Goal: Communication & Community: Answer question/provide support

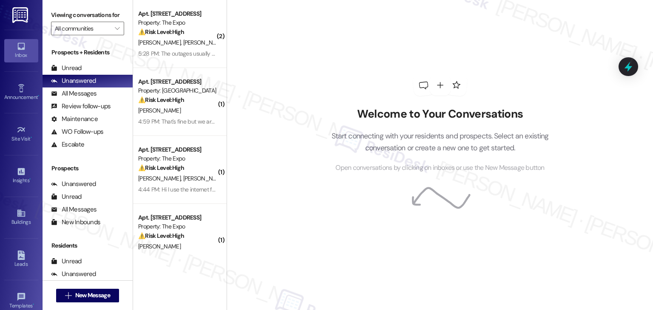
click at [302, 103] on div "Welcome to Your Conversations Start connecting with your residents and prospect…" at bounding box center [440, 155] width 427 height 310
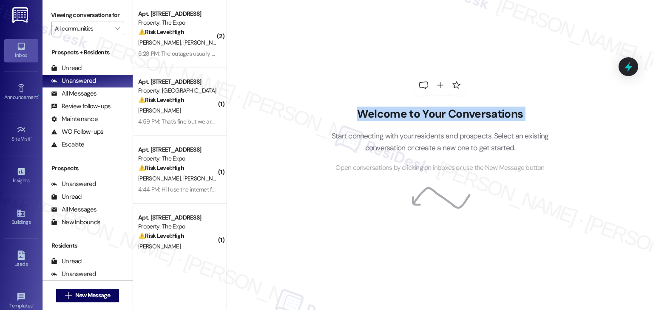
click at [302, 103] on div "Welcome to Your Conversations Start connecting with your residents and prospect…" at bounding box center [440, 155] width 427 height 310
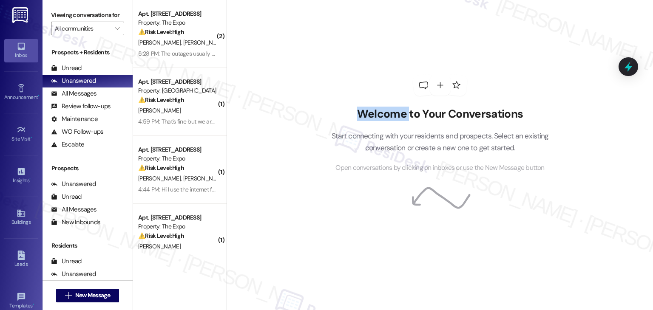
click at [302, 103] on div "Welcome to Your Conversations Start connecting with your residents and prospect…" at bounding box center [440, 155] width 427 height 310
click at [363, 199] on div "Welcome to Your Conversations Start connecting with your residents and prospect…" at bounding box center [440, 124] width 255 height 248
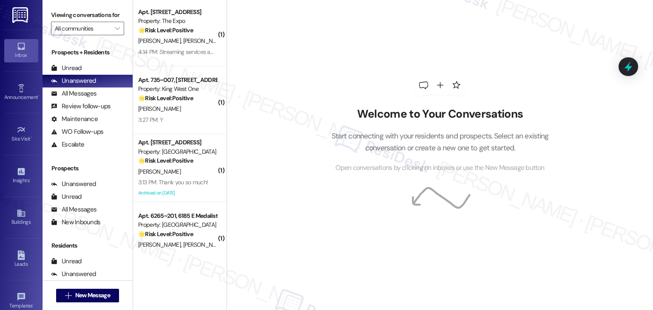
scroll to position [2872, 0]
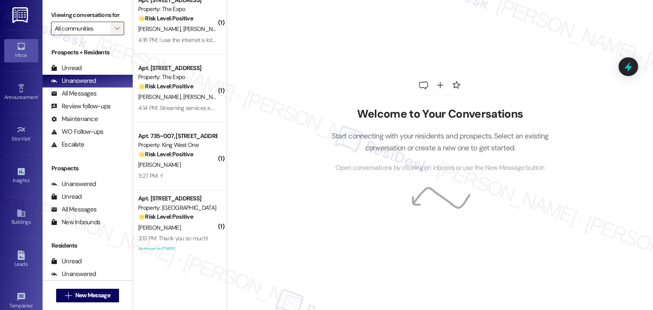
click at [115, 27] on icon "" at bounding box center [117, 28] width 5 height 7
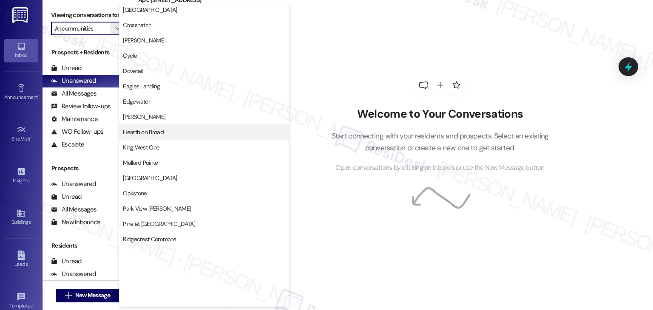
scroll to position [298, 0]
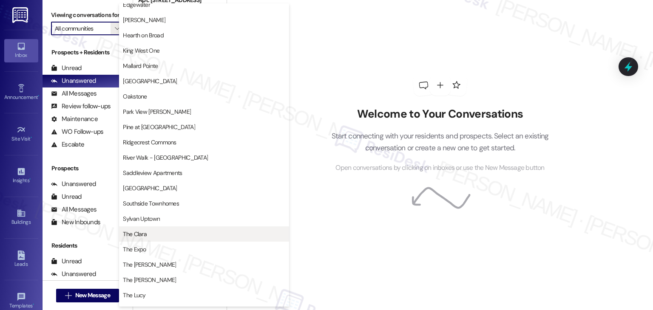
click at [160, 239] on button "The Clara" at bounding box center [204, 234] width 170 height 15
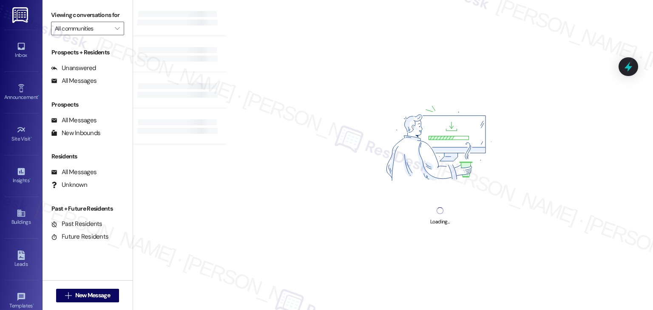
type input "The Clara"
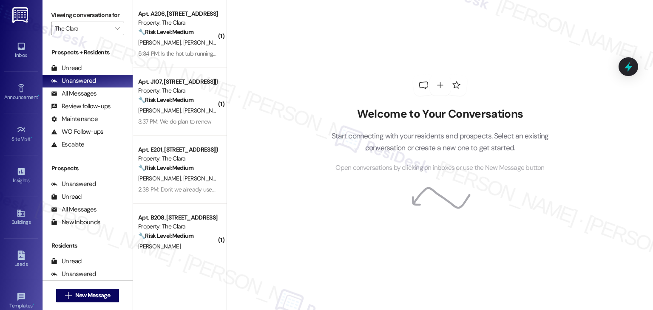
click at [265, 213] on div "Welcome to Your Conversations Start connecting with your residents and prospect…" at bounding box center [440, 155] width 427 height 310
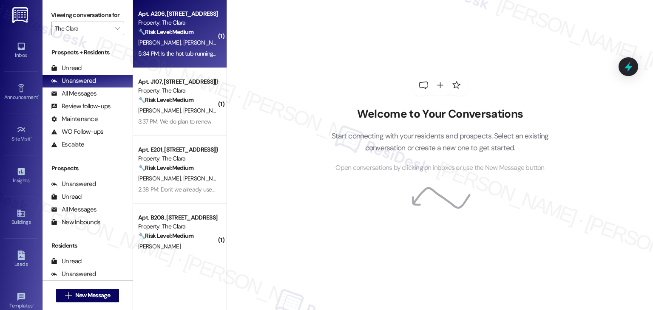
click at [185, 57] on div "5:34 PM: Is the hot tub running yet? 5:34 PM: Is the hot tub running yet?" at bounding box center [181, 54] width 87 height 8
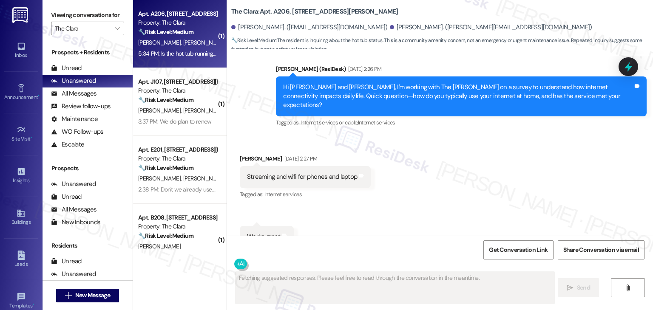
scroll to position [2861, 0]
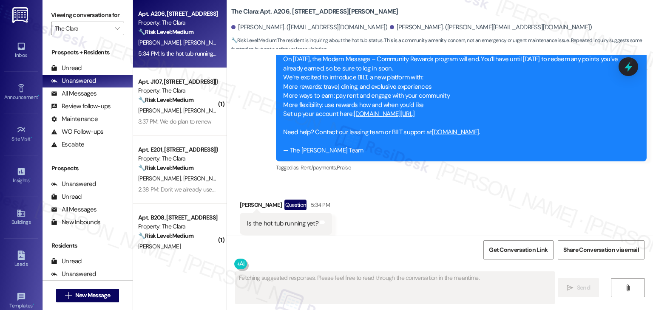
click at [421, 190] on div "Received via SMS [PERSON_NAME] Question 5:34 PM Is the hot tub running yet? Tag…" at bounding box center [440, 218] width 426 height 74
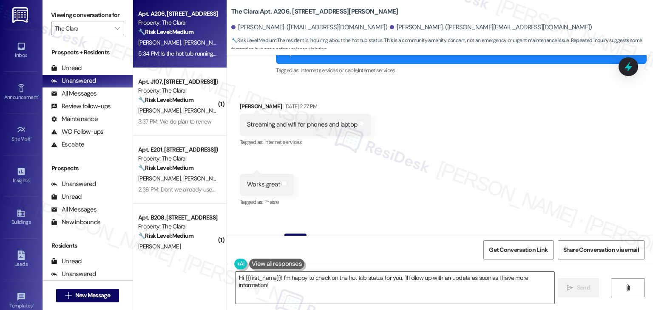
scroll to position [2521, 0]
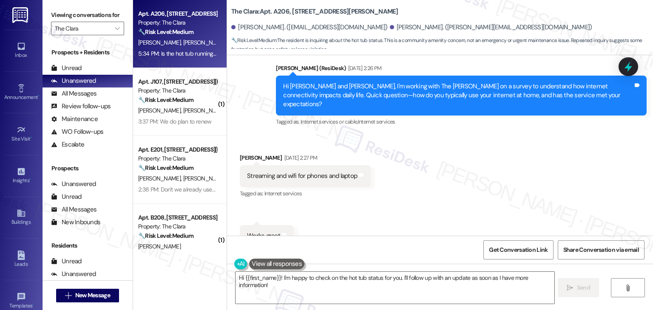
click at [463, 179] on div "Received via SMS [PERSON_NAME] [DATE] 2:27 PM Streaming and wifi for phones and…" at bounding box center [440, 236] width 426 height 205
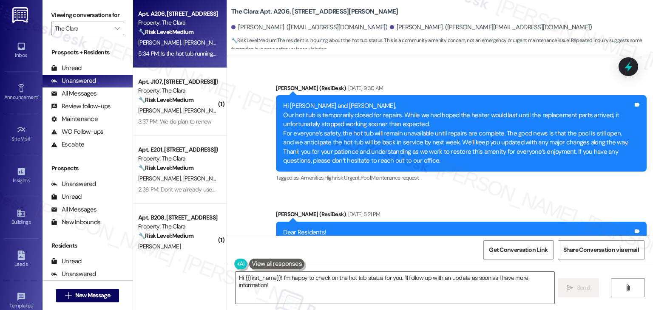
scroll to position [1968, 0]
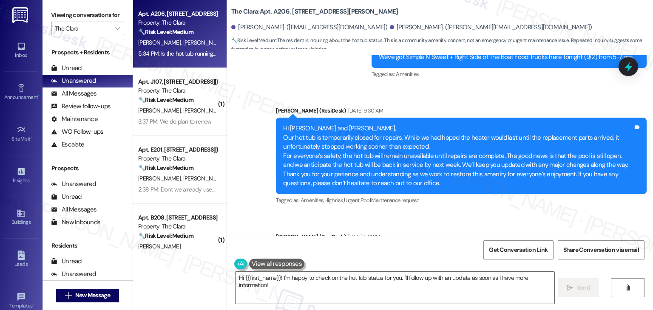
click at [456, 198] on div "Announcement, sent via SMS [PERSON_NAME] (ResiDesk) [DATE] 9:30 AM Hi [PERSON_N…" at bounding box center [462, 157] width 384 height 114
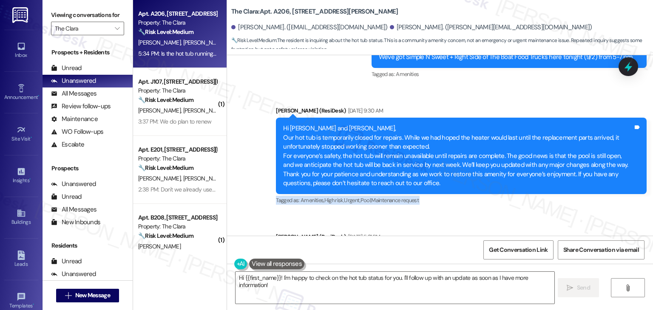
click at [456, 198] on div "Announcement, sent via SMS [PERSON_NAME] (ResiDesk) [DATE] 9:30 AM Hi [PERSON_N…" at bounding box center [462, 157] width 384 height 114
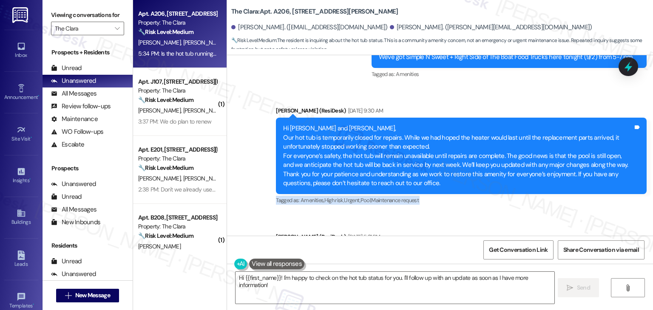
click at [456, 198] on div "Announcement, sent via SMS [PERSON_NAME] (ResiDesk) [DATE] 9:30 AM Hi [PERSON_N…" at bounding box center [462, 157] width 384 height 114
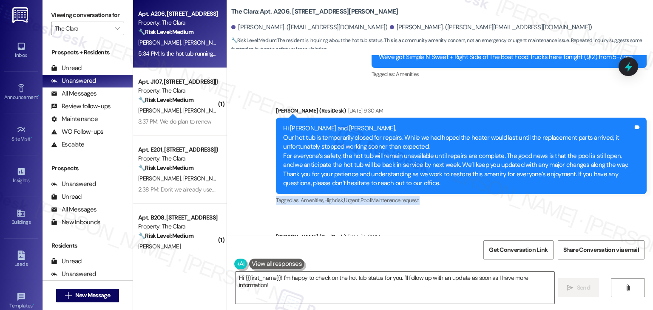
click at [456, 198] on div "Announcement, sent via SMS [PERSON_NAME] (ResiDesk) [DATE] 9:30 AM Hi [PERSON_N…" at bounding box center [462, 157] width 384 height 114
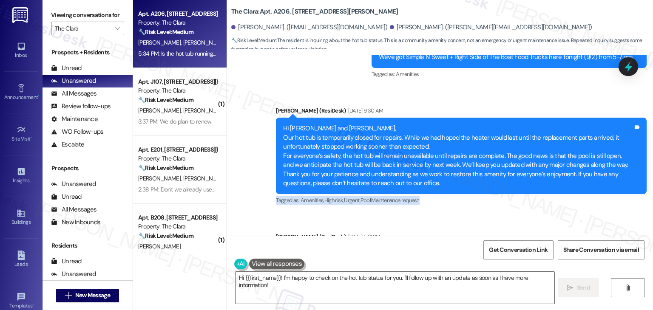
click at [456, 198] on div "Announcement, sent via SMS [PERSON_NAME] (ResiDesk) [DATE] 9:30 AM Hi [PERSON_N…" at bounding box center [462, 157] width 384 height 114
click at [458, 205] on div "Sent via SMS [PERSON_NAME] (ResiDesk) [DATE] 4:05 PM Hi [PERSON_NAME]! Thanks f…" at bounding box center [440, 194] width 426 height 988
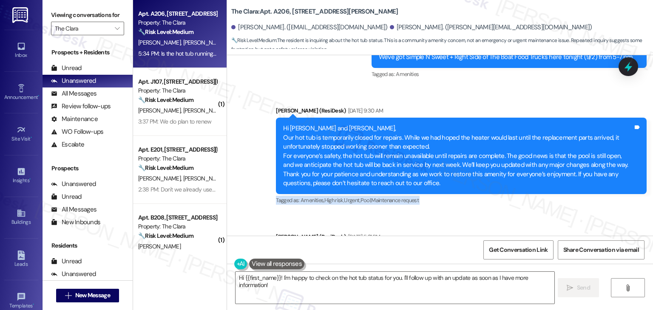
click at [458, 205] on div "Sent via SMS [PERSON_NAME] (ResiDesk) [DATE] 4:05 PM Hi [PERSON_NAME]! Thanks f…" at bounding box center [440, 194] width 426 height 988
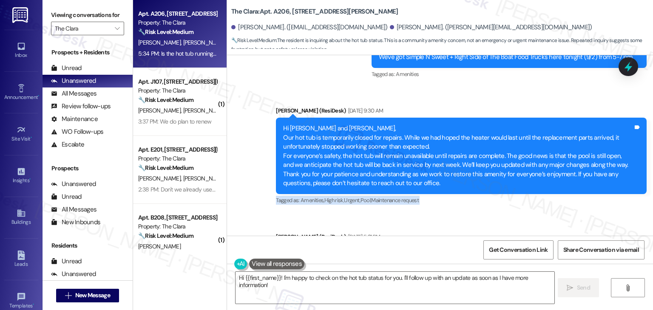
click at [458, 205] on div "Sent via SMS [PERSON_NAME] (ResiDesk) [DATE] 4:05 PM Hi [PERSON_NAME]! Thanks f…" at bounding box center [440, 194] width 426 height 988
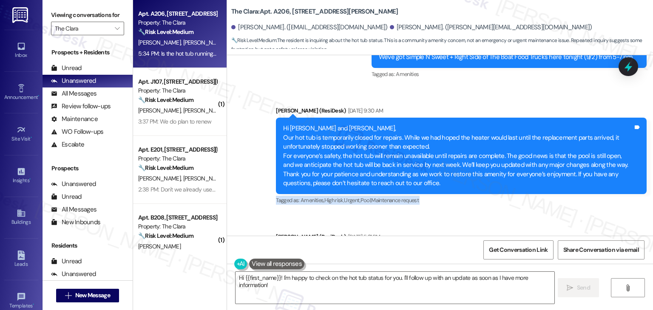
click at [458, 205] on div "Sent via SMS [PERSON_NAME] (ResiDesk) [DATE] 4:05 PM Hi [PERSON_NAME]! Thanks f…" at bounding box center [440, 194] width 426 height 988
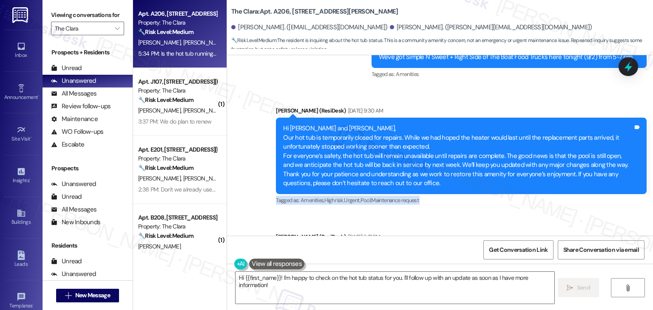
click at [458, 205] on div "Sent via SMS [PERSON_NAME] (ResiDesk) [DATE] 4:05 PM Hi [PERSON_NAME]! Thanks f…" at bounding box center [440, 194] width 426 height 988
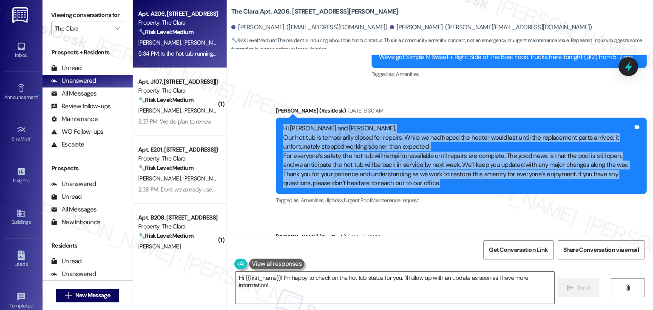
drag, startPoint x: 430, startPoint y: 177, endPoint x: 273, endPoint y: 120, distance: 167.6
click at [276, 120] on div "Hi [PERSON_NAME] and [PERSON_NAME], Our hot tub is temporarily closed for repai…" at bounding box center [461, 156] width 371 height 77
copy div "Hi [PERSON_NAME] and [PERSON_NAME], Our hot tub is temporarily closed for repai…"
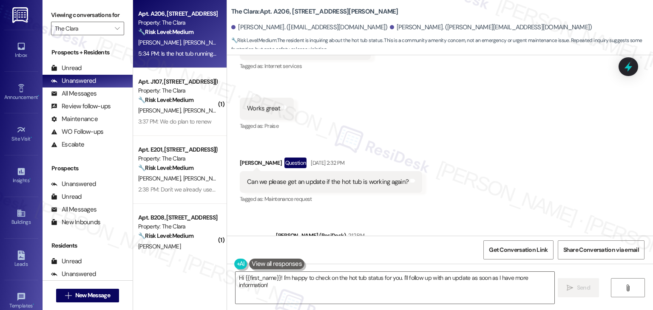
scroll to position [2861, 0]
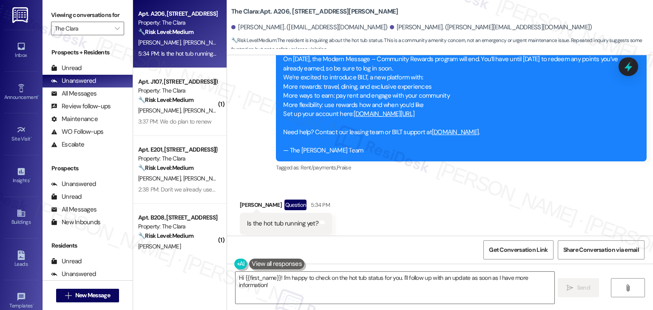
click at [288, 219] on div "Is the hot tub running yet?" at bounding box center [282, 223] width 71 height 9
copy div "Is the hot tub running yet? Tags and notes"
click at [377, 282] on textarea "Hi {{first_name}}! I'm happy to check on the hot tub status for you. I'll follo…" at bounding box center [395, 288] width 319 height 32
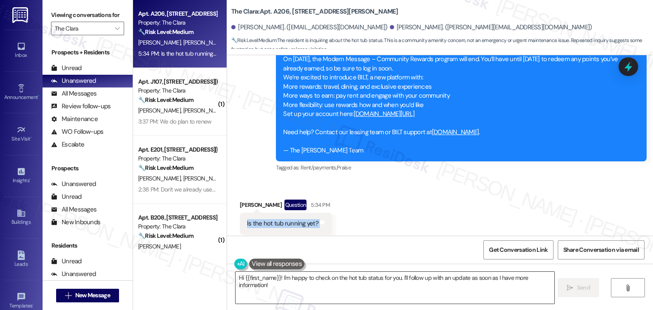
click at [377, 282] on textarea "Hi {{first_name}}! I'm happy to check on the hot tub status for you. I'll follo…" at bounding box center [395, 288] width 319 height 32
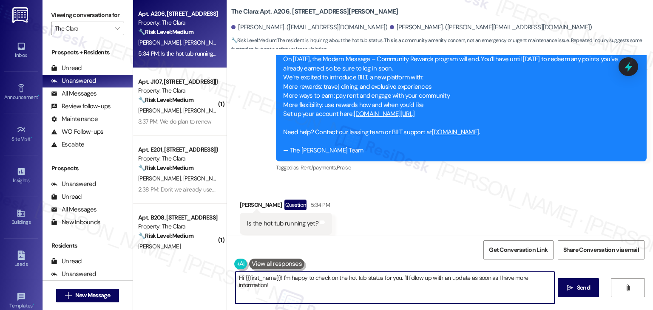
click at [377, 282] on textarea "Hi {{first_name}}! I'm happy to check on the hot tub status for you. I'll follo…" at bounding box center [395, 288] width 319 height 32
paste textarea "[PERSON_NAME]! Thanks for checking in. The hot tub is still undergoing repairs …"
type textarea "Hi [PERSON_NAME]! Thanks for checking in. The hot tub is still undergoing repai…"
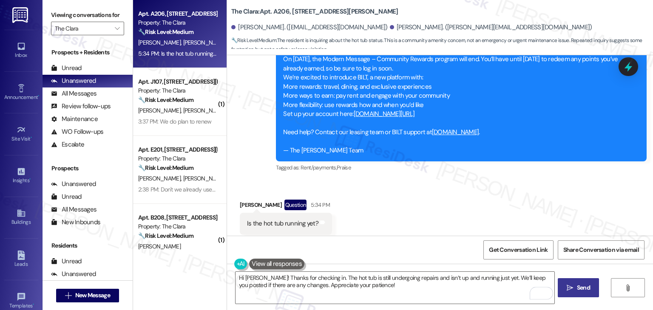
click at [570, 286] on icon "" at bounding box center [570, 288] width 6 height 7
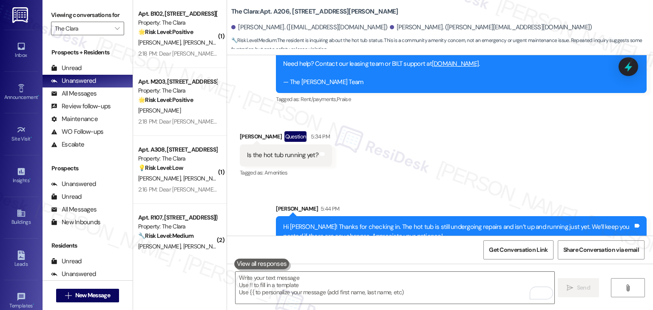
scroll to position [975, 0]
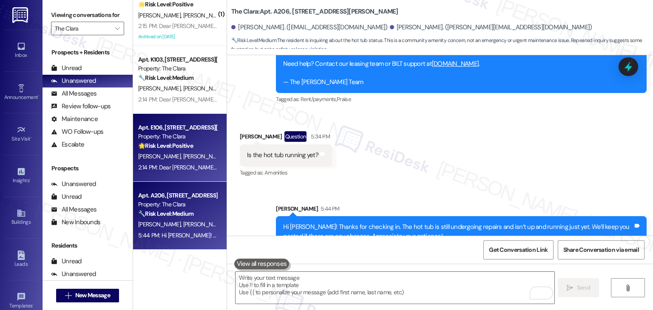
click at [194, 173] on div "2:14 PM: Dear [PERSON_NAME] Residents! Rewards Program Update: On [DATE], the M…" at bounding box center [177, 167] width 80 height 11
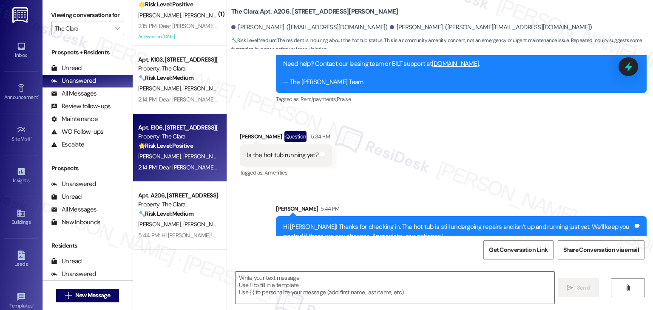
type textarea "Fetching suggested responses. Please feel free to read through the conversation…"
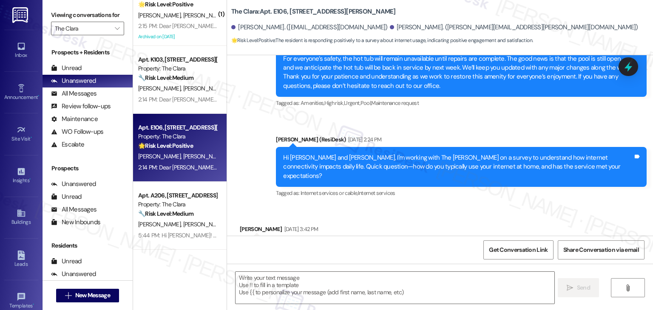
type textarea "Fetching suggested responses. Please feel free to read through the conversation…"
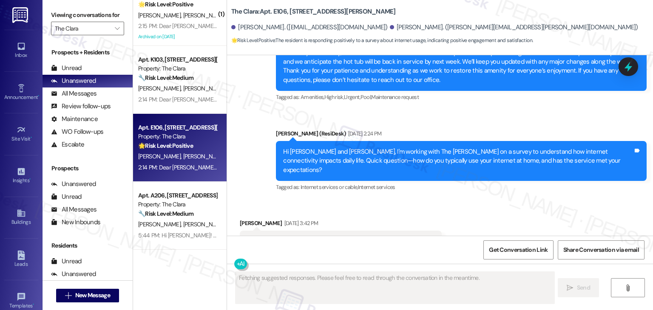
scroll to position [471, 0]
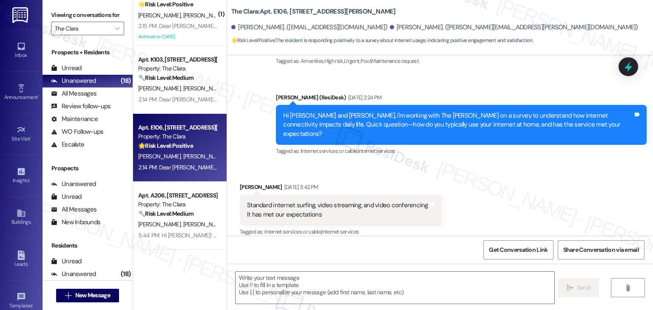
click at [434, 127] on div "Hi [PERSON_NAME] and [PERSON_NAME], I'm working with The [PERSON_NAME] on a sur…" at bounding box center [458, 124] width 350 height 27
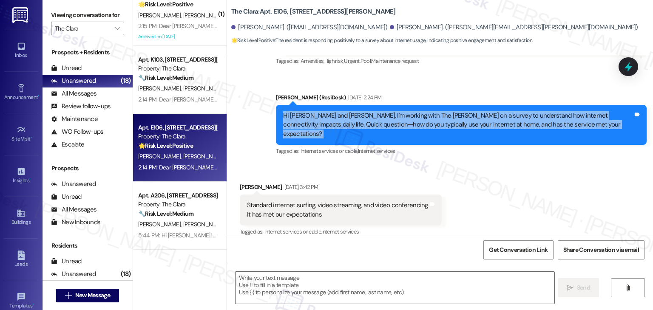
click at [434, 127] on div "Hi [PERSON_NAME] and [PERSON_NAME], I'm working with The [PERSON_NAME] on a sur…" at bounding box center [458, 124] width 350 height 27
copy div "Hi [PERSON_NAME] and [PERSON_NAME], I'm working with The [PERSON_NAME] on a sur…"
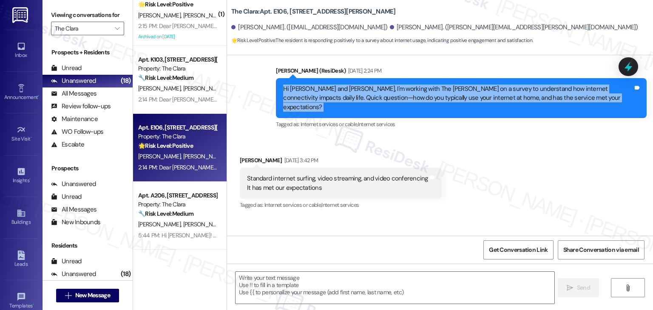
scroll to position [482, 0]
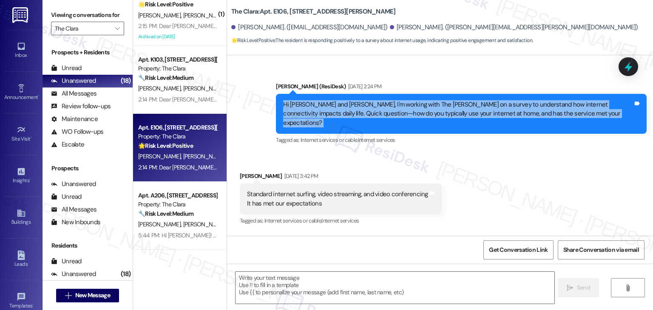
copy div "Hi [PERSON_NAME] and [PERSON_NAME], I'm working with The [PERSON_NAME] on a sur…"
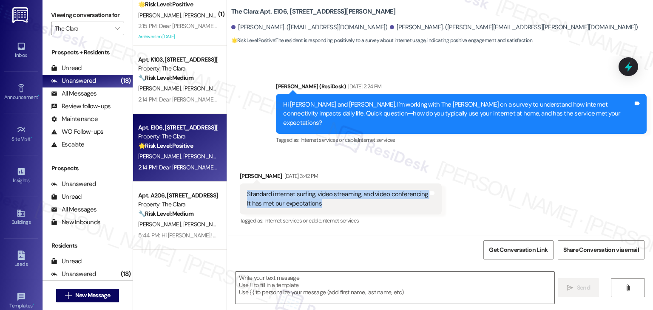
drag, startPoint x: 319, startPoint y: 196, endPoint x: 236, endPoint y: 182, distance: 84.1
click at [240, 184] on div "Standard internet surfing, video streaming, and video conferencing It has met o…" at bounding box center [341, 199] width 202 height 31
copy div "Standard internet surfing, video streaming, and video conferencing It has met o…"
click at [469, 153] on div "Received via SMS [PERSON_NAME] [DATE] 3:42 PM Standard internet surfing, video …" at bounding box center [440, 193] width 426 height 81
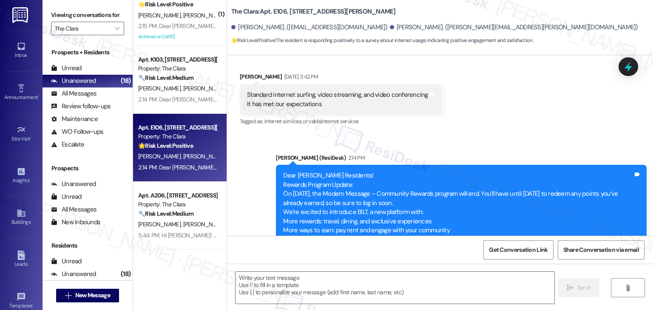
scroll to position [652, 0]
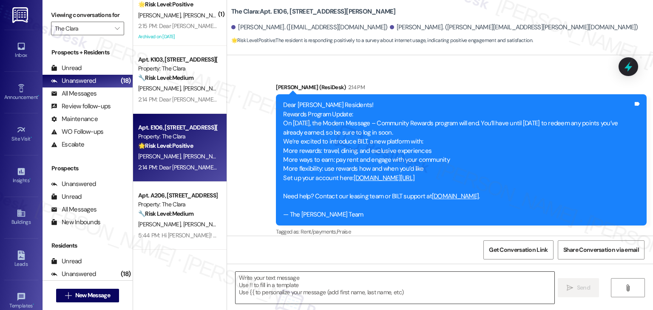
click at [349, 279] on textarea at bounding box center [395, 288] width 319 height 32
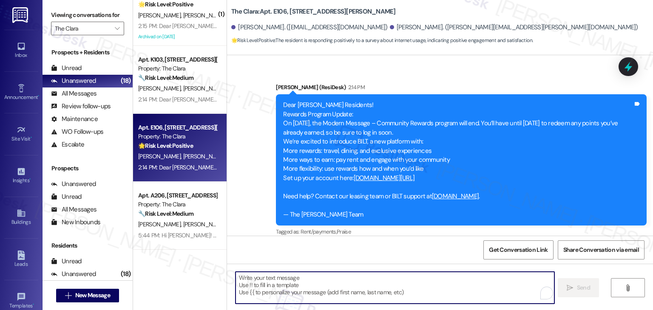
paste textarea "Thank you for sharing, [PERSON_NAME]! I'm glad to hear the service has met your…"
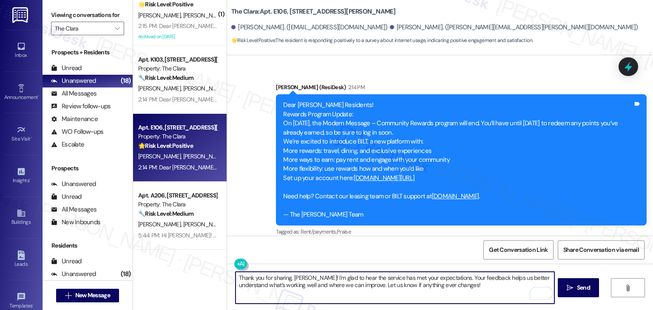
click at [349, 279] on textarea "Thank you for sharing, [PERSON_NAME]! I'm glad to hear the service has met your…" at bounding box center [395, 288] width 319 height 32
type textarea "Thank you for sharing, [PERSON_NAME]! I'm glad to hear the service has met your…"
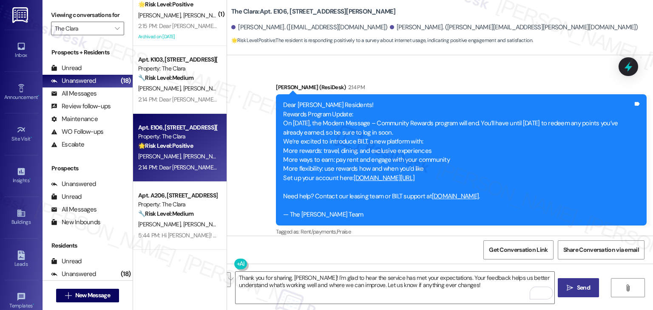
click at [589, 287] on span "Send" at bounding box center [583, 288] width 13 height 9
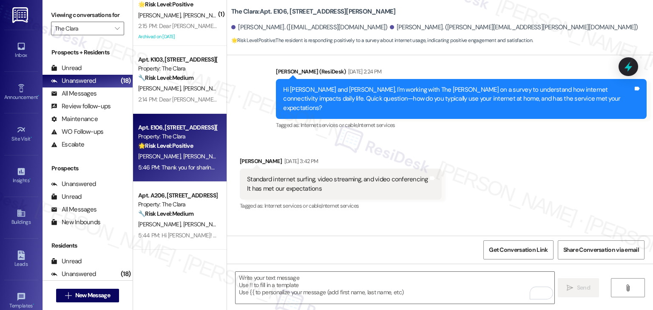
scroll to position [471, 0]
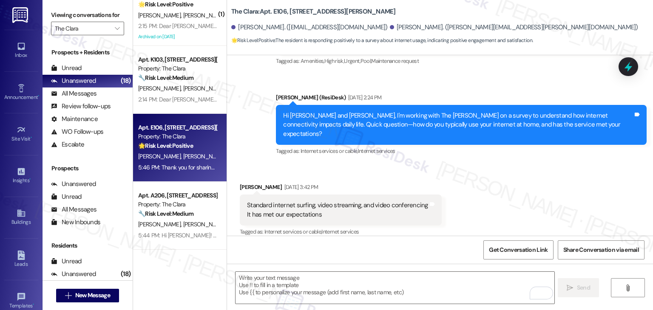
drag, startPoint x: 276, startPoint y: 176, endPoint x: 235, endPoint y: 177, distance: 40.8
click at [240, 183] on div "[PERSON_NAME] [DATE] 3:42 PM" at bounding box center [341, 189] width 202 height 12
copy div "[PERSON_NAME]"
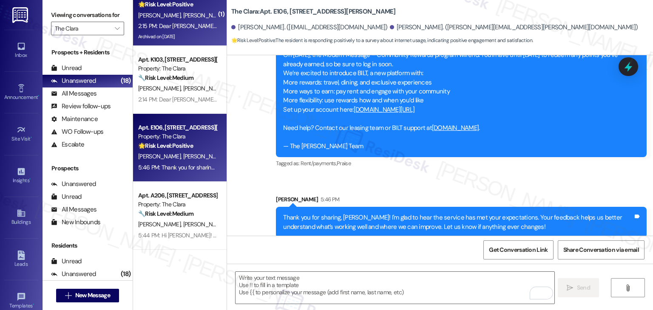
click at [189, 32] on div "Archived on [DATE]" at bounding box center [177, 36] width 80 height 11
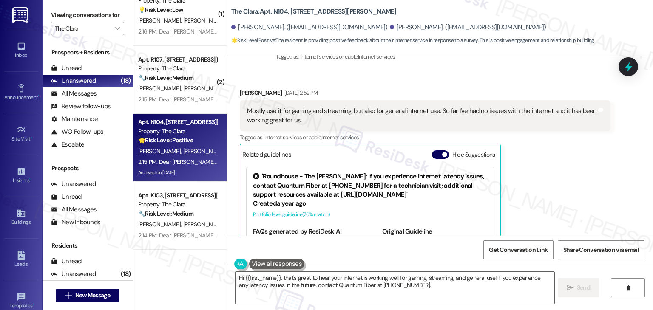
scroll to position [8370, 0]
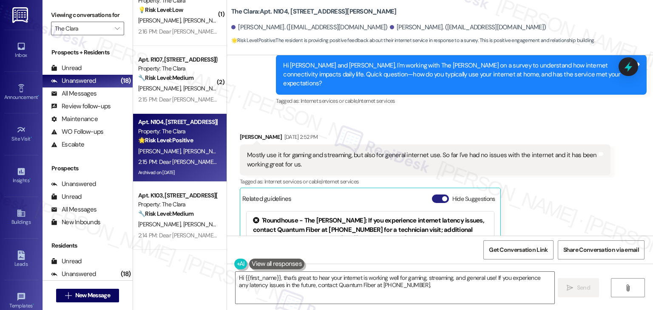
click at [432, 195] on button "Hide Suggestions" at bounding box center [440, 199] width 17 height 9
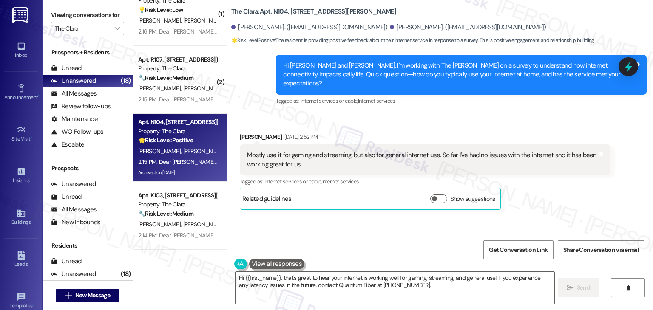
scroll to position [8285, 0]
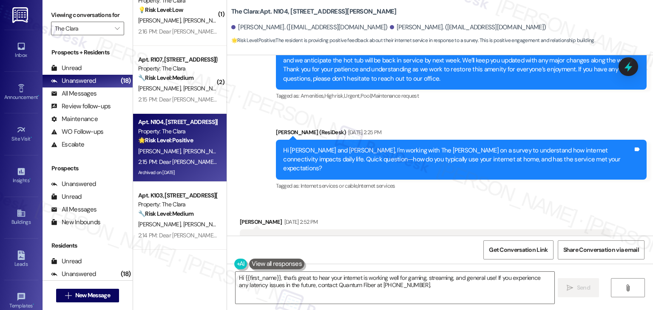
click at [435, 146] on div "Hi [PERSON_NAME] and [PERSON_NAME], I'm working with The [PERSON_NAME] on a sur…" at bounding box center [458, 159] width 350 height 27
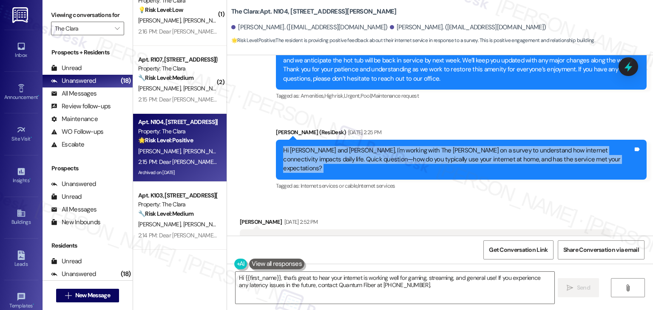
click at [435, 146] on div "Hi [PERSON_NAME] and [PERSON_NAME], I'm working with The [PERSON_NAME] on a sur…" at bounding box center [458, 159] width 350 height 27
copy div "Hi [PERSON_NAME] and [PERSON_NAME], I'm working with The [PERSON_NAME] on a sur…"
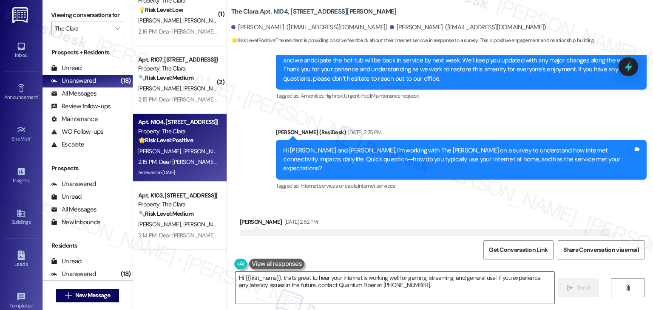
click at [301, 236] on div "Mostly use it for gaming and streaming, but also for general internet use. So f…" at bounding box center [422, 245] width 350 height 18
click at [300, 236] on div "Mostly use it for gaming and streaming, but also for general internet use. So f…" at bounding box center [422, 245] width 350 height 18
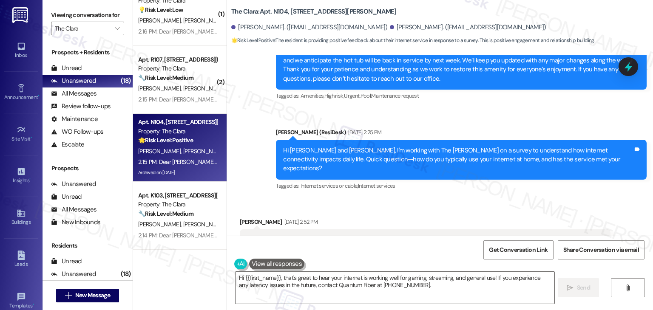
click at [300, 236] on div "Mostly use it for gaming and streaming, but also for general internet use. So f…" at bounding box center [422, 245] width 350 height 18
copy div "Mostly use it for gaming and streaming, but also for general internet use. So f…"
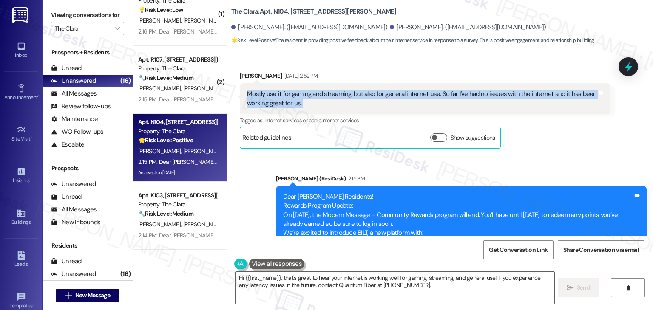
scroll to position [8455, 0]
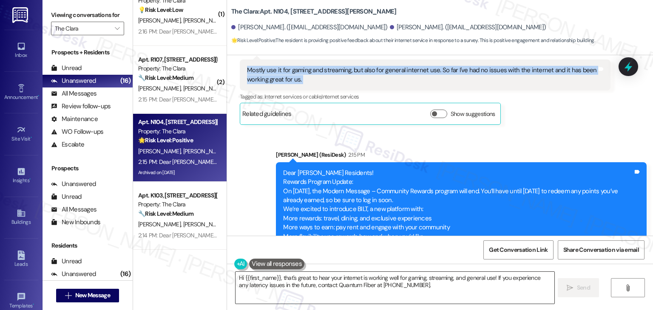
click at [379, 279] on textarea "Hi {{first_name}}, that's great to hear your internet is working well for gamin…" at bounding box center [395, 288] width 319 height 32
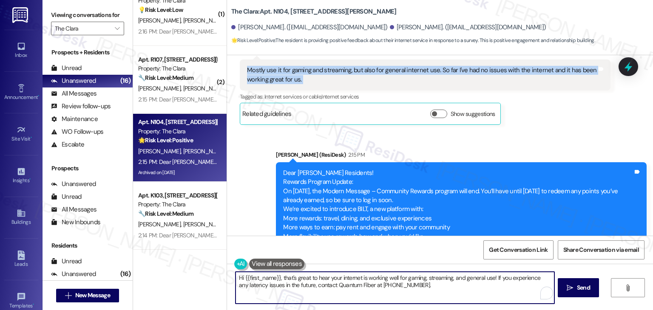
click at [379, 279] on textarea "Hi {{first_name}}, that's great to hear your internet is working well for gamin…" at bounding box center [395, 288] width 319 height 32
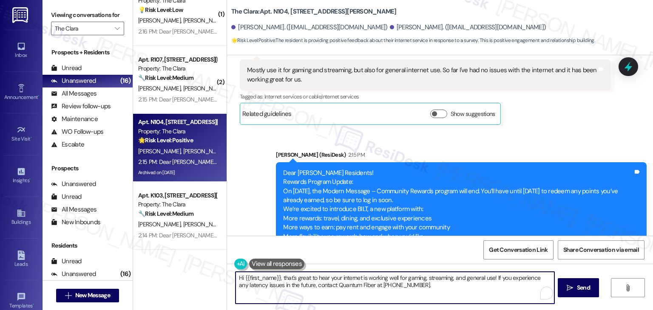
click at [379, 279] on textarea "Hi {{first_name}}, that's great to hear your internet is working well for gamin…" at bounding box center [395, 288] width 319 height 32
paste textarea "Thanks for the feedback, [PERSON_NAME]! I’m glad to hear the internet has been …"
type textarea "Thanks for the feedback, [PERSON_NAME]! I’m glad to hear the internet has been …"
click at [575, 293] on button " Send" at bounding box center [578, 288] width 41 height 19
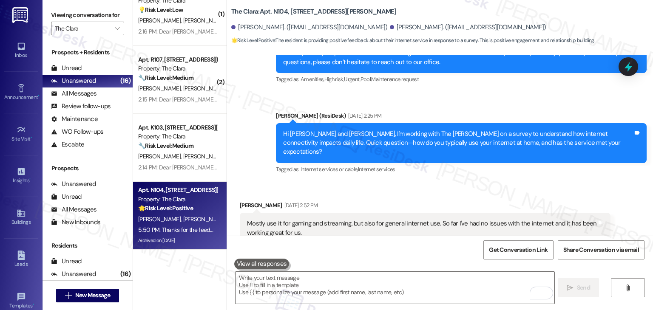
scroll to position [8277, 0]
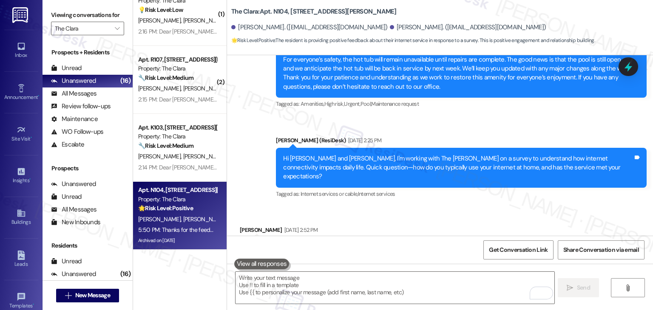
drag, startPoint x: 303, startPoint y: 187, endPoint x: 243, endPoint y: 177, distance: 60.7
click at [247, 244] on div "Mostly use it for gaming and streaming, but also for general internet use. So f…" at bounding box center [422, 253] width 350 height 18
copy div "Mostly use it for gaming and streaming, but also for general internet use. So f…"
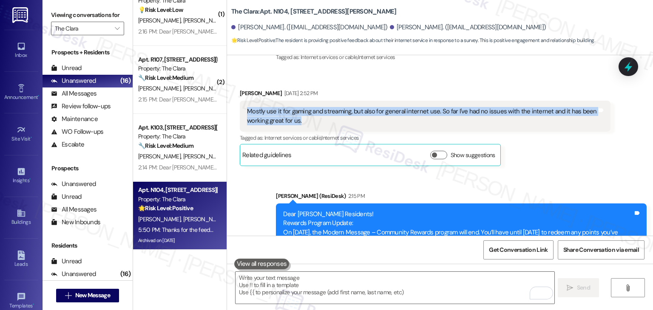
scroll to position [8527, 0]
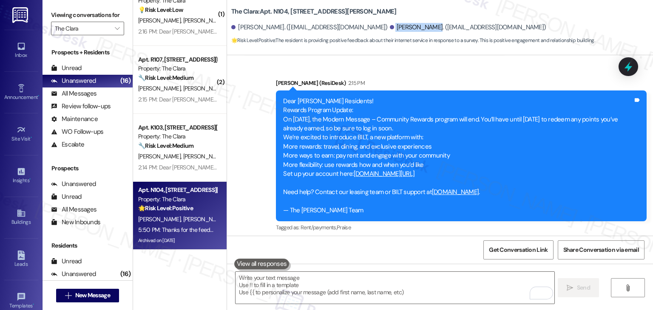
drag, startPoint x: 330, startPoint y: 28, endPoint x: 369, endPoint y: 30, distance: 38.8
click at [390, 30] on div "[PERSON_NAME]. ([EMAIL_ADDRESS][DOMAIN_NAME])" at bounding box center [468, 27] width 157 height 9
copy div "[PERSON_NAME]"
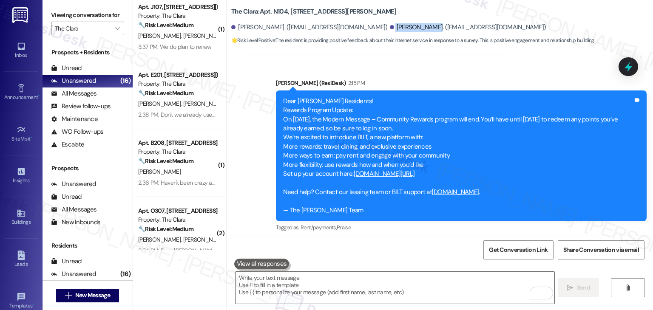
scroll to position [0, 0]
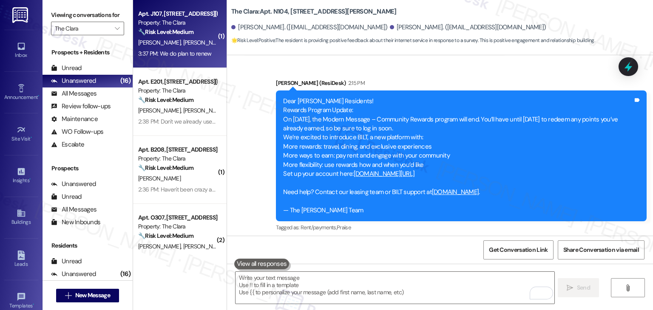
click at [182, 51] on div "3:37 PM: We do plan to renew 3:37 PM: We do plan to renew" at bounding box center [174, 54] width 73 height 8
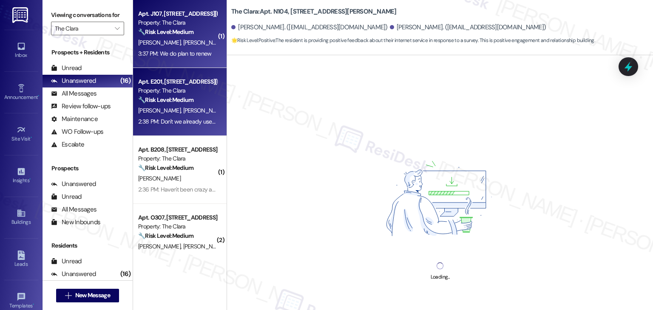
click at [177, 122] on div "2:38 PM: Don't we already use BILT? 2:38 PM: Don't we already use BILT?" at bounding box center [181, 122] width 87 height 8
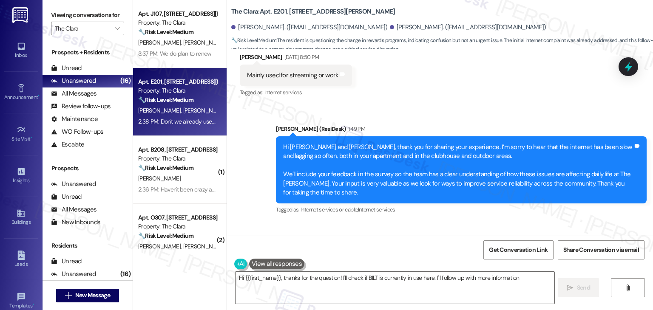
scroll to position [22275, 0]
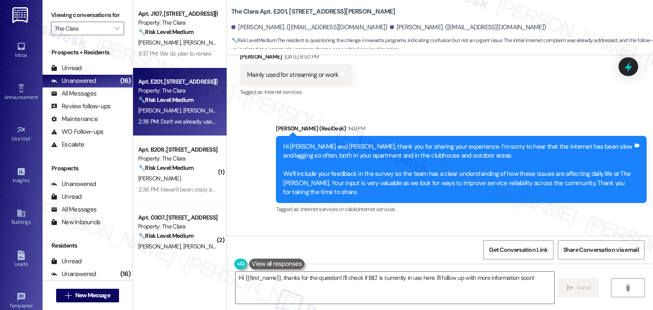
click at [350, 278] on textarea "Hi {{first_name}}, thanks for the question! I'll check if BILT is currently in …" at bounding box center [395, 288] width 319 height 32
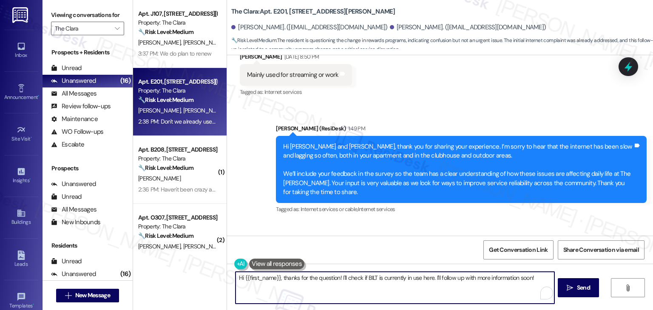
click at [350, 278] on textarea "Hi {{first_name}}, thanks for the question! I'll check if BILT is currently in …" at bounding box center [395, 288] width 319 height 32
paste textarea "[PERSON_NAME]! Yes, if you’re already using BILT, then you’re all set. Let us k…"
type textarea "Hi [PERSON_NAME]! Yes, if you’re already using BILT, then you’re all set. Let u…"
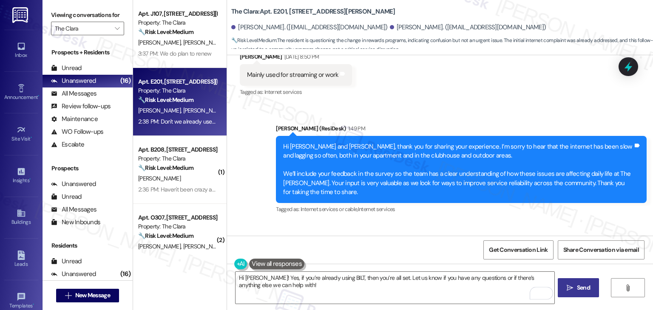
click at [577, 288] on span "Send" at bounding box center [583, 288] width 13 height 9
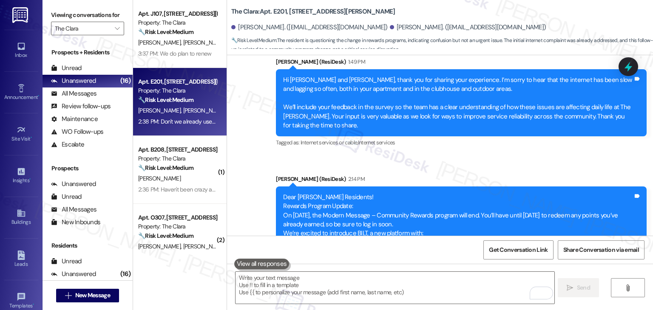
scroll to position [22343, 0]
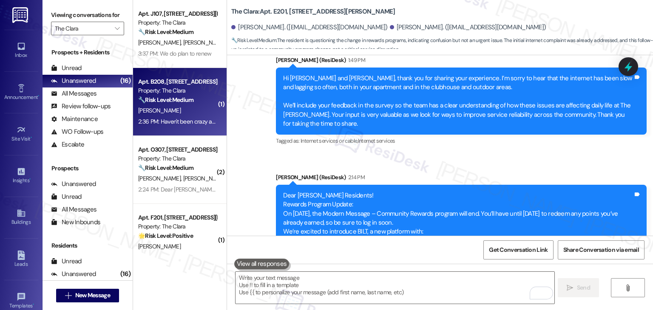
click at [182, 125] on div "2:36 PM: Haven't been crazy about Bilt and haven't figured out the rewards nor …" at bounding box center [177, 122] width 80 height 11
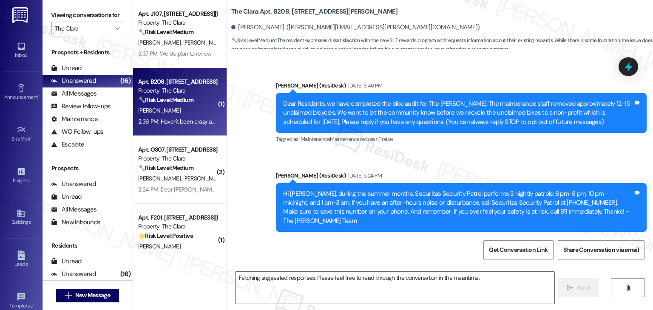
scroll to position [22569, 0]
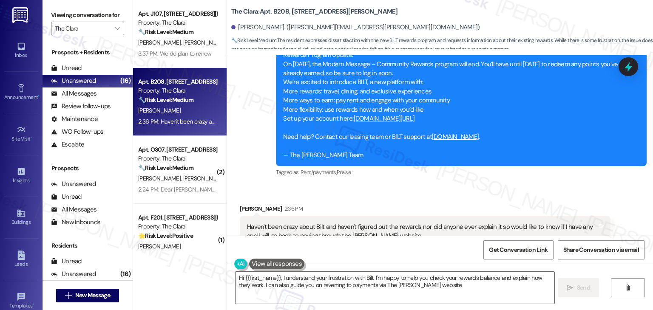
type textarea "Hi {{first_name}}, I understand your frustration with Bilt. I'm happy to help y…"
click at [435, 267] on button "Hide Suggestions" at bounding box center [440, 271] width 17 height 9
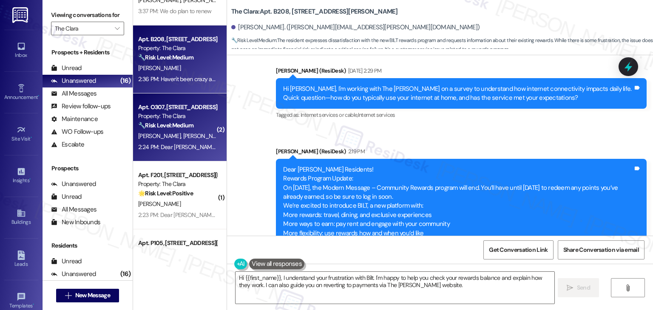
scroll to position [0, 0]
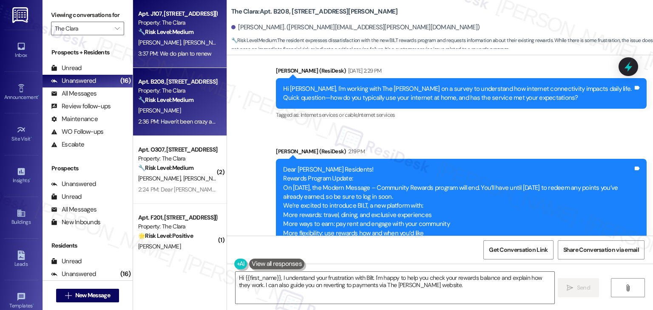
click at [189, 37] on div "Apt. J107, [STREET_ADDRESS][PERSON_NAME] Property: The [PERSON_NAME] 🔧 Risk Lev…" at bounding box center [177, 23] width 80 height 29
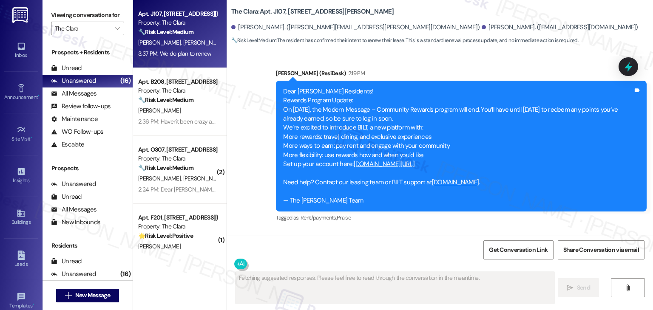
scroll to position [17093, 0]
drag, startPoint x: 317, startPoint y: 135, endPoint x: 275, endPoint y: 102, distance: 53.3
click at [276, 262] on div "Hi [PERSON_NAME] and [PERSON_NAME]! It's The [PERSON_NAME] staff here! Your lea…" at bounding box center [461, 286] width 371 height 49
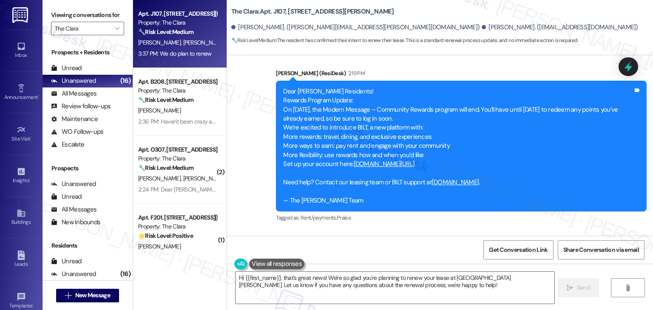
click at [363, 282] on textarea "Hi {{first_name}}, that's great news! We're so glad you're planning to renew yo…" at bounding box center [395, 288] width 319 height 32
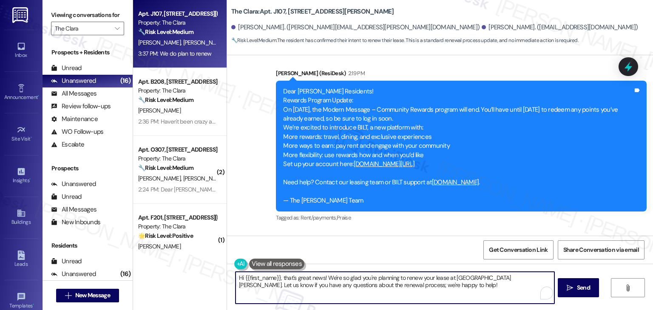
click at [363, 282] on textarea "Hi {{first_name}}, that's great news! We're so glad you're planning to renew yo…" at bounding box center [395, 288] width 319 height 32
paste textarea "That’s great to hear, [PERSON_NAME]! thanks for letting us know. I’ll share you…"
type textarea "That’s great to hear, [PERSON_NAME]! Thanks for letting us know. I’ll share you…"
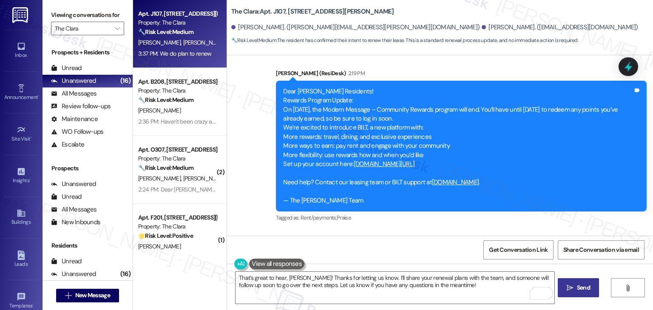
click at [570, 291] on icon "" at bounding box center [570, 288] width 6 height 7
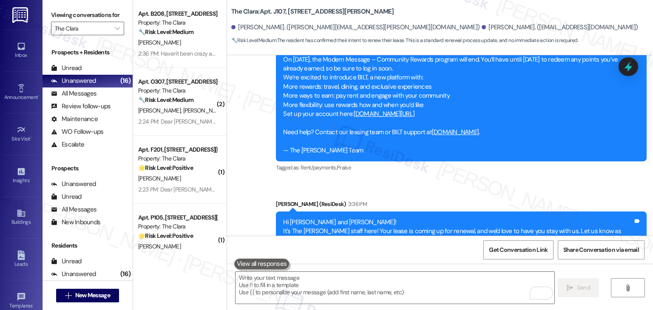
scroll to position [17162, 0]
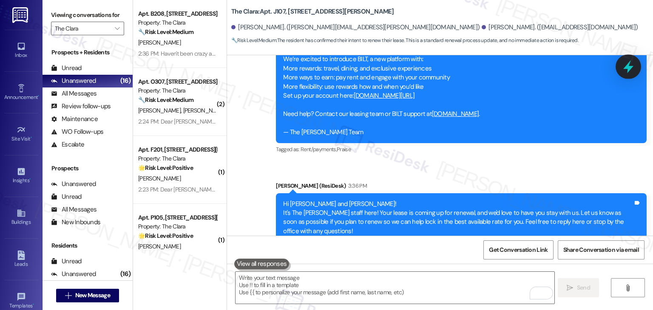
click at [629, 67] on icon at bounding box center [629, 66] width 10 height 13
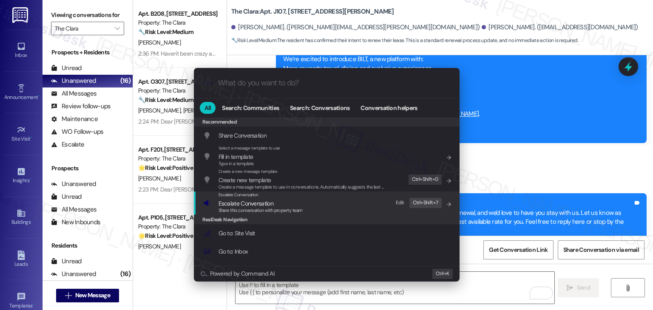
click at [266, 211] on span "Share this conversation with property team" at bounding box center [261, 211] width 84 height 6
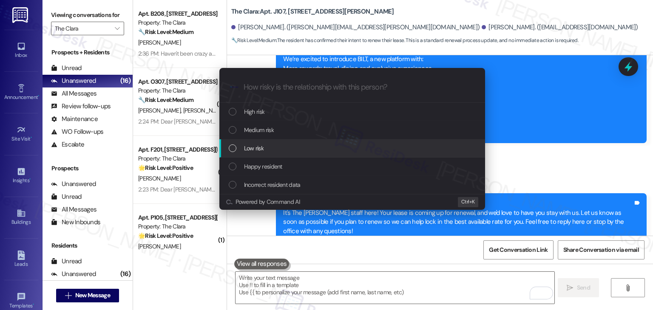
click at [234, 150] on div "List of options" at bounding box center [233, 149] width 8 height 8
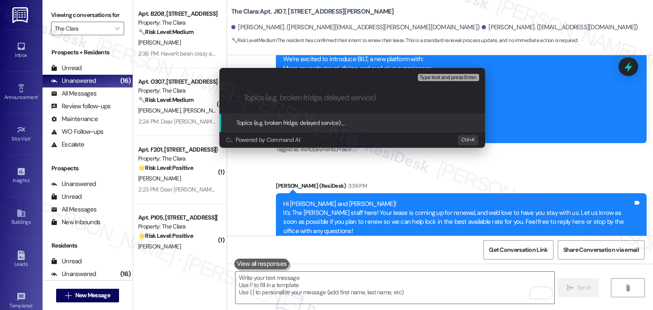
paste input "Resident Confirmation – Lease Renewal Plans"
type input "Resident Confirmation – Lease Renewal Plans"
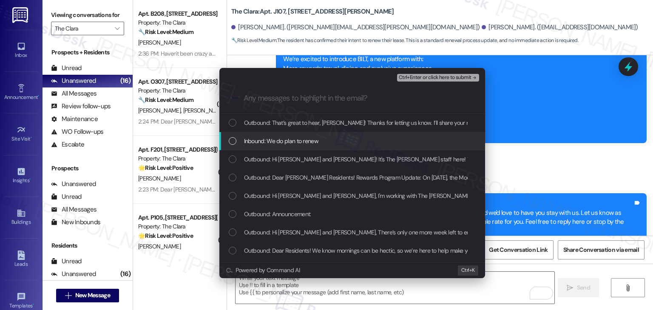
click at [234, 142] on div "List of options" at bounding box center [233, 141] width 8 height 8
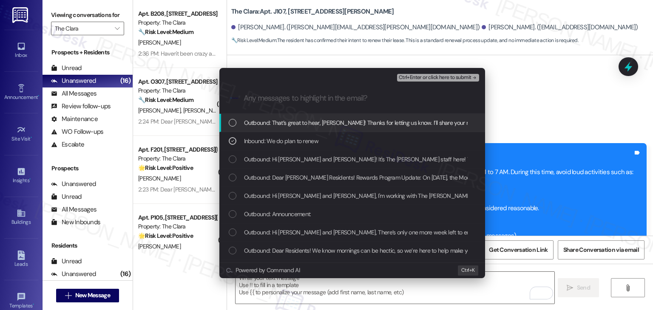
scroll to position [17162, 0]
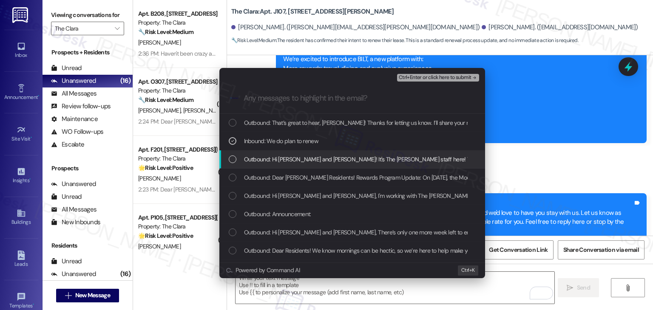
click at [234, 159] on div "List of options" at bounding box center [233, 160] width 8 height 8
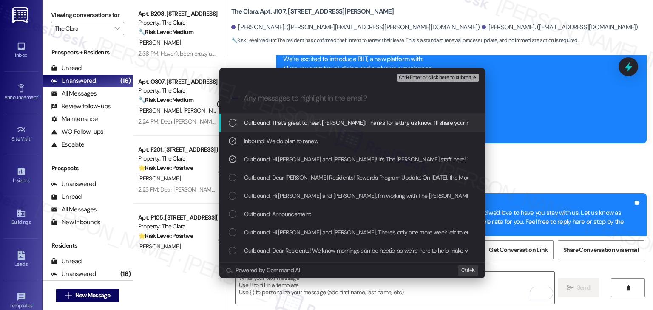
click at [435, 79] on span "Ctrl+Enter or click here to submit" at bounding box center [435, 78] width 73 height 6
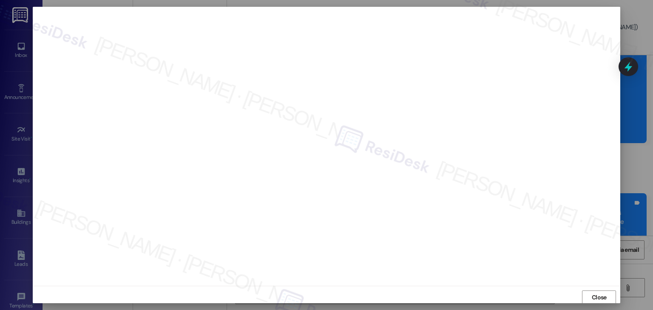
scroll to position [0, 0]
drag, startPoint x: 589, startPoint y: 295, endPoint x: 615, endPoint y: 259, distance: 44.7
click at [589, 295] on button "Close" at bounding box center [599, 297] width 34 height 14
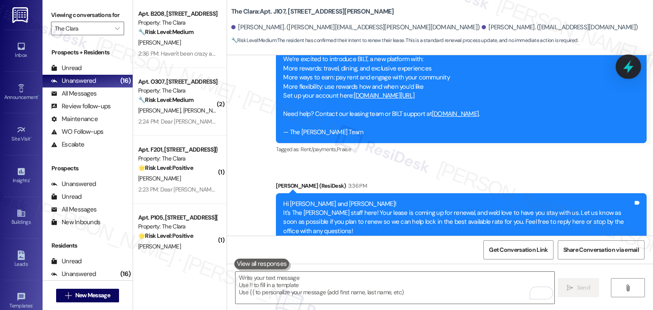
click at [625, 70] on icon at bounding box center [628, 67] width 14 height 14
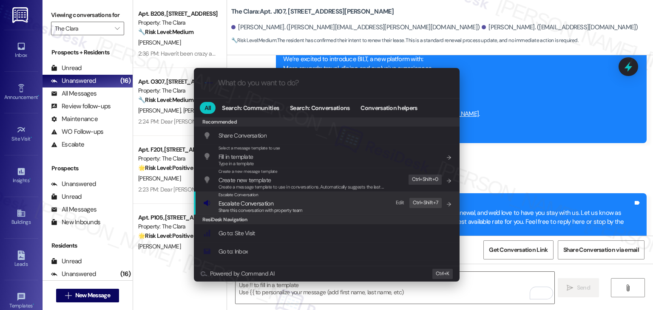
drag, startPoint x: 276, startPoint y: 205, endPoint x: 322, endPoint y: 208, distance: 46.0
click at [276, 205] on span "Escalate Conversation" at bounding box center [261, 203] width 84 height 9
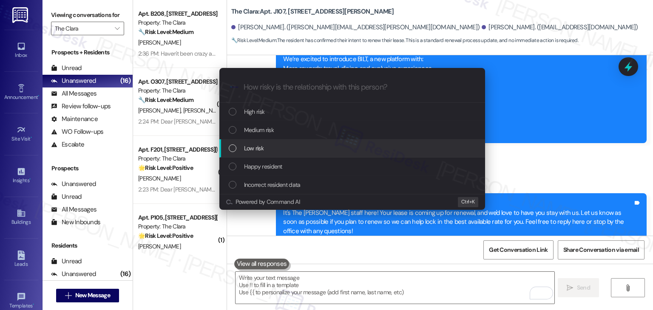
click at [231, 149] on div "List of options" at bounding box center [233, 149] width 8 height 8
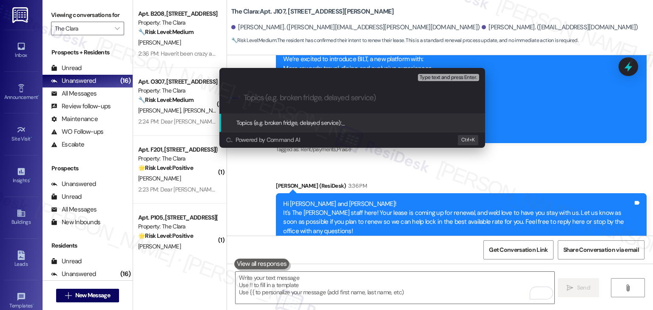
paste input "Resident Confirmation – Lease Renewal Plans"
type input "Resident Confirmation – Lease Renewal Plans"
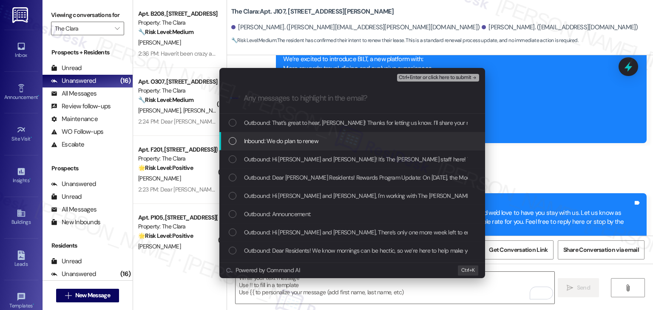
click at [231, 139] on div "List of options" at bounding box center [233, 141] width 8 height 8
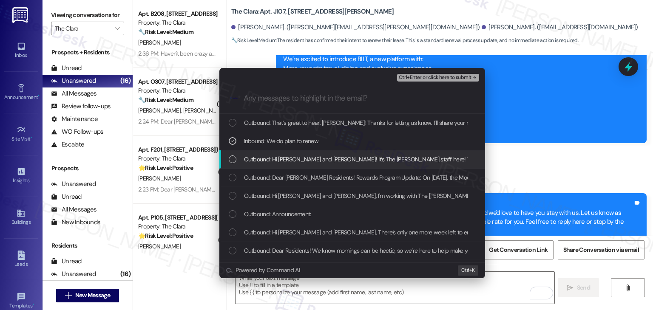
click at [235, 158] on div "List of options" at bounding box center [233, 160] width 8 height 8
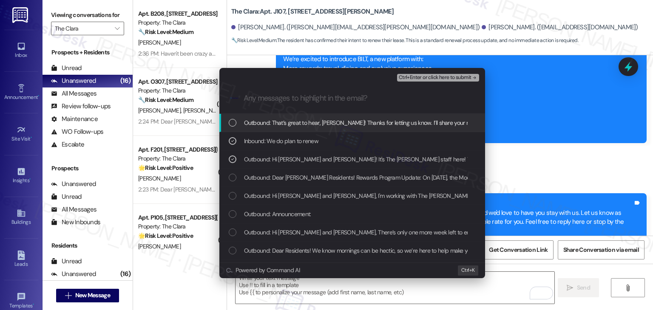
click at [445, 77] on span "Ctrl+Enter or click here to submit" at bounding box center [435, 78] width 73 height 6
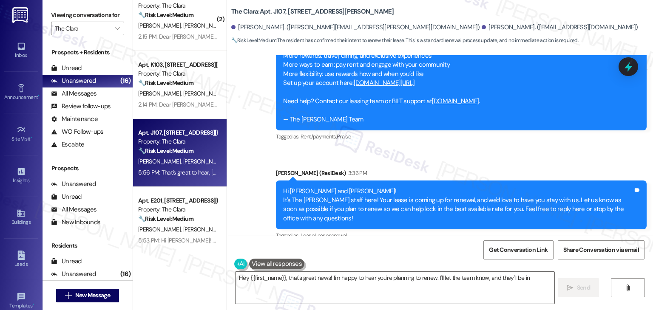
scroll to position [771, 0]
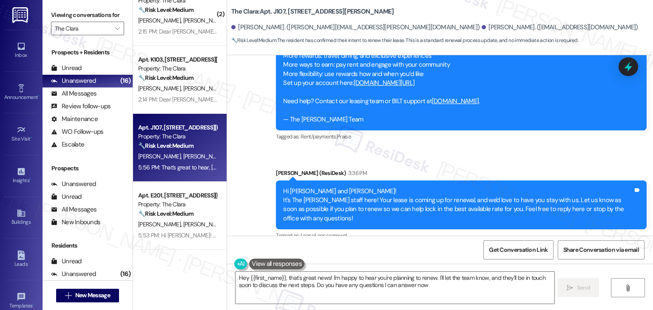
type textarea "Hey {{first_name}}, that's great news! I'm happy to hear you're planning to ren…"
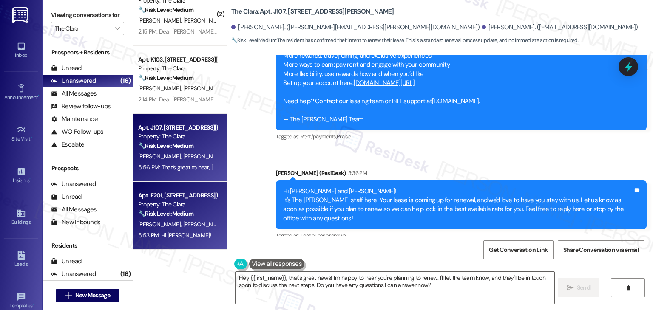
click at [198, 223] on div "M. Crigler K. Cline" at bounding box center [177, 224] width 80 height 11
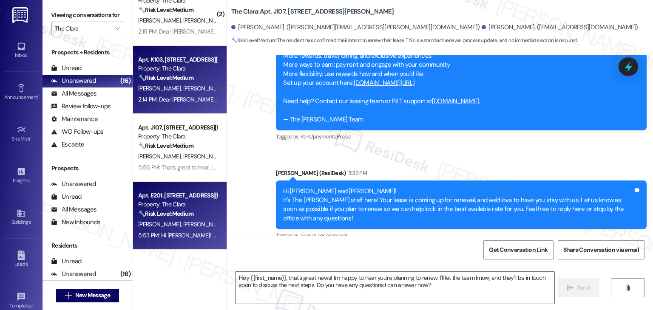
type textarea "Fetching suggested responses. Please feel free to read through the conversation…"
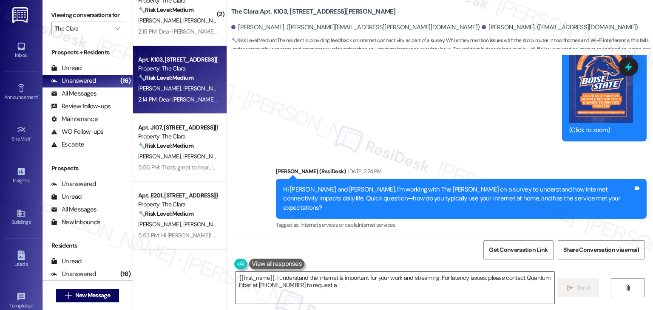
scroll to position [20491, 0]
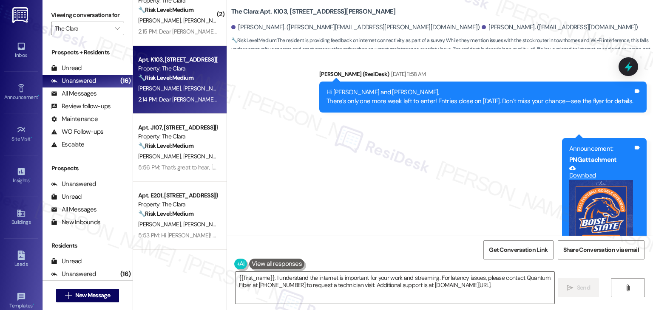
scroll to position [20364, 0]
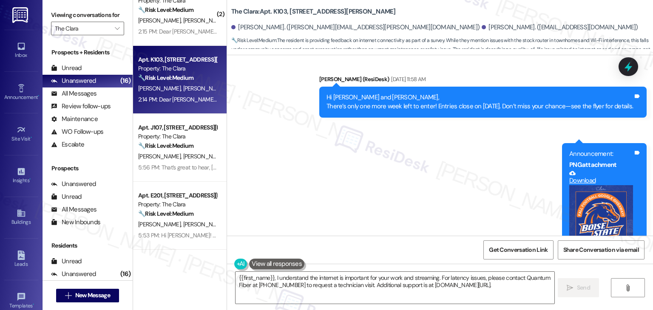
copy div "Hi Addison and Emily, I'm working with The Clara on a survey to understand how …"
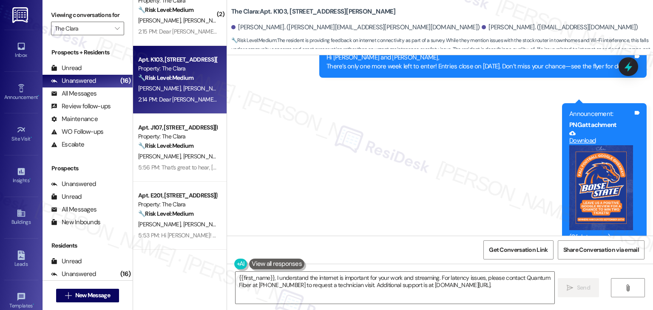
scroll to position [20449, 0]
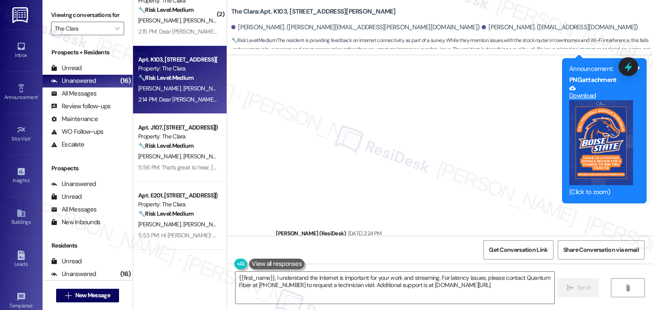
drag, startPoint x: 594, startPoint y: 176, endPoint x: 240, endPoint y: 104, distance: 360.7
copy div "We use internet quite a bit for work, streaming, gaming ect so it is pretty imp…"
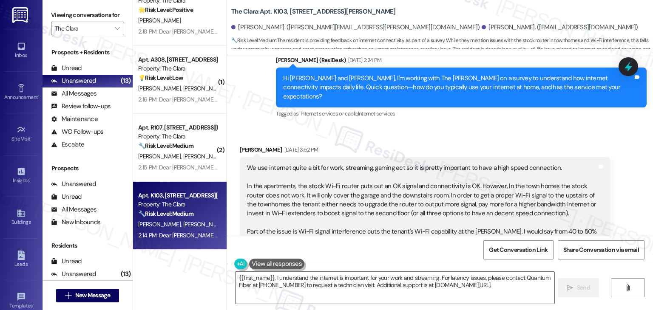
scroll to position [635, 0]
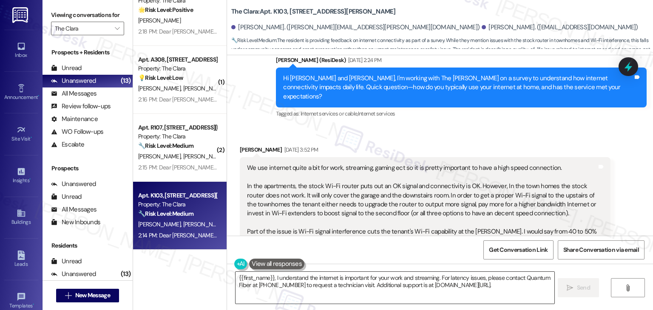
click at [399, 286] on textarea "{{first_name}}, I understand the internet is important for your work and stream…" at bounding box center [395, 288] width 319 height 32
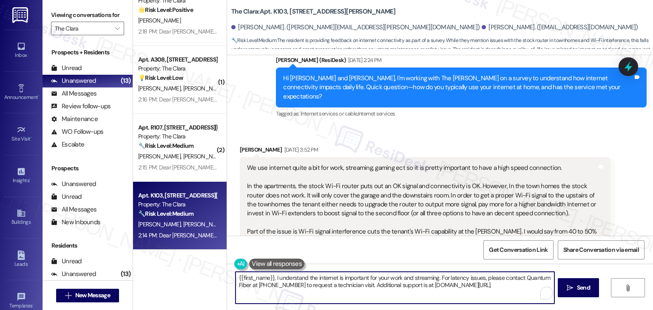
click at [399, 286] on textarea "{{first_name}}, I understand the internet is important for your work and stream…" at bounding box center [395, 288] width 319 height 32
click at [400, 286] on textarea "{{first_name}}, I understand the internet is important for your work and stream…" at bounding box center [395, 288] width 319 height 32
click at [401, 287] on textarea "{{first_name}}, I understand the internet is important for your work and stream…" at bounding box center [395, 288] width 319 height 32
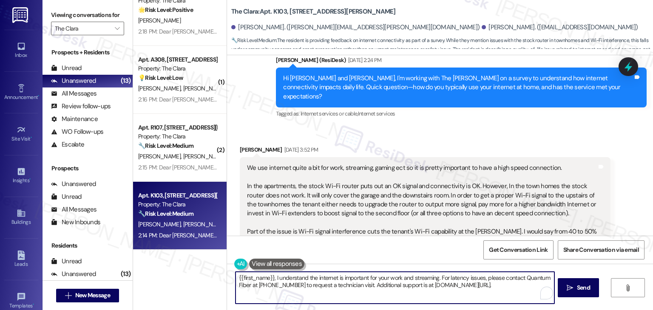
paste textarea "Hi Addison, thank you so much for the detailed feedback! It’s helpful to hear h…"
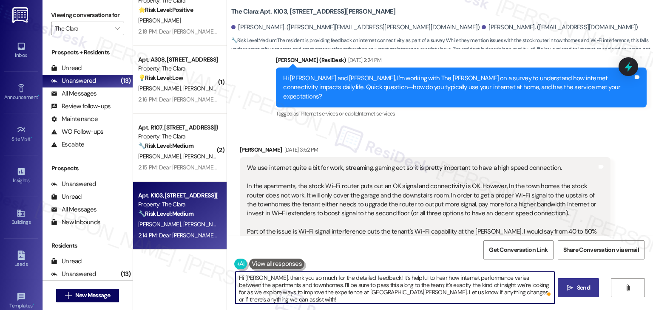
type textarea "Hi Addison, thank you so much for the detailed feedback! It’s helpful to hear h…"
click at [572, 286] on icon "" at bounding box center [570, 288] width 6 height 7
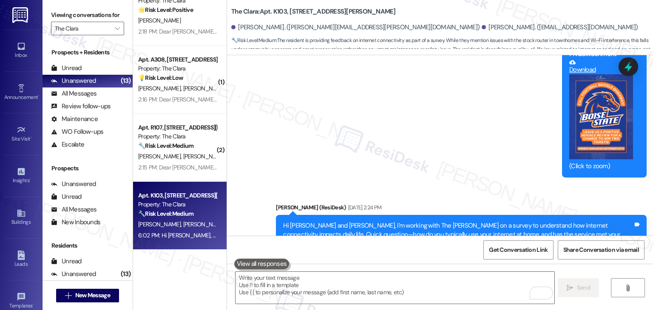
scroll to position [20452, 0]
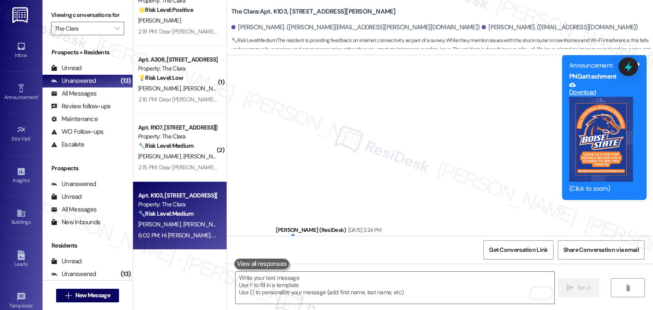
drag, startPoint x: 588, startPoint y: 172, endPoint x: 240, endPoint y: 97, distance: 356.4
copy div "We use internet quite a bit for work, streaming, gaming ect so it is pretty imp…"
drag, startPoint x: 276, startPoint y: 27, endPoint x: 234, endPoint y: 26, distance: 41.7
click at [234, 26] on div "Addison Girdner. (addison.girdner@gmail.com)" at bounding box center [355, 27] width 248 height 9
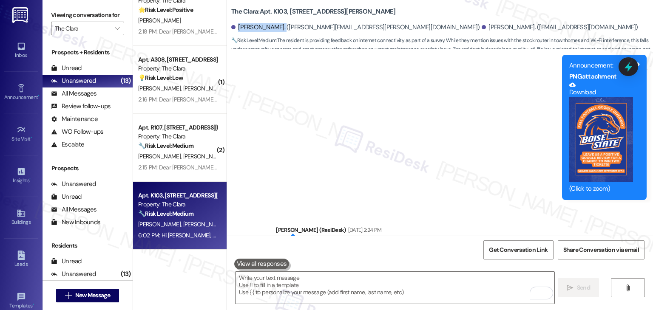
copy div "Addison Girdner"
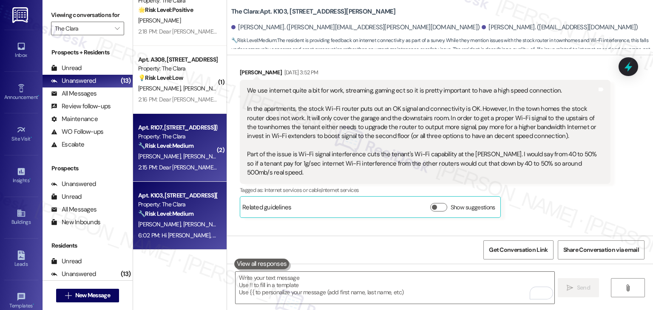
click at [180, 173] on div "2:15 PM: Dear [PERSON_NAME] Residents! Rewards Program Update: On [DATE], the M…" at bounding box center [177, 167] width 80 height 11
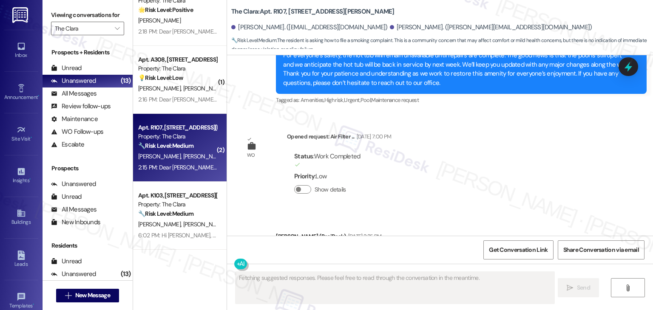
scroll to position [3100, 0]
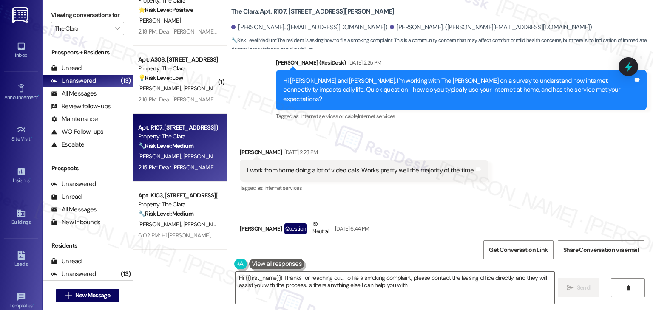
type textarea "Hi {{first_name}}! Thanks for reaching out. To file a smoking complaint, please…"
click at [474, 169] on div "Received via SMS Natalie Schley Sep 19, 2025 at 2:28 PM I work from home doing …" at bounding box center [440, 205] width 426 height 153
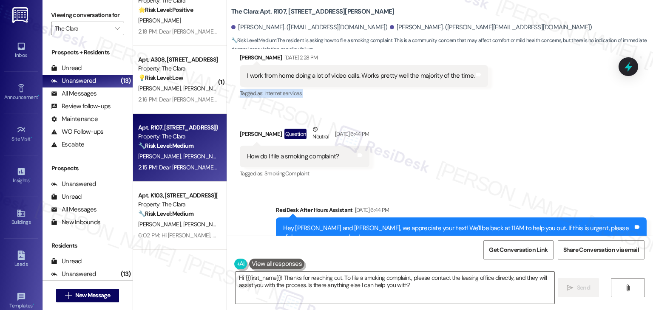
scroll to position [3193, 0]
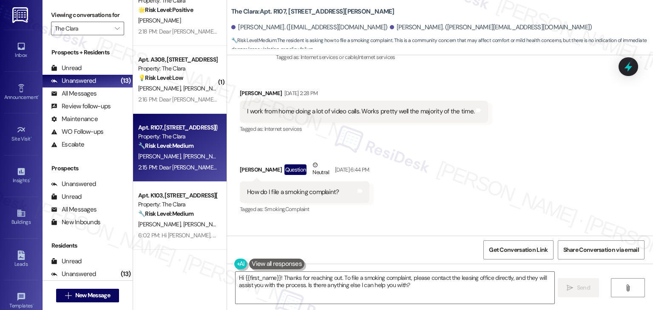
scroll to position [3107, 0]
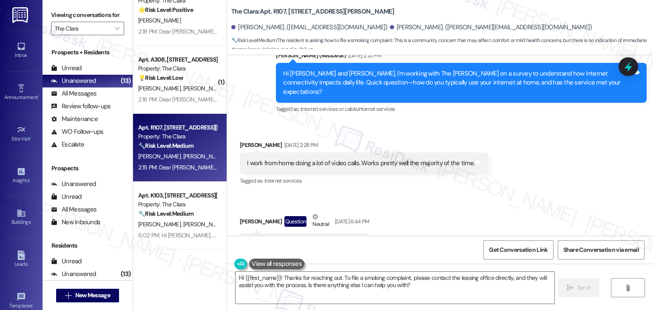
click at [507, 181] on div "Received via SMS Natalie Schley Sep 19, 2025 at 2:28 PM I work from home doing …" at bounding box center [440, 198] width 426 height 153
click at [510, 179] on div "Received via SMS Natalie Schley Sep 19, 2025 at 2:28 PM I work from home doing …" at bounding box center [440, 198] width 426 height 153
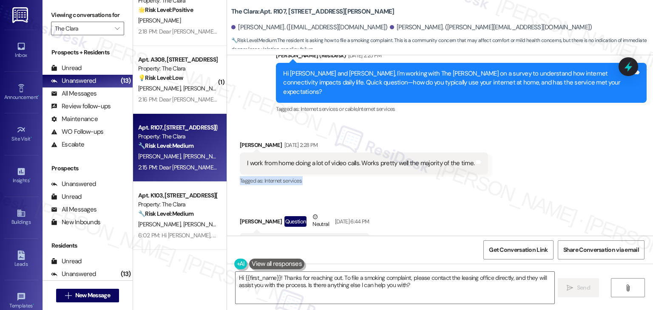
click at [510, 179] on div "Received via SMS Natalie Schley Sep 19, 2025 at 2:28 PM I work from home doing …" at bounding box center [440, 198] width 426 height 153
click at [530, 174] on div "Received via SMS Natalie Schley Sep 19, 2025 at 2:28 PM I work from home doing …" at bounding box center [440, 198] width 426 height 153
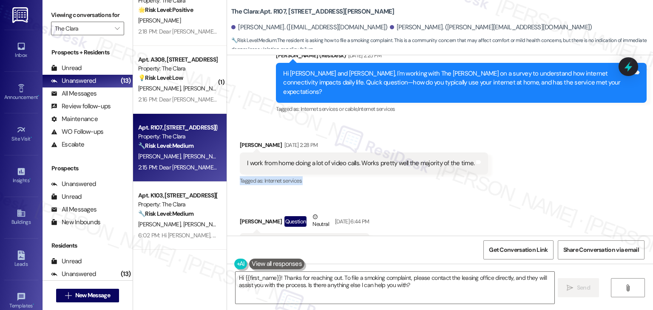
scroll to position [3320, 0]
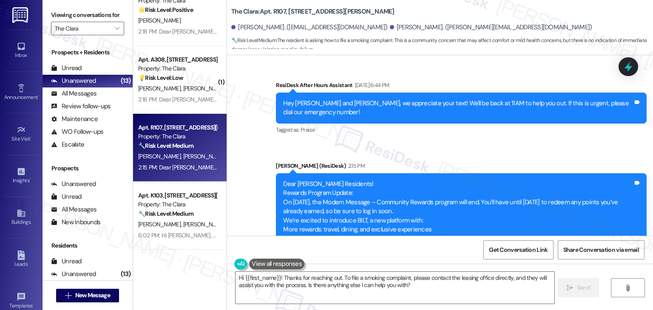
click at [508, 155] on div "Announcement, sent via SMS Dottie (ResiDesk) 2:15 PM Dear Clara Residents! Rewa…" at bounding box center [462, 239] width 384 height 168
click at [308, 97] on div "Sent via SMS ResiDesk After Hours Assistant Sep 19, 2025 at 6:44 PM Hey John an…" at bounding box center [440, 193] width 426 height 262
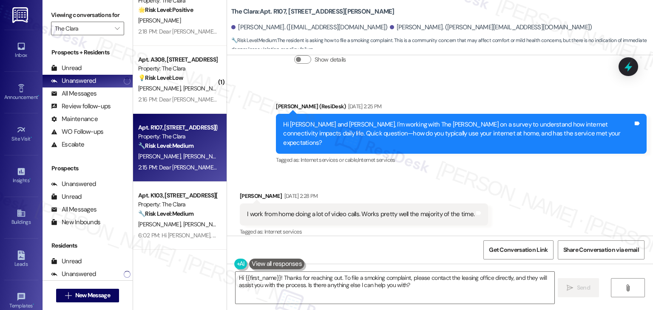
scroll to position [3039, 0]
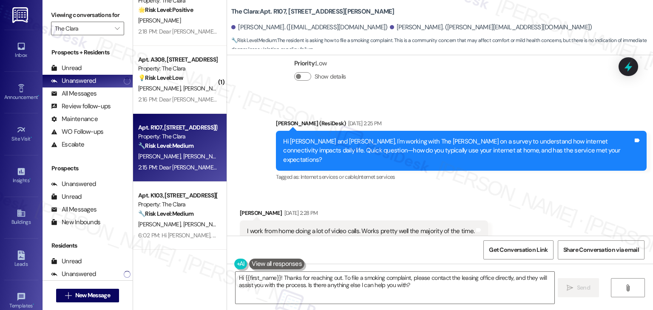
click at [319, 137] on div "Hi John and Natalie, I'm working with The Clara on a survey to understand how i…" at bounding box center [458, 150] width 350 height 27
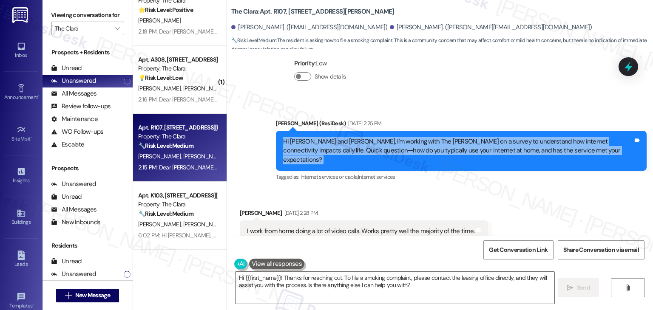
click at [319, 137] on div "Hi John and Natalie, I'm working with The Clara on a survey to understand how i…" at bounding box center [458, 150] width 350 height 27
copy div "Hi John and Natalie, I'm working with The Clara on a survey to understand how i…"
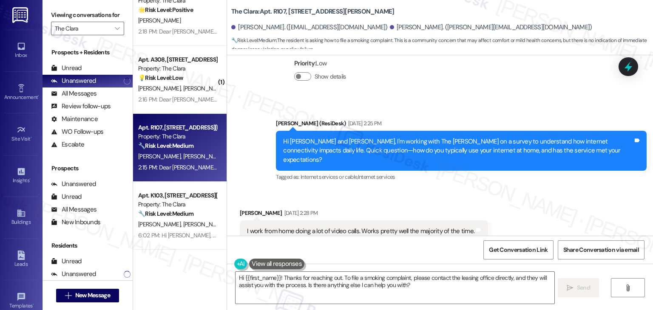
click at [336, 227] on div "I work from home doing a lot of video calls. Works pretty well the majority of …" at bounding box center [361, 231] width 228 height 9
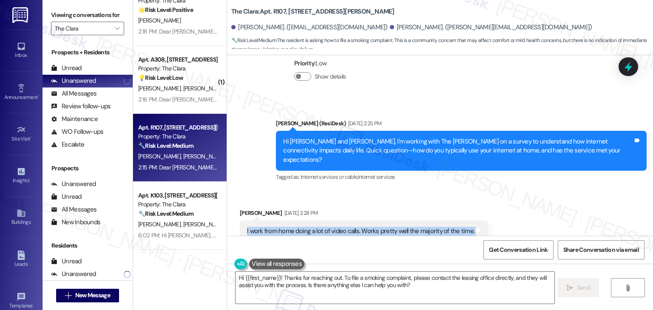
click at [336, 227] on div "I work from home doing a lot of video calls. Works pretty well the majority of …" at bounding box center [361, 231] width 228 height 9
copy div "I work from home doing a lot of video calls. Works pretty well the majority of …"
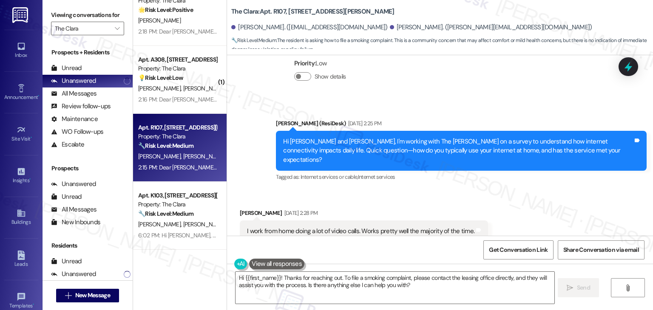
click at [536, 190] on div "Received via SMS Natalie Schley Sep 19, 2025 at 2:28 PM I work from home doing …" at bounding box center [440, 266] width 426 height 153
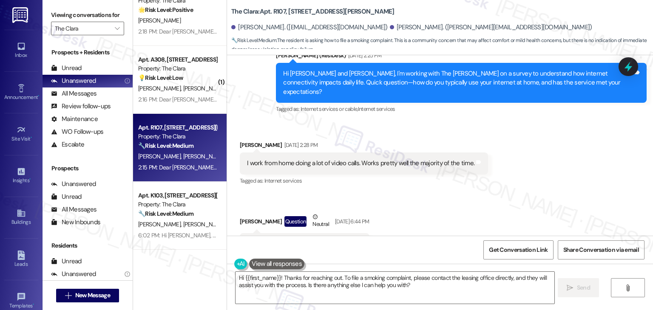
scroll to position [3124, 0]
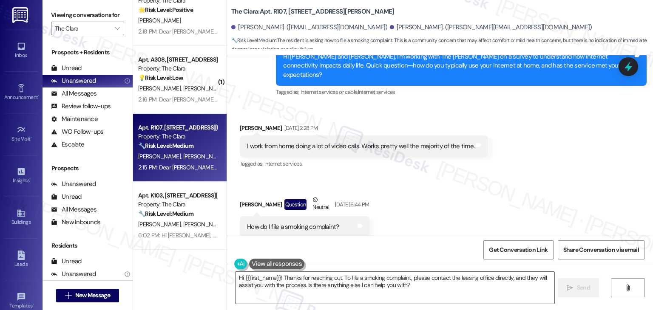
click at [276, 223] on div "How do I file a smoking complaint?" at bounding box center [293, 227] width 92 height 9
copy div "How do I file a smoking complaint? Tags and notes"
click at [327, 132] on div "Received via SMS Natalie Schley Sep 19, 2025 at 2:28 PM I work from home doing …" at bounding box center [440, 181] width 426 height 153
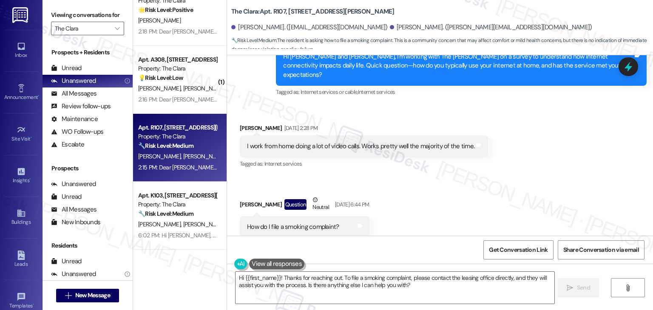
click at [318, 223] on div "How do I file a smoking complaint?" at bounding box center [293, 227] width 92 height 9
copy div "How do I file a smoking complaint? Tags and notes"
click at [544, 144] on div "Received via SMS Natalie Schley Sep 19, 2025 at 2:28 PM I work from home doing …" at bounding box center [440, 181] width 426 height 153
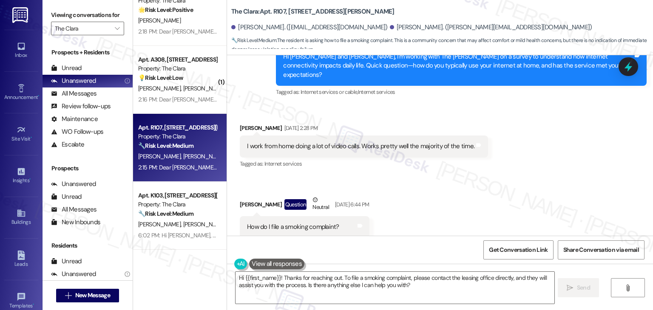
click at [542, 196] on div "Received via SMS Natalie Schley Sep 19, 2025 at 2:28 PM I work from home doing …" at bounding box center [440, 181] width 426 height 153
click at [547, 203] on div "Received via SMS Natalie Schley Sep 19, 2025 at 2:28 PM I work from home doing …" at bounding box center [440, 181] width 426 height 153
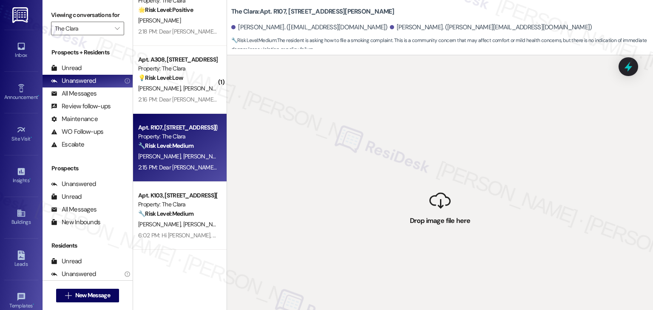
click at [544, 201] on div " Drop image file here" at bounding box center [440, 210] width 426 height 310
click at [172, 176] on div "Apt. R107, 225-R S. Linder Rd Property: The Clara 🔧 Risk Level: Medium The resi…" at bounding box center [180, 148] width 94 height 68
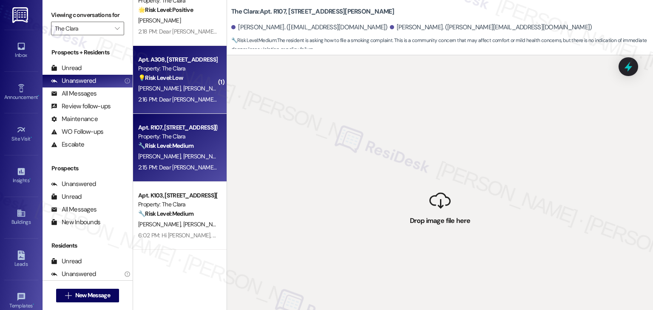
click at [179, 155] on div "J. Schley N. Schley" at bounding box center [177, 156] width 80 height 11
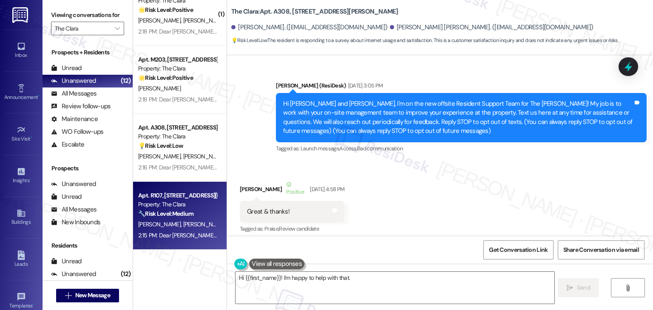
scroll to position [567, 0]
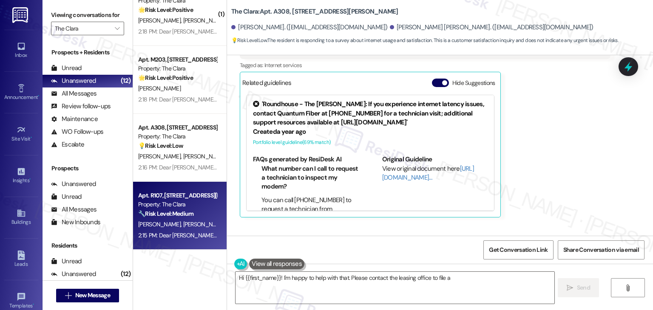
click at [424, 247] on div "Get Conversation Link Share Conversation via email" at bounding box center [440, 250] width 426 height 28
type textarea "Hi {{first_name}}! I'm happy to help with that. Please contact the leasing offi…"
click at [424, 247] on div "Get Conversation Link Share Conversation via email" at bounding box center [440, 250] width 426 height 28
click at [419, 239] on div "Get Conversation Link Share Conversation via email" at bounding box center [440, 250] width 426 height 28
click at [419, 254] on div "Get Conversation Link Share Conversation via email" at bounding box center [440, 250] width 426 height 28
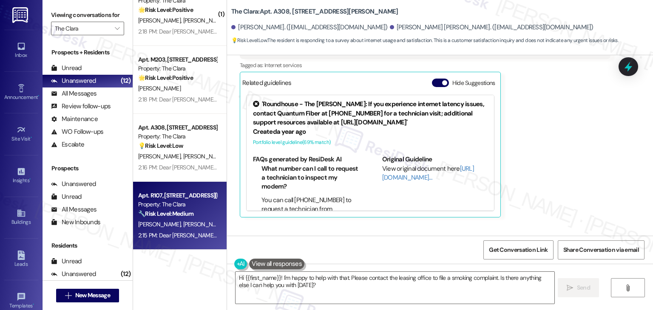
click at [419, 254] on div "Get Conversation Link Share Conversation via email" at bounding box center [440, 250] width 426 height 28
click at [419, 252] on div "Get Conversation Link Share Conversation via email" at bounding box center [440, 250] width 426 height 28
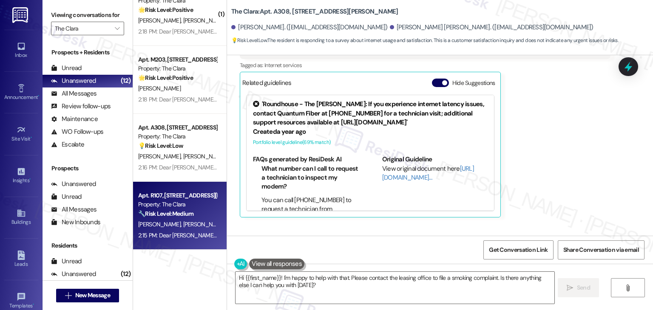
click at [419, 252] on div "Get Conversation Link Share Conversation via email" at bounding box center [440, 250] width 426 height 28
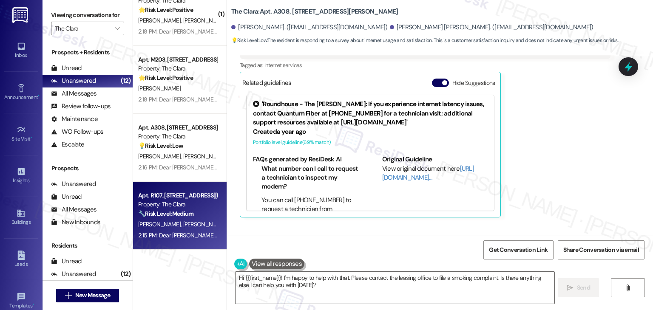
click at [419, 252] on div "Get Conversation Link Share Conversation via email" at bounding box center [440, 250] width 426 height 28
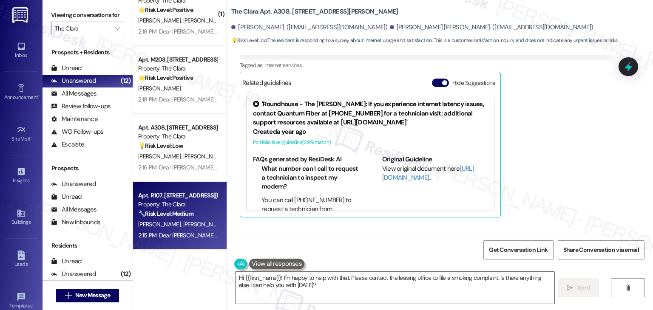
click at [419, 252] on div "Get Conversation Link Share Conversation via email" at bounding box center [440, 250] width 426 height 28
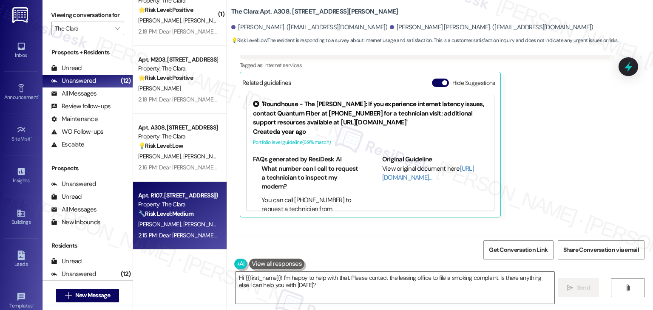
click at [419, 252] on div "Get Conversation Link Share Conversation via email" at bounding box center [440, 250] width 426 height 28
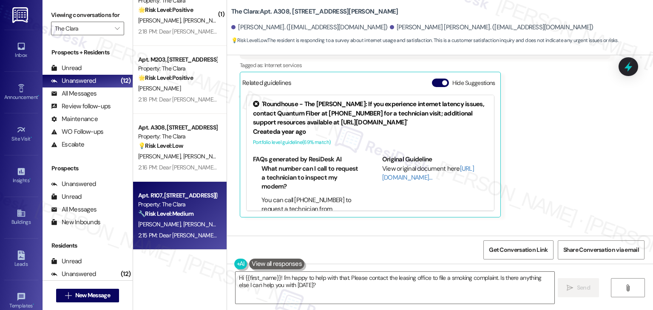
click at [419, 252] on div "Get Conversation Link Share Conversation via email" at bounding box center [440, 250] width 426 height 28
click at [432, 252] on div "Get Conversation Link Share Conversation via email" at bounding box center [440, 250] width 426 height 28
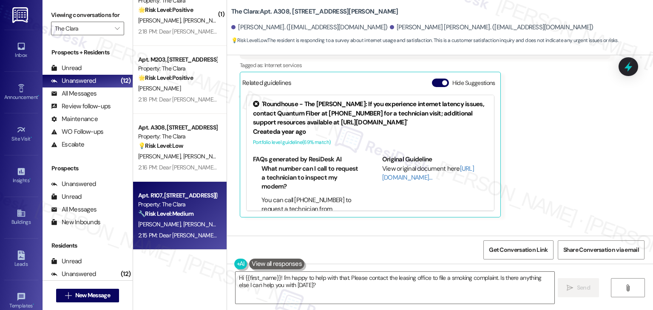
click at [432, 252] on div "Get Conversation Link Share Conversation via email" at bounding box center [440, 250] width 426 height 28
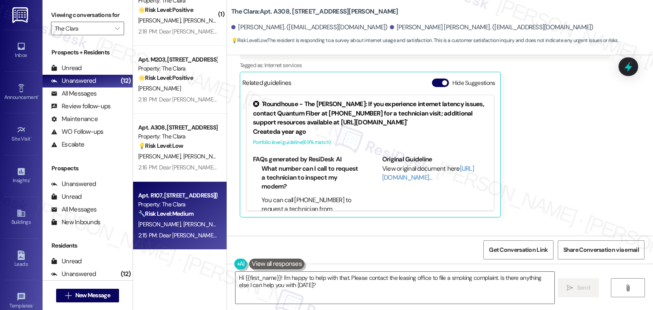
click at [432, 252] on div "Get Conversation Link Share Conversation via email" at bounding box center [440, 250] width 426 height 28
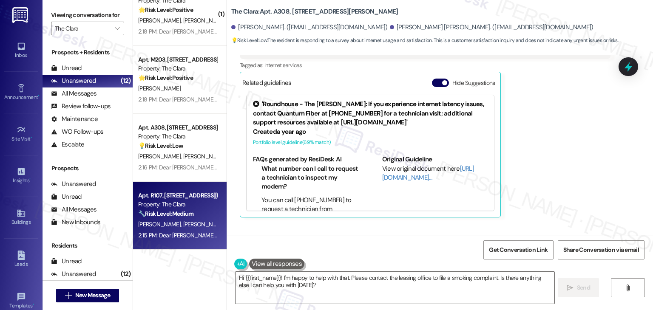
click at [432, 252] on div "Get Conversation Link Share Conversation via email" at bounding box center [440, 250] width 426 height 28
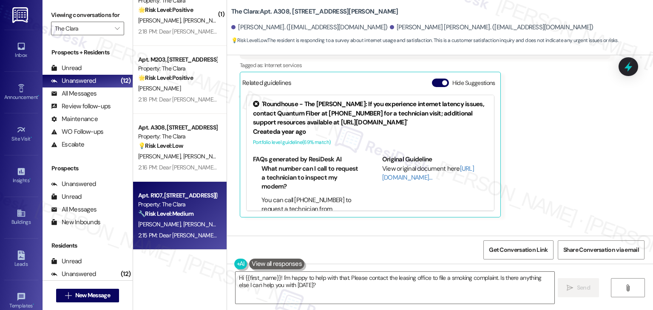
click at [432, 252] on div "Get Conversation Link Share Conversation via email" at bounding box center [440, 250] width 426 height 28
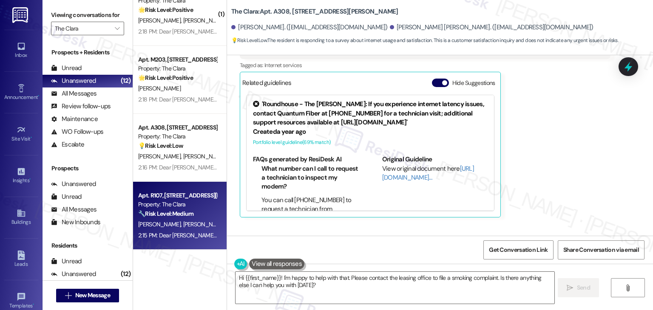
click at [432, 252] on div "Get Conversation Link Share Conversation via email" at bounding box center [440, 250] width 426 height 28
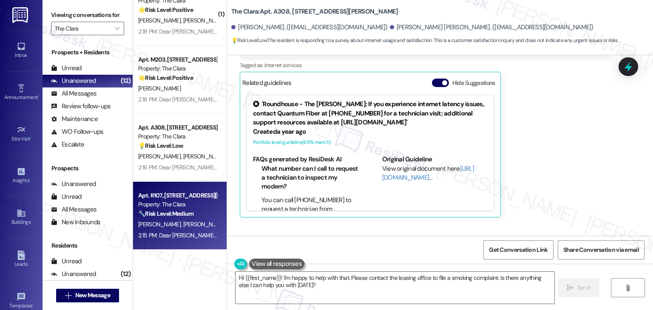
click at [432, 252] on div "Get Conversation Link Share Conversation via email" at bounding box center [440, 250] width 426 height 28
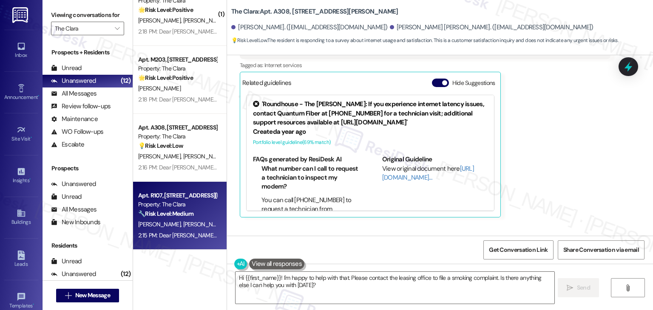
click at [432, 252] on div "Get Conversation Link Share Conversation via email" at bounding box center [440, 250] width 426 height 28
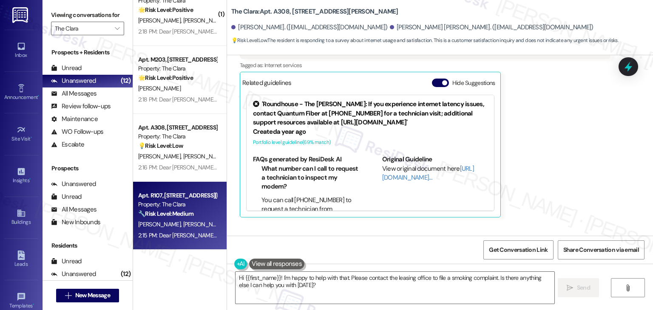
click at [432, 252] on div "Get Conversation Link Share Conversation via email" at bounding box center [440, 250] width 426 height 28
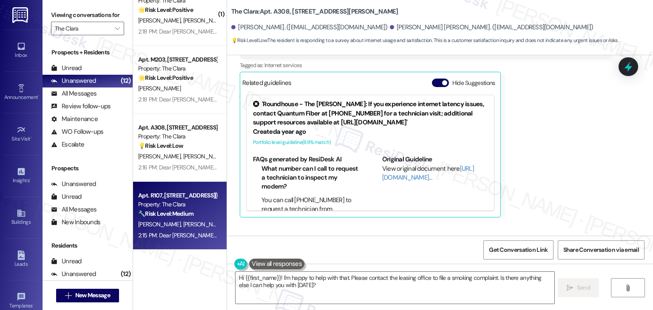
click at [432, 252] on div "Get Conversation Link Share Conversation via email" at bounding box center [440, 250] width 426 height 28
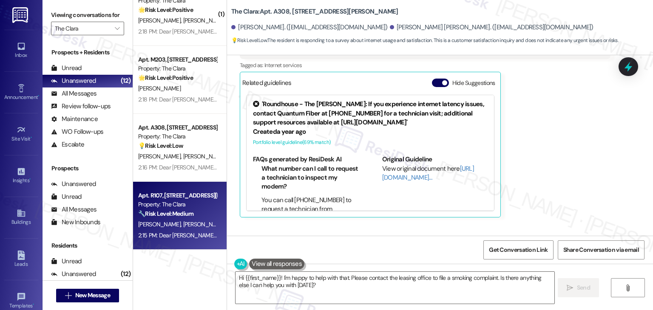
click at [432, 252] on div "Get Conversation Link Share Conversation via email" at bounding box center [440, 250] width 426 height 28
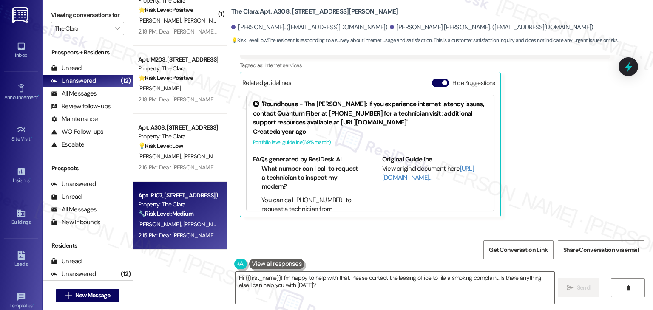
click at [432, 252] on div "Get Conversation Link Share Conversation via email" at bounding box center [440, 250] width 426 height 28
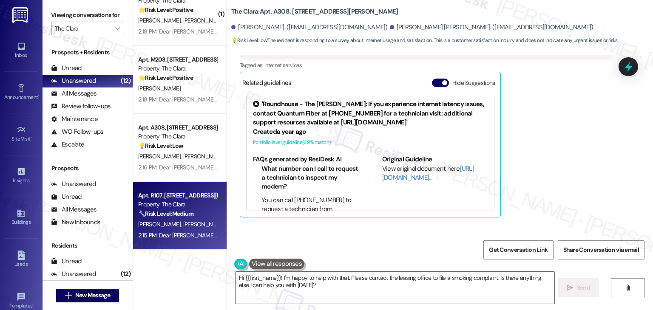
click at [432, 252] on div "Get Conversation Link Share Conversation via email" at bounding box center [440, 250] width 426 height 28
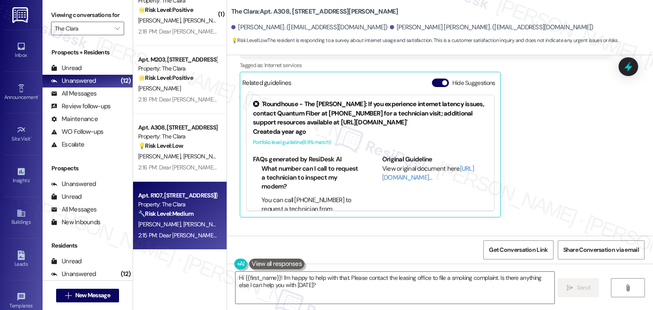
click at [432, 252] on div "Get Conversation Link Share Conversation via email" at bounding box center [440, 250] width 426 height 28
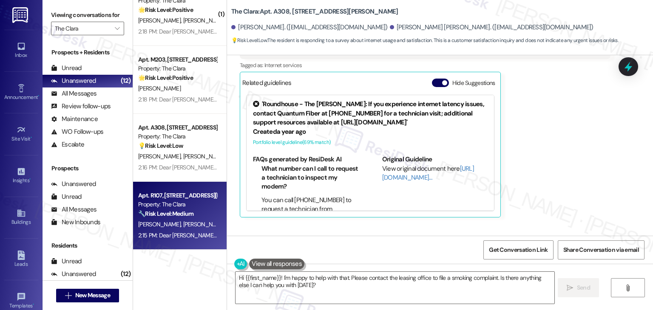
click at [432, 252] on div "Get Conversation Link Share Conversation via email" at bounding box center [440, 250] width 426 height 28
click at [431, 252] on div "Get Conversation Link Share Conversation via email" at bounding box center [440, 250] width 426 height 28
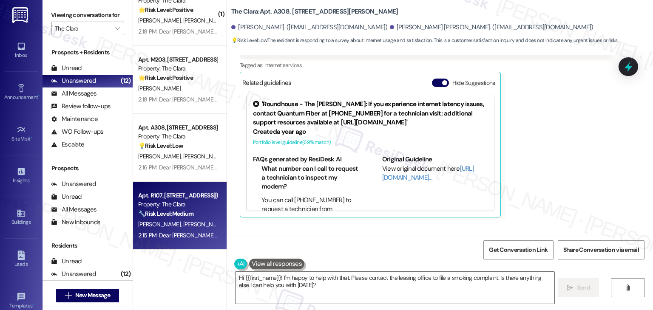
click at [431, 252] on div "Get Conversation Link Share Conversation via email" at bounding box center [440, 250] width 426 height 28
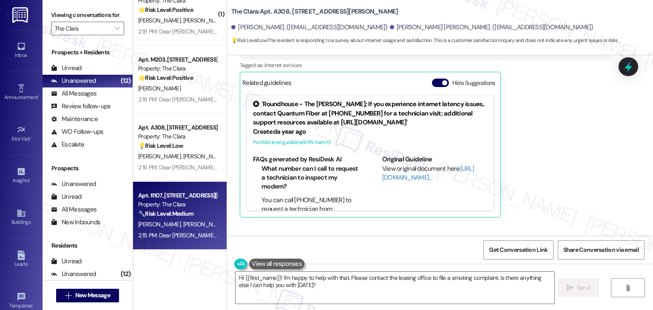
click at [431, 252] on div "Get Conversation Link Share Conversation via email" at bounding box center [440, 250] width 426 height 28
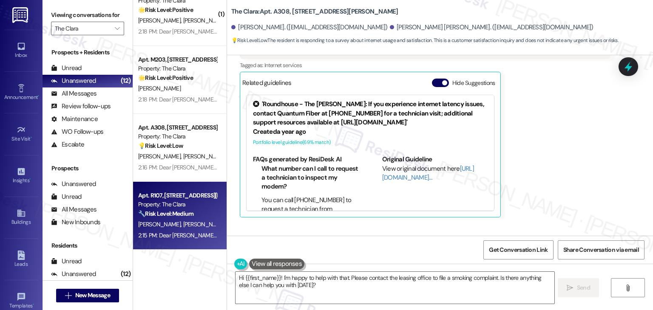
click at [431, 252] on div "Get Conversation Link Share Conversation via email" at bounding box center [440, 250] width 426 height 28
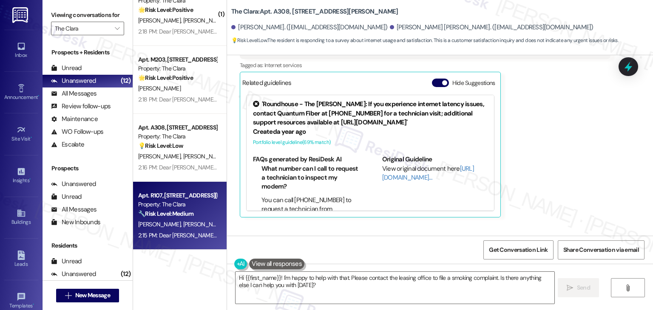
click at [431, 252] on div "Get Conversation Link Share Conversation via email" at bounding box center [440, 250] width 426 height 28
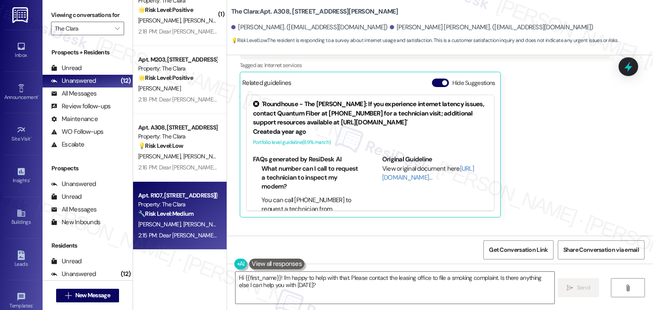
click at [431, 252] on div "Get Conversation Link Share Conversation via email" at bounding box center [440, 250] width 426 height 28
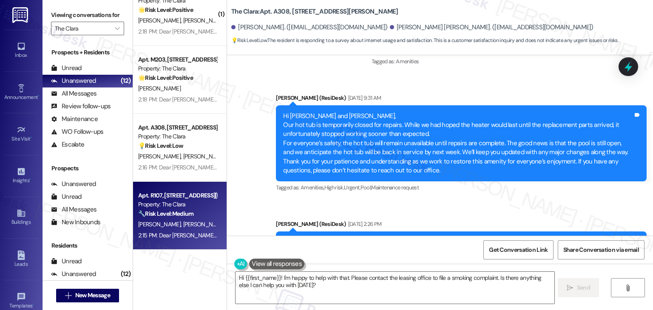
scroll to position [23025, 0]
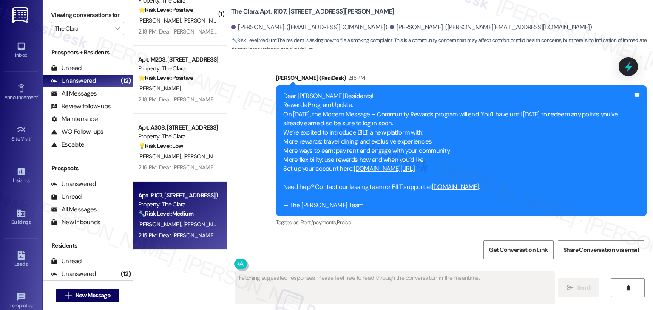
scroll to position [3363, 0]
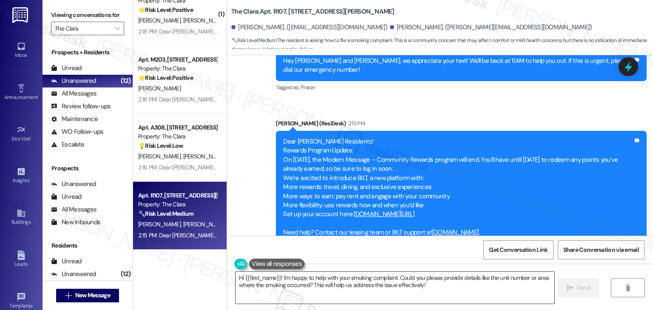
click at [342, 279] on textarea "Hi {{first_name}}! I'm happy to help with your smoking complaint. Could you ple…" at bounding box center [395, 288] width 319 height 32
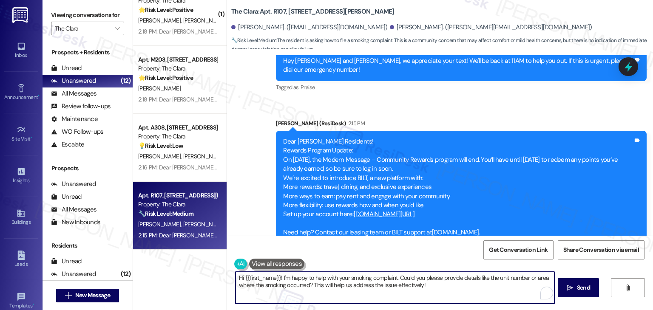
paste textarea "Thanks for sharing that, Natalie! Glad to hear the internet is working well for…"
type textarea "Thanks for sharing that, Natalie! Glad to hear the internet is working well for…"
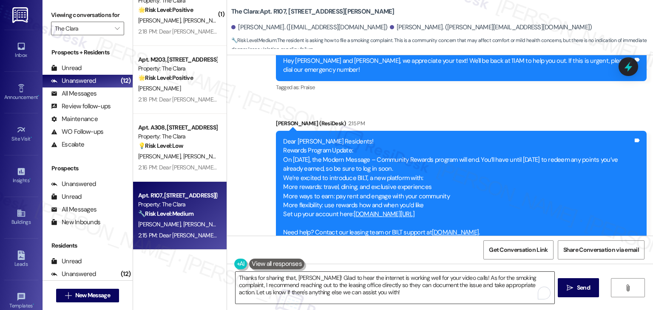
click at [403, 293] on textarea "Thanks for sharing that, Natalie! Glad to hear the internet is working well for…" at bounding box center [395, 288] width 319 height 32
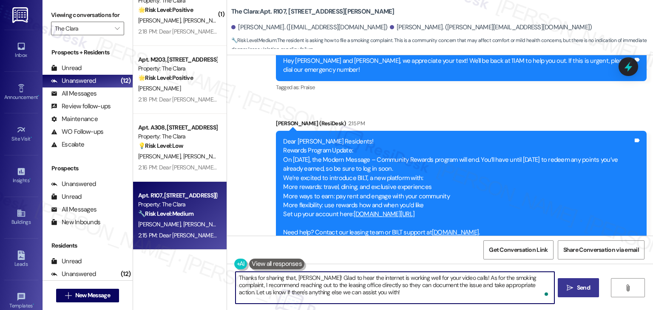
click at [576, 287] on span "Send" at bounding box center [583, 288] width 17 height 9
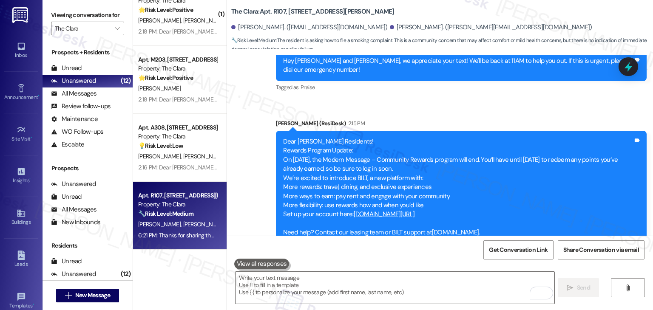
scroll to position [3440, 0]
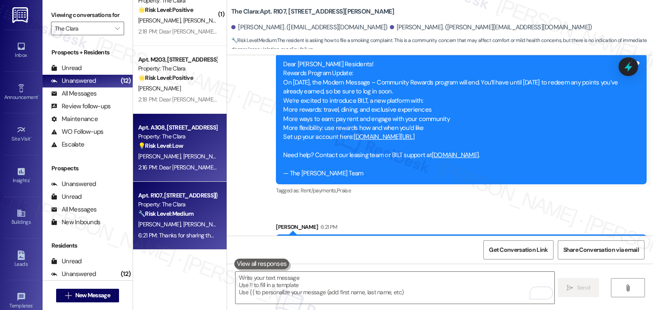
click at [157, 159] on span "[PERSON_NAME]" at bounding box center [160, 157] width 45 height 8
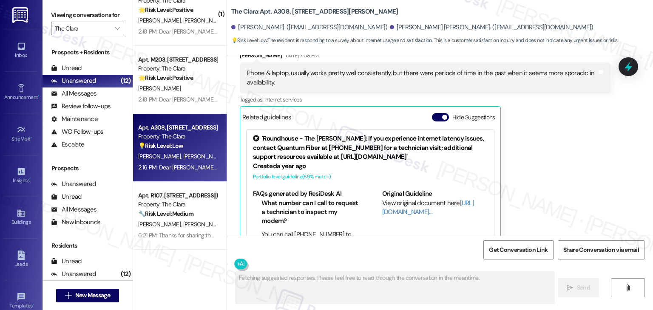
scroll to position [23060, 0]
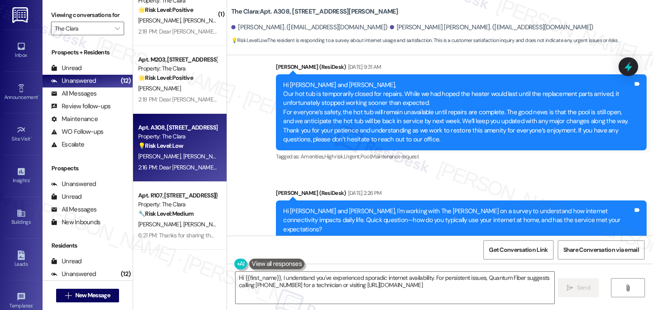
type textarea "Hi {{first_name}}, I understand you've experienced sporadic internet availabili…"
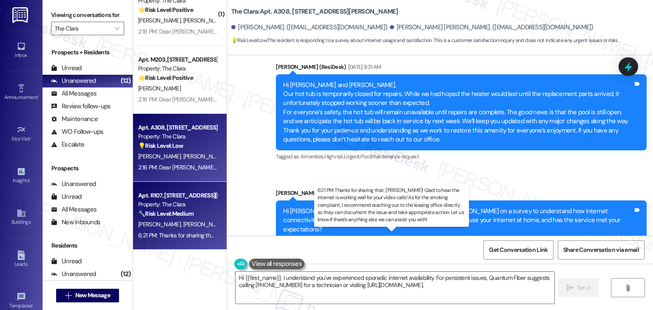
click at [179, 239] on div "6:21 PM: Thanks for sharing that, Natalie! Glad to hear the internet is working…" at bounding box center [527, 236] width 779 height 8
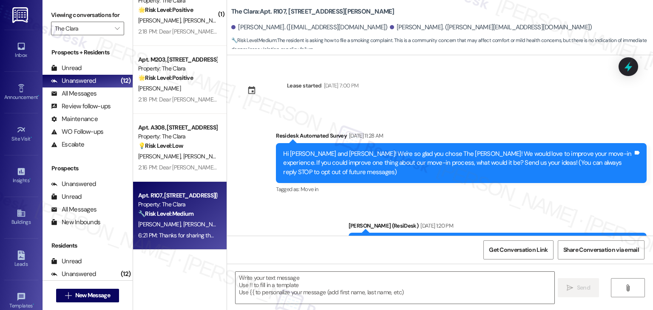
type textarea "Fetching suggested responses. Please feel free to read through the conversation…"
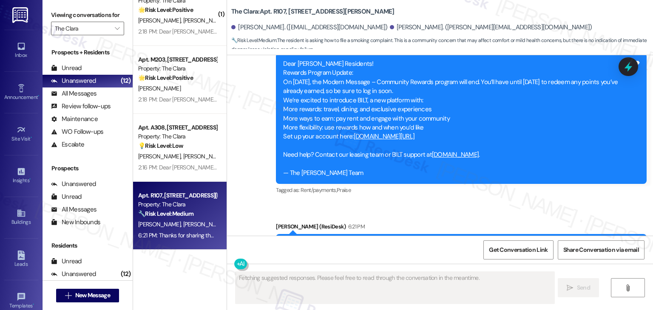
scroll to position [3452, 0]
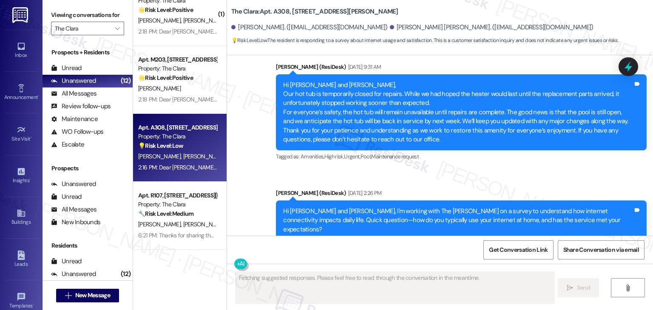
scroll to position [16, 0]
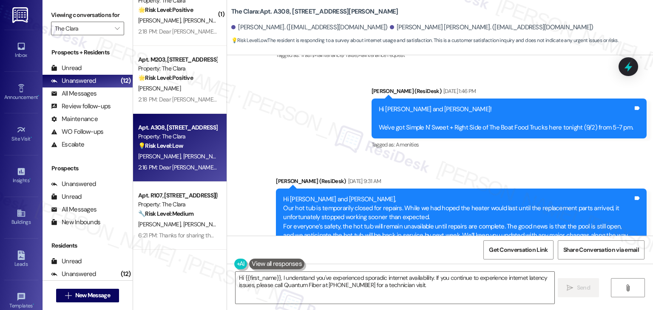
scroll to position [22943, 0]
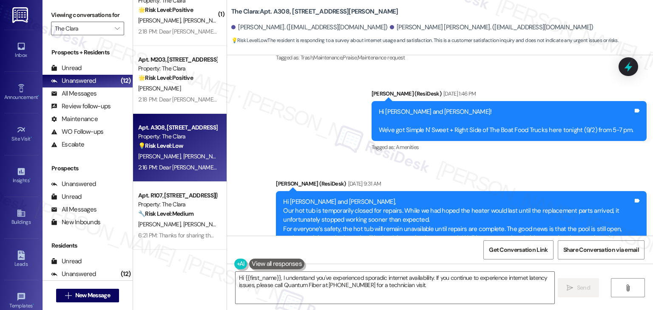
copy div "Hi Carol and Connor, I'm working with The Clara on a survey to understand how i…"
drag, startPoint x: 288, startPoint y: 177, endPoint x: 236, endPoint y: 168, distance: 51.8
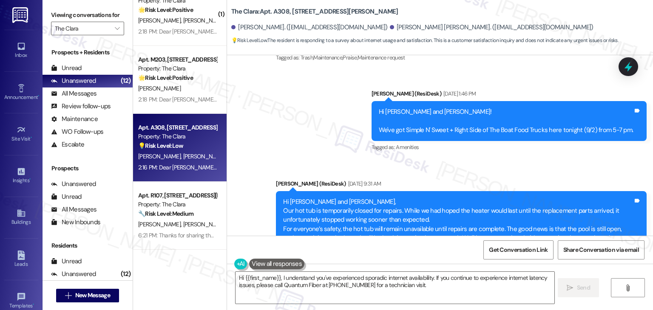
copy div "Phone & laptop, usually works pretty well consistently, but there were periods …"
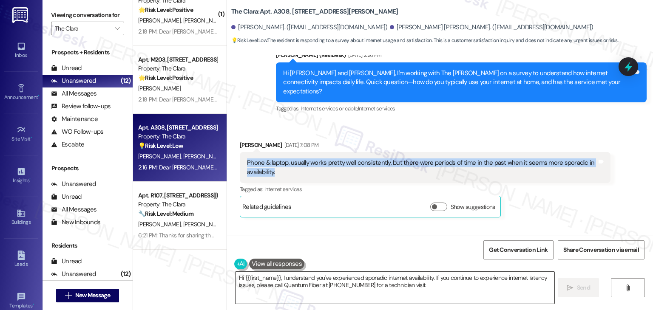
click at [375, 285] on textarea "Hi {{first_name}}, I understand you've experienced sporadic internet availabili…" at bounding box center [395, 288] width 319 height 32
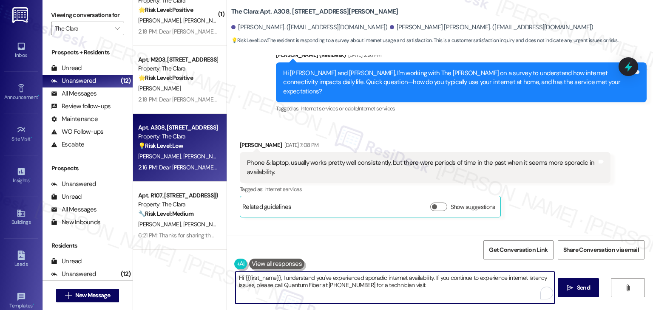
click at [375, 285] on textarea "Hi {{first_name}}, I understand you've experienced sporadic internet availabili…" at bounding box center [395, 288] width 319 height 32
paste textarea "Thanks for the feedback, Carol! I’m glad to hear the connection has mostly been…"
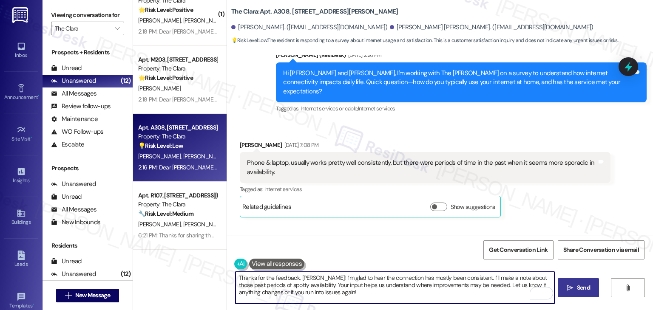
type textarea "Thanks for the feedback, Carol! I’m glad to hear the connection has mostly been…"
click at [585, 289] on span "Send" at bounding box center [583, 288] width 13 height 9
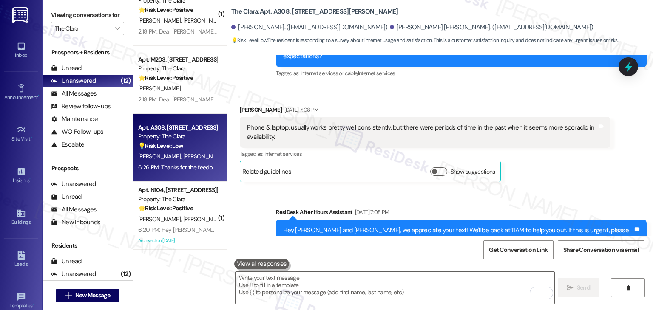
scroll to position [23276, 0]
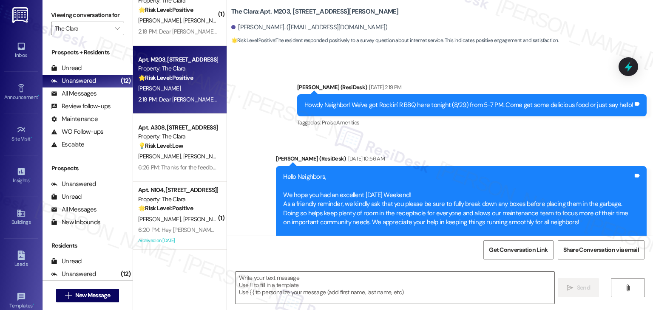
type textarea "Fetching suggested responses. Please feel free to read through the conversation…"
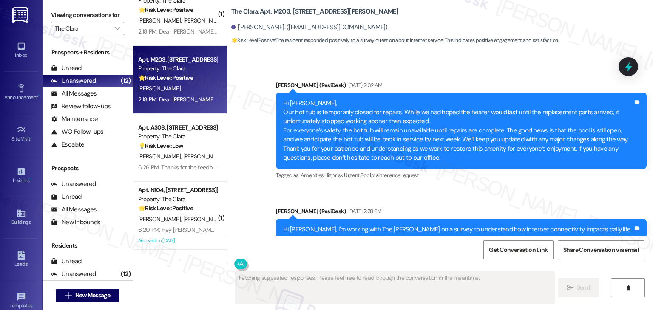
scroll to position [534, 0]
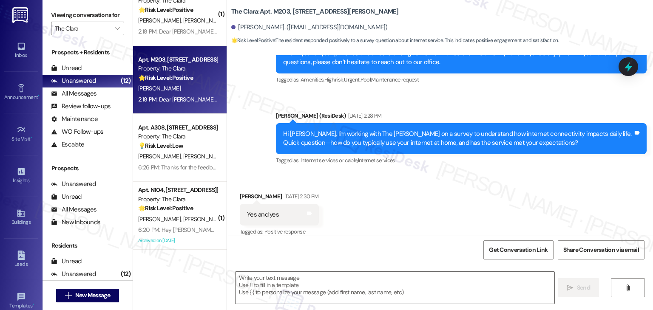
click at [357, 193] on div "Received via SMS Shelly Peck Sep 19, 2025 at 2:30 PM Yes and yes Tags and notes…" at bounding box center [440, 209] width 426 height 72
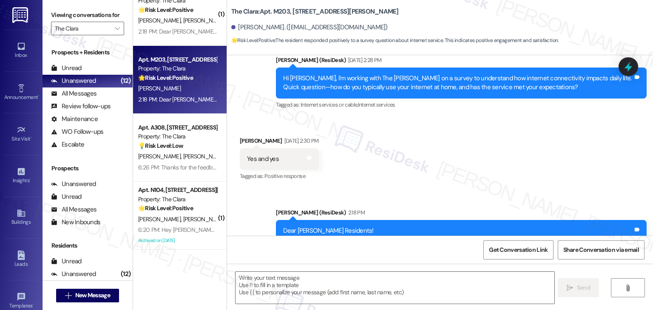
scroll to position [545, 0]
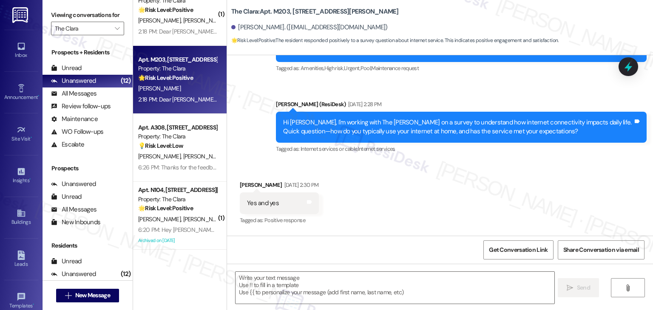
click at [366, 121] on div "Hi Shelly, I'm working with The Clara on a survey to understand how internet co…" at bounding box center [458, 127] width 350 height 18
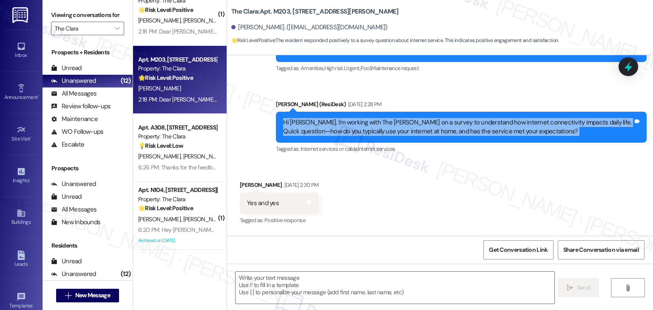
click at [366, 121] on div "Hi Shelly, I'm working with The Clara on a survey to understand how internet co…" at bounding box center [458, 127] width 350 height 18
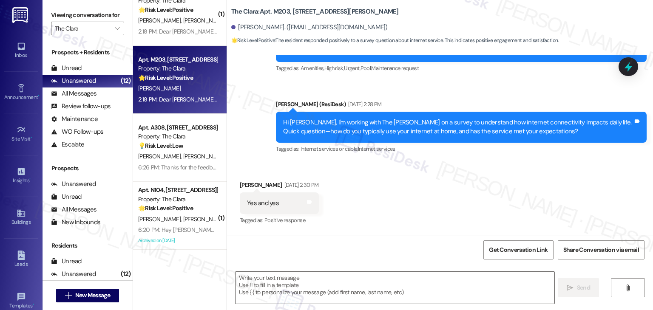
click at [264, 199] on div "Yes and yes" at bounding box center [263, 203] width 32 height 9
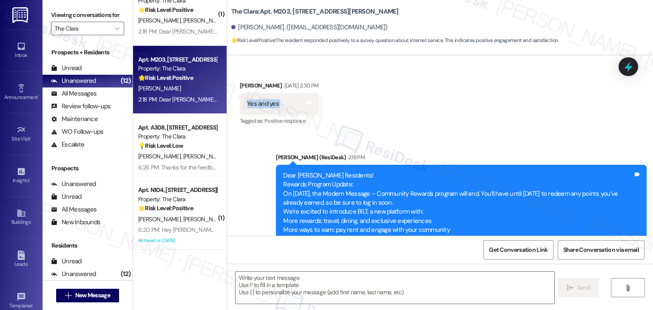
scroll to position [715, 0]
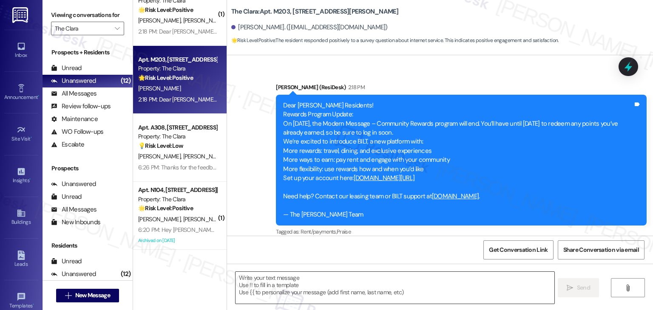
click at [337, 281] on textarea at bounding box center [395, 288] width 319 height 32
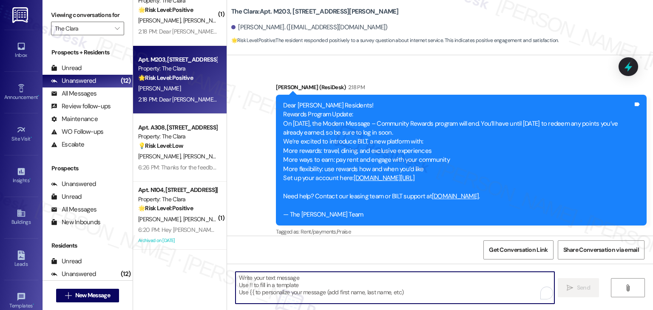
paste textarea "Thanks, Shelly! Glad to hear everything’s working well for you. We really appre…"
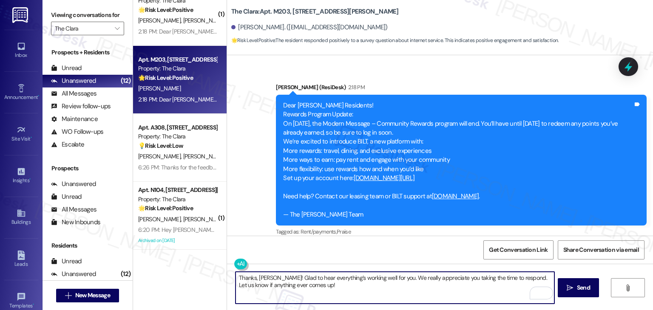
type textarea "Thanks, Shelly! Glad to hear everything’s working well for you. We really appre…"
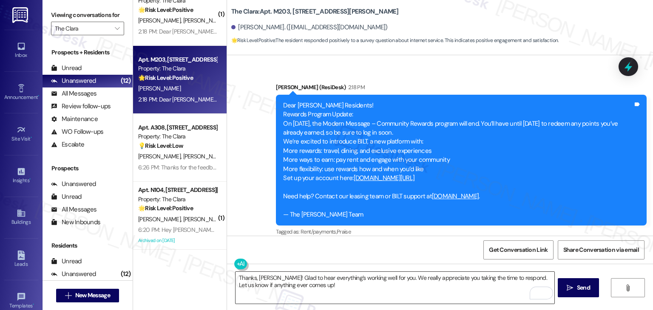
click at [322, 285] on textarea "Thanks, Shelly! Glad to hear everything’s working well for you. We really appre…" at bounding box center [395, 288] width 319 height 32
click at [578, 287] on span "Send" at bounding box center [583, 288] width 13 height 9
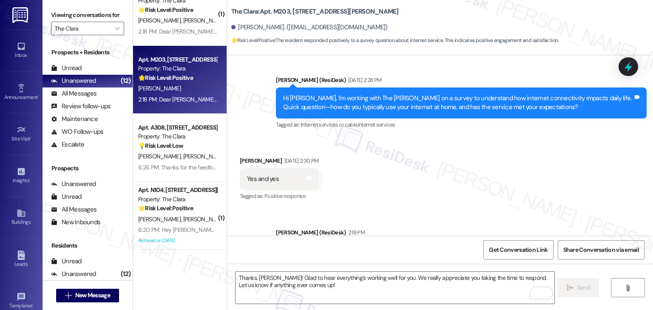
scroll to position [534, 0]
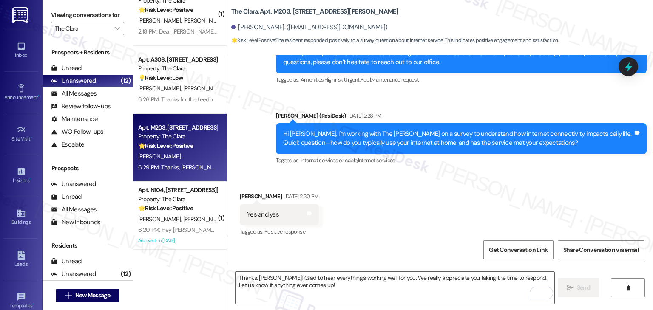
click at [471, 201] on div "Received via SMS [PERSON_NAME] [DATE] 2:30 PM Yes and yes Tags and notes Tagged…" at bounding box center [440, 209] width 426 height 72
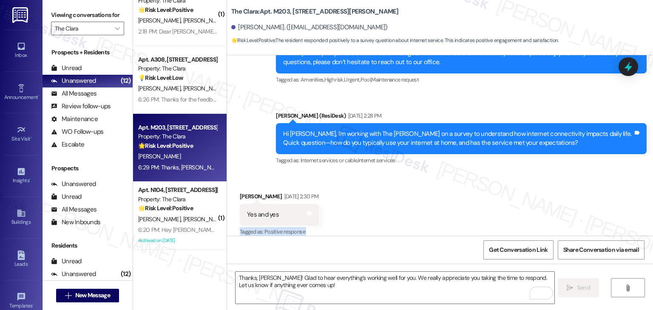
click at [471, 201] on div "Received via SMS [PERSON_NAME] [DATE] 2:30 PM Yes and yes Tags and notes Tagged…" at bounding box center [440, 209] width 426 height 72
click at [471, 201] on div "Received via SMS Shelly Peck Sep 19, 2025 at 2:30 PM Yes and yes Tags and notes…" at bounding box center [440, 209] width 426 height 72
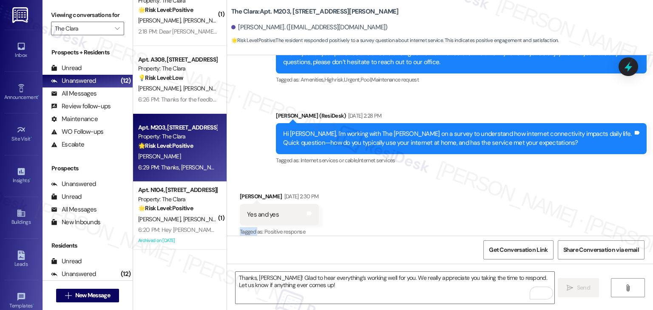
click at [471, 201] on div "Received via SMS Shelly Peck Sep 19, 2025 at 2:30 PM Yes and yes Tags and notes…" at bounding box center [440, 209] width 426 height 72
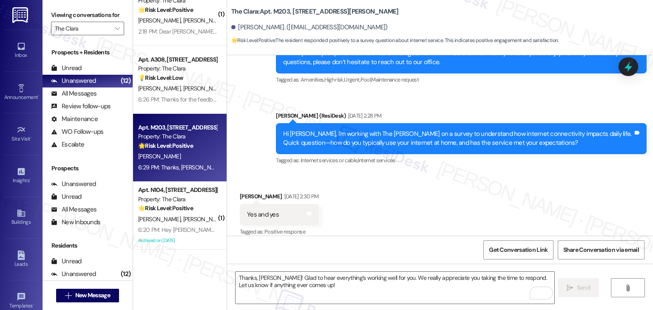
click at [471, 201] on div "Received via SMS Shelly Peck Sep 19, 2025 at 2:30 PM Yes and yes Tags and notes…" at bounding box center [440, 209] width 426 height 72
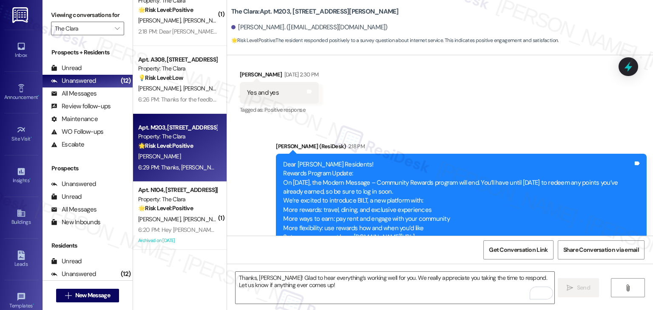
scroll to position [783, 0]
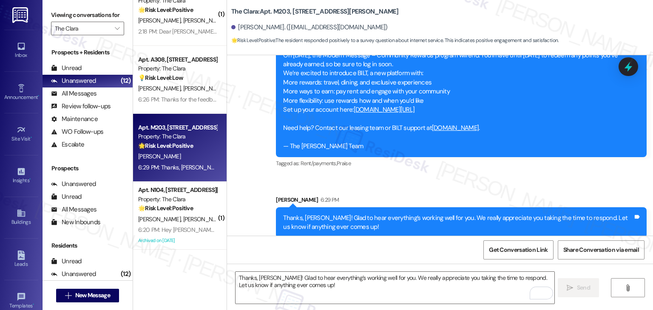
click at [471, 208] on div "Thanks, Shelly! Glad to hear everything’s working well for you. We really appre…" at bounding box center [461, 223] width 371 height 31
click at [475, 189] on div "Sent via SMS Sarah 6:29 PM Thanks, Shelly! Glad to hear everything’s working we…" at bounding box center [462, 217] width 384 height 56
click at [476, 177] on div "Announcement, sent via SMS Dottie (ResiDesk) 2:18 PM Dear Clara Residents! Rewa…" at bounding box center [440, 120] width 426 height 250
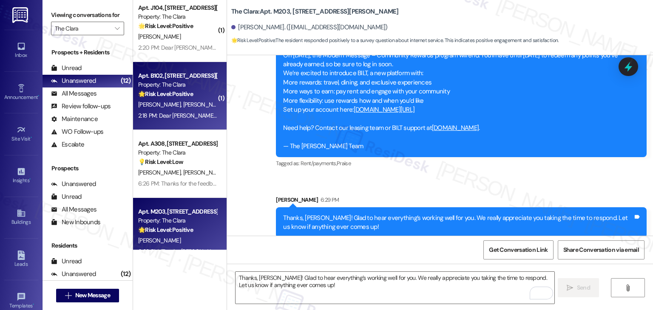
scroll to position [481, 0]
click at [170, 91] on strong "🌟 Risk Level: Positive" at bounding box center [165, 95] width 55 height 8
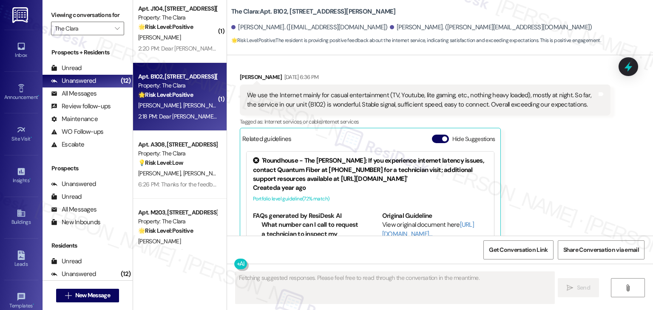
scroll to position [4840, 0]
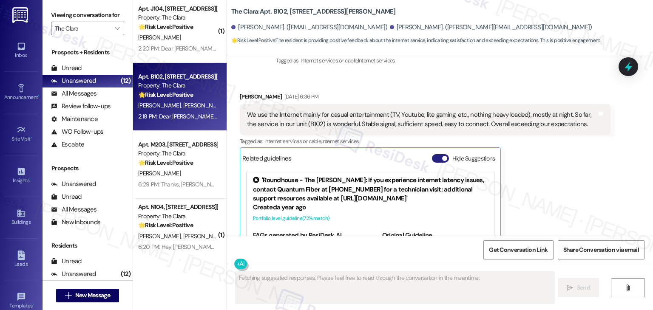
click at [432, 154] on button "Hide Suggestions" at bounding box center [440, 158] width 17 height 9
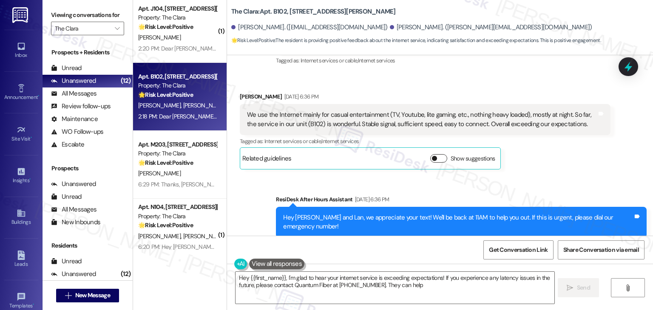
type textarea "Hey {{first_name}}, I'm glad to hear your internet service is exceeding expecta…"
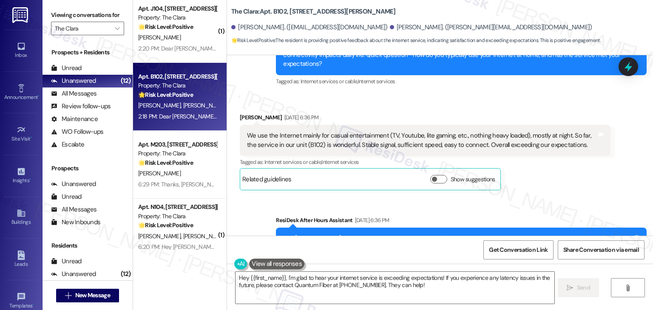
scroll to position [4799, 0]
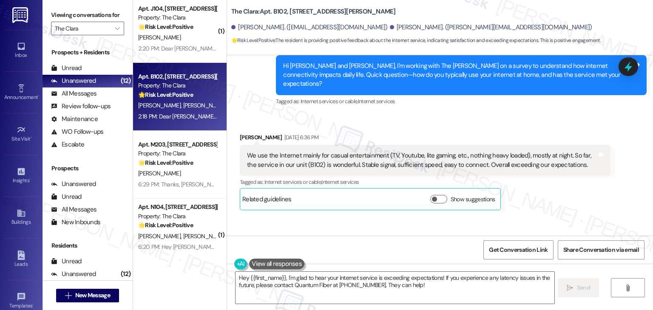
click at [572, 148] on div "Received via SMS Huy Vu Sep 19, 2025 at 6:36 PM We use the Internet mainly for …" at bounding box center [426, 172] width 384 height 90
click at [566, 144] on div "Huy Vu Sep 19, 2025 at 6:36 PM We use the Internet mainly for casual entertainm…" at bounding box center [425, 171] width 371 height 77
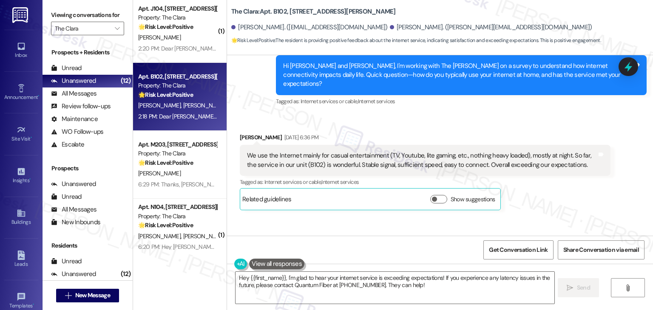
click at [566, 144] on div "Huy Vu Sep 19, 2025 at 6:36 PM We use the Internet mainly for casual entertainm…" at bounding box center [425, 171] width 371 height 77
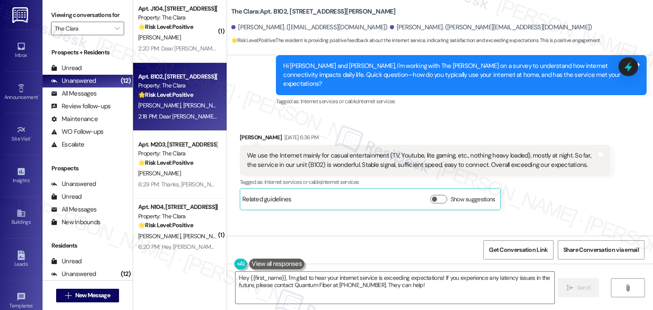
click at [566, 144] on div "Huy Vu Sep 19, 2025 at 6:36 PM We use the Internet mainly for casual entertainm…" at bounding box center [425, 171] width 371 height 77
click at [565, 145] on div "Huy Vu Sep 19, 2025 at 6:36 PM We use the Internet mainly for casual entertainm…" at bounding box center [425, 171] width 371 height 77
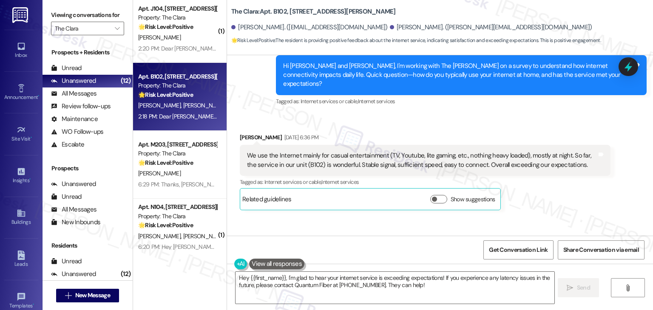
click at [565, 145] on div "Huy Vu Sep 19, 2025 at 6:36 PM We use the Internet mainly for casual entertainm…" at bounding box center [425, 171] width 371 height 77
click at [563, 147] on div "Received via SMS Huy Vu Sep 19, 2025 at 6:36 PM We use the Internet mainly for …" at bounding box center [426, 172] width 384 height 90
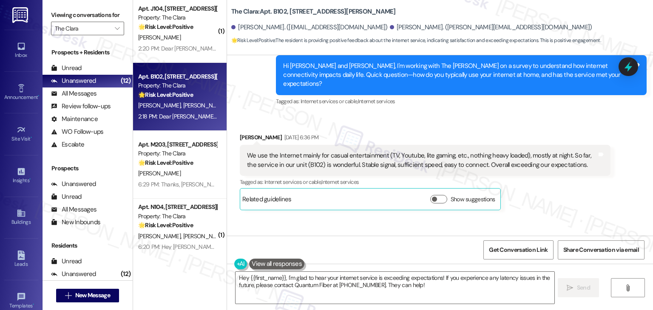
click at [563, 147] on div "Received via SMS Huy Vu Sep 19, 2025 at 6:36 PM We use the Internet mainly for …" at bounding box center [426, 172] width 384 height 90
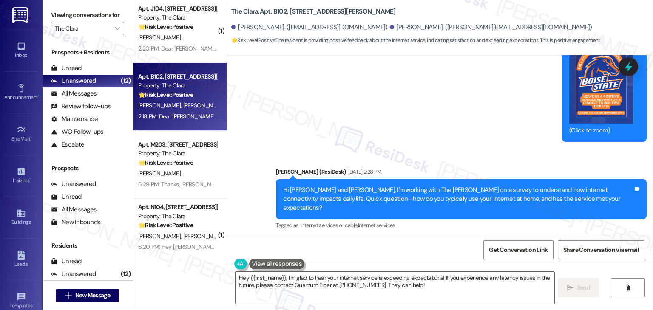
scroll to position [4672, 0]
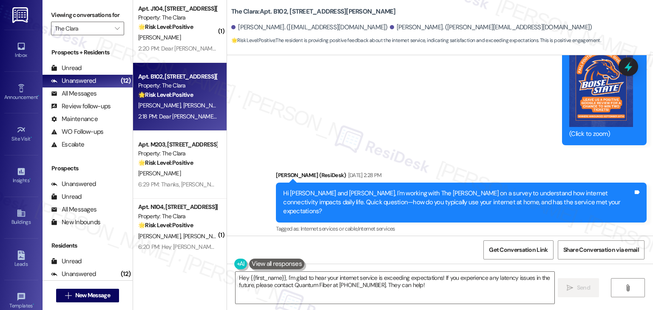
click at [504, 189] on div "Hi Huy and Lan, I'm working with The Clara on a survey to understand how intern…" at bounding box center [458, 202] width 350 height 27
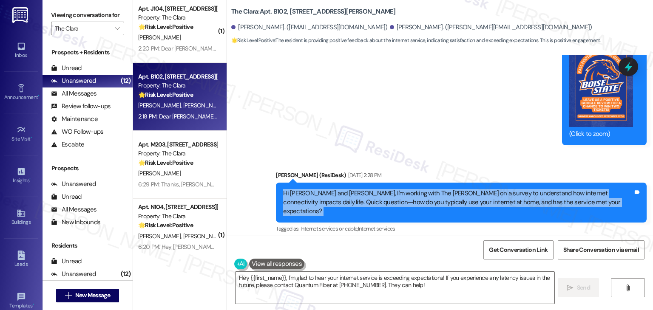
click at [504, 189] on div "Hi Huy and Lan, I'm working with The Clara on a survey to understand how intern…" at bounding box center [458, 202] width 350 height 27
copy div "Hi Huy and Lan, I'm working with The Clara on a survey to understand how intern…"
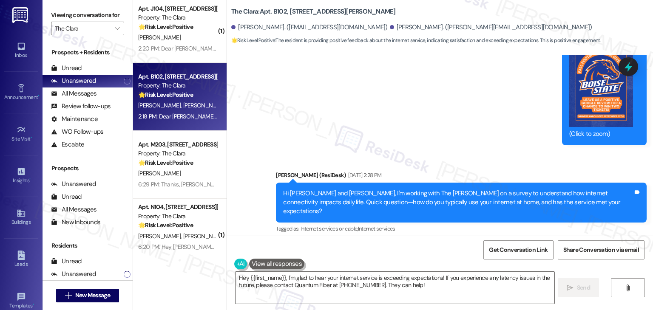
click at [469, 177] on div "Announcement, sent via SMS Dottie (ResiDesk) Sep 19, 2025 at 2:28 PM Hi Huy and…" at bounding box center [462, 203] width 384 height 77
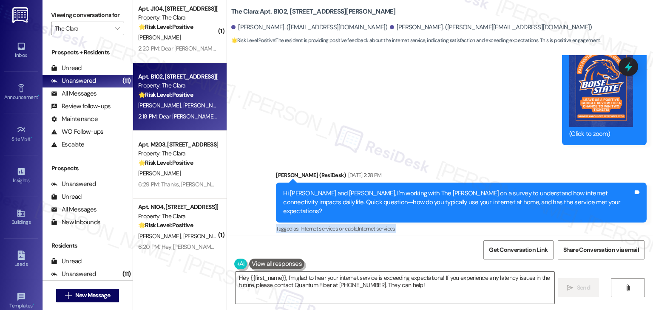
click at [469, 177] on div "Announcement, sent via SMS Dottie (ResiDesk) Sep 19, 2025 at 2:28 PM Hi Huy and…" at bounding box center [462, 203] width 384 height 77
click at [468, 242] on div "Received via SMS Huy Vu Sep 19, 2025 at 6:36 PM We use the Internet mainly for …" at bounding box center [440, 293] width 426 height 103
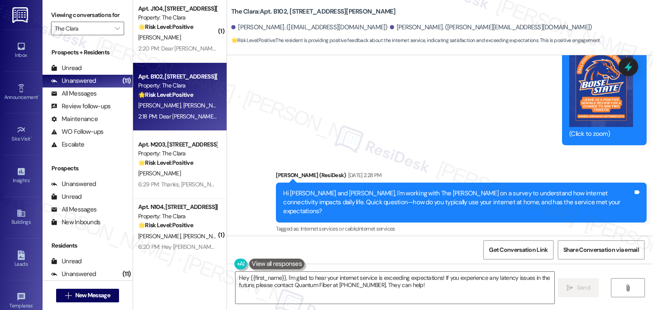
click at [468, 242] on div "Received via SMS Huy Vu Sep 19, 2025 at 6:36 PM We use the Internet mainly for …" at bounding box center [440, 293] width 426 height 103
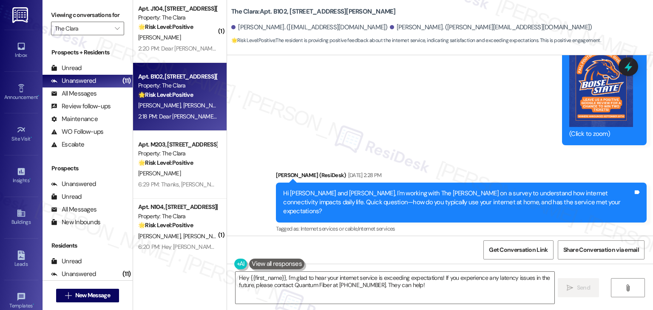
click at [468, 242] on div "Received via SMS Huy Vu Sep 19, 2025 at 6:36 PM We use the Internet mainly for …" at bounding box center [440, 293] width 426 height 103
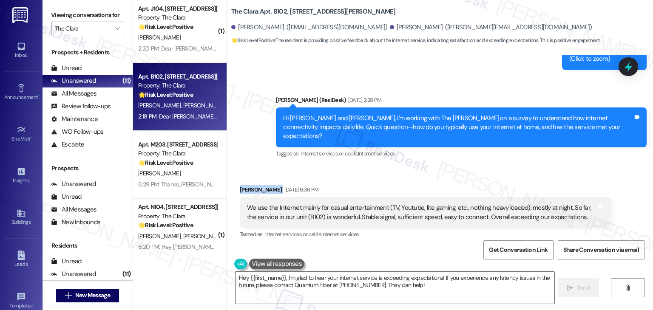
scroll to position [4757, 0]
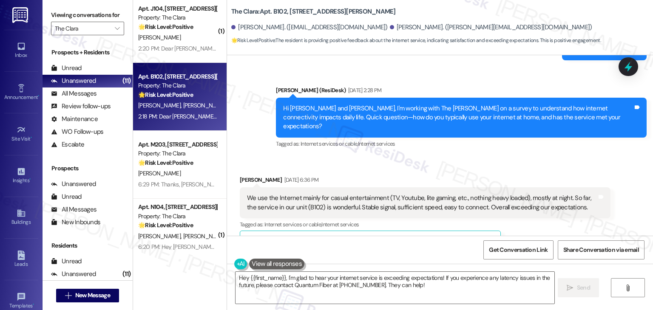
click at [350, 194] on div "We use the Internet mainly for casual entertainment (TV, Youtube, lite gaming, …" at bounding box center [422, 203] width 350 height 18
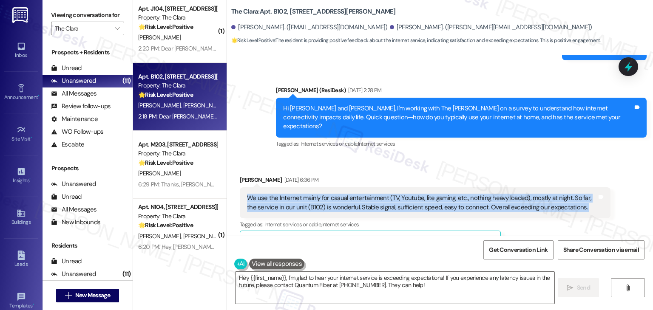
click at [350, 194] on div "We use the Internet mainly for casual entertainment (TV, Youtube, lite gaming, …" at bounding box center [422, 203] width 350 height 18
copy div "We use the Internet mainly for casual entertainment (TV, Youtube, lite gaming, …"
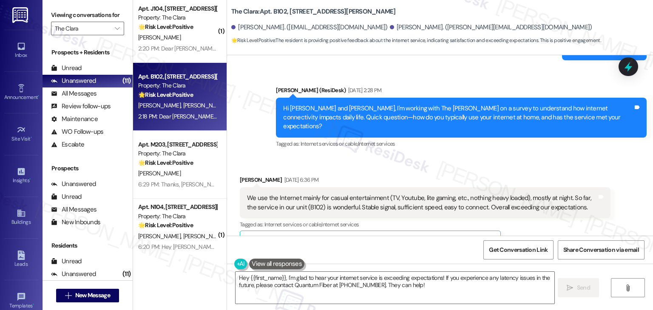
scroll to position [4970, 0]
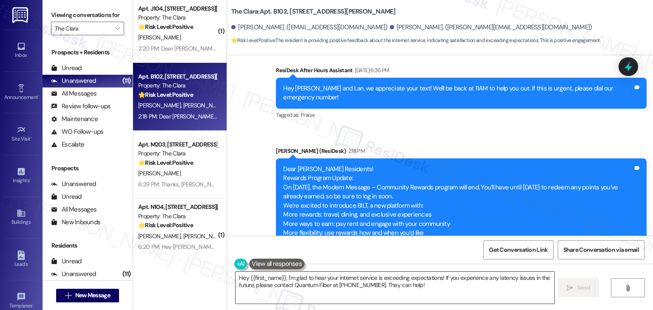
click at [386, 285] on textarea "Hey {{first_name}}, I'm glad to hear your internet service is exceeding expecta…" at bounding box center [395, 288] width 319 height 32
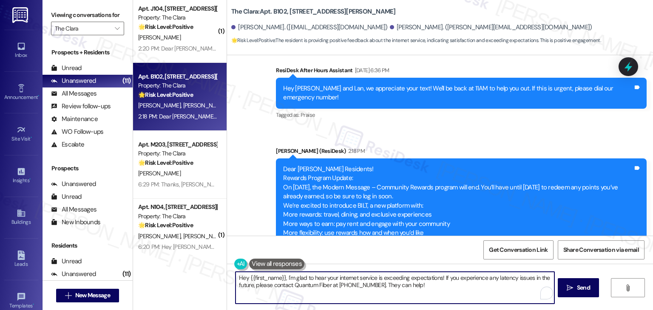
click at [386, 285] on textarea "Hey {{first_name}}, I'm glad to hear your internet service is exceeding expecta…" at bounding box center [395, 288] width 319 height 32
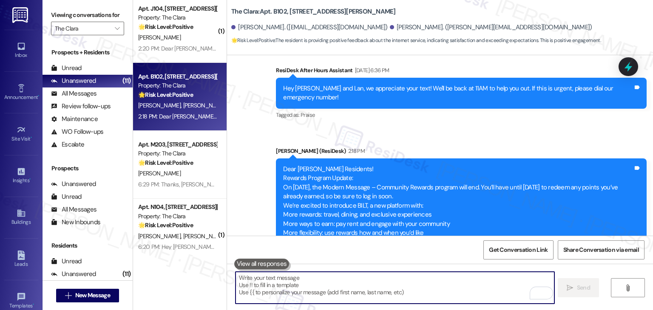
paste textarea "Thanks so much for the detailed feedback, Huy! I'm glad to hear the service in …"
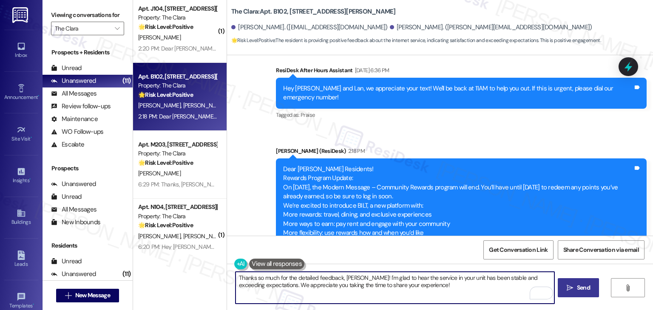
type textarea "Thanks so much for the detailed feedback, Huy! I'm glad to hear the service in …"
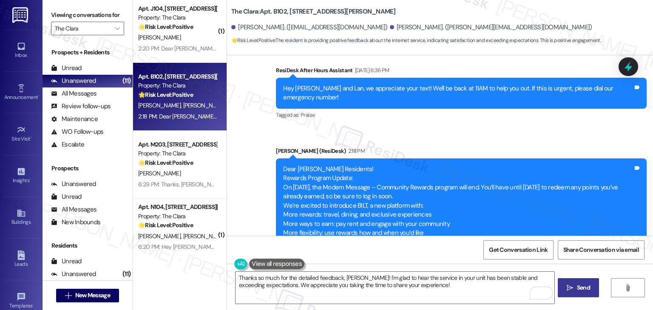
click at [584, 290] on span "Send" at bounding box center [583, 288] width 13 height 9
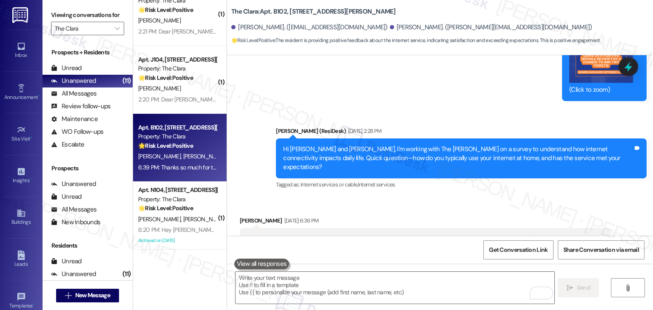
scroll to position [430, 0]
click at [568, 216] on div "Huy Vu Sep 19, 2025 at 6:36 PM We use the Internet mainly for casual entertainm…" at bounding box center [425, 254] width 371 height 77
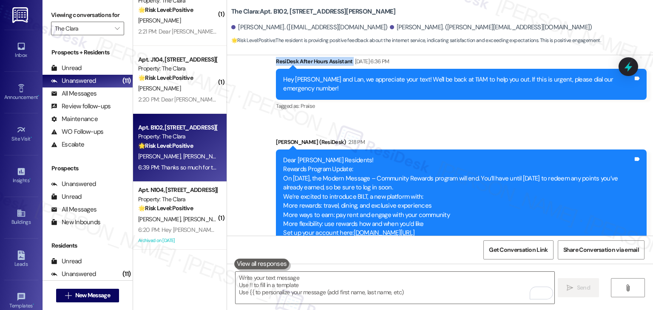
scroll to position [5038, 0]
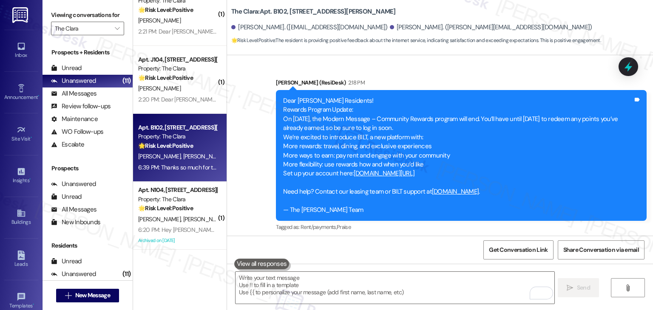
click at [466, 253] on div "Sent via SMS Sarah 6:39 PM Thanks so much for the detailed feedback, Huy! I'm g…" at bounding box center [462, 281] width 384 height 56
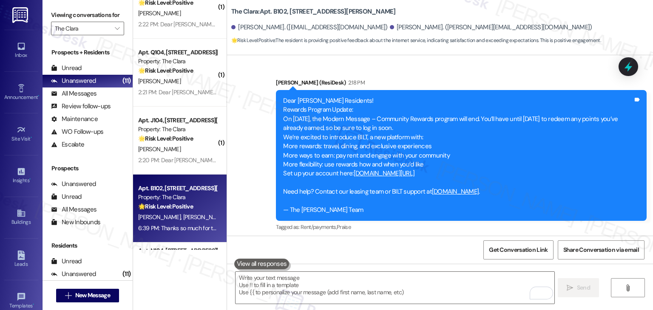
scroll to position [303, 0]
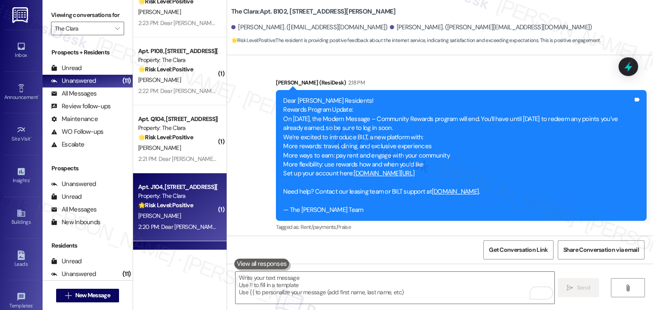
click at [140, 216] on span "[PERSON_NAME]" at bounding box center [159, 216] width 43 height 8
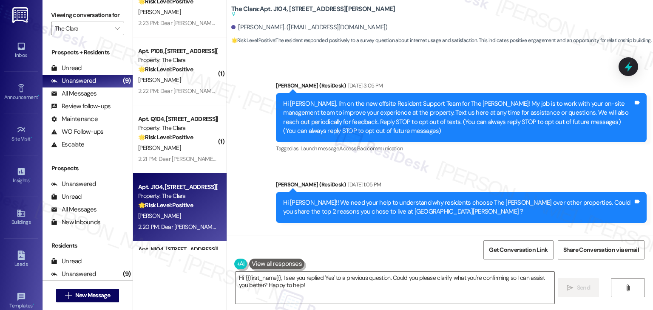
scroll to position [20773, 0]
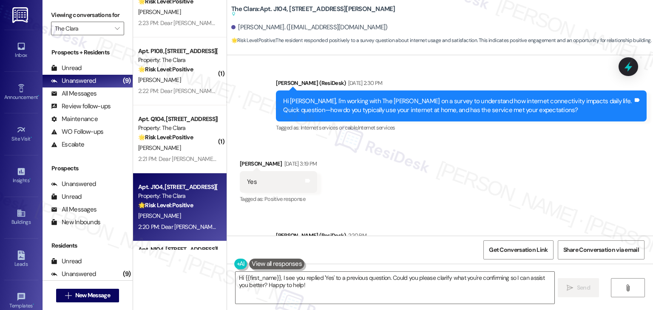
click at [439, 239] on div "Get Conversation Link Share Conversation via email" at bounding box center [440, 250] width 426 height 28
click at [427, 241] on div "Get Conversation Link Share Conversation via email" at bounding box center [440, 250] width 426 height 28
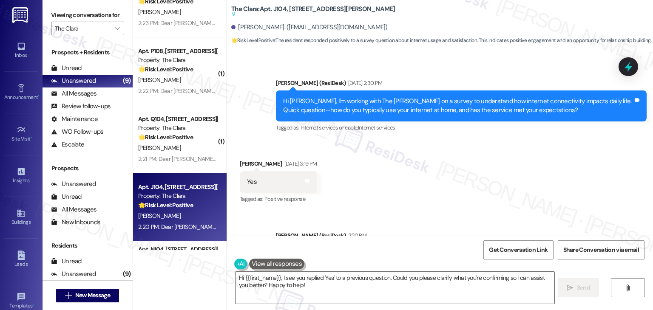
click at [427, 241] on div "Get Conversation Link Share Conversation via email" at bounding box center [440, 250] width 426 height 28
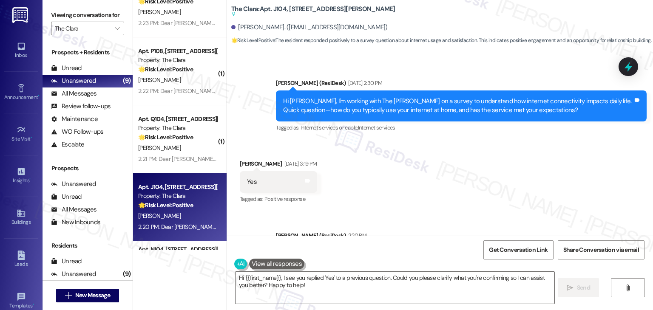
click at [427, 241] on div "Get Conversation Link Share Conversation via email" at bounding box center [440, 250] width 426 height 28
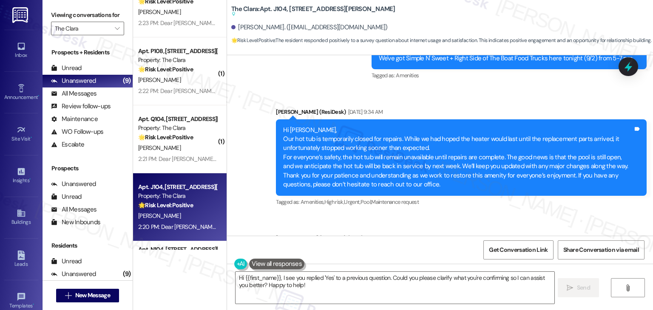
scroll to position [20603, 0]
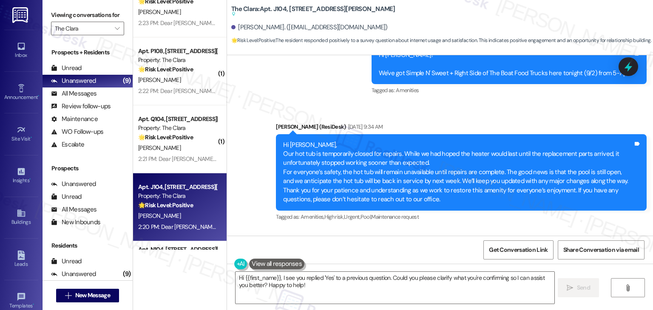
click at [456, 267] on div "Hi Andrew, I'm working with The Clara on a survey to understand how internet co…" at bounding box center [458, 276] width 350 height 18
copy div "Hi Andrew, I'm working with The Clara on a survey to understand how internet co…"
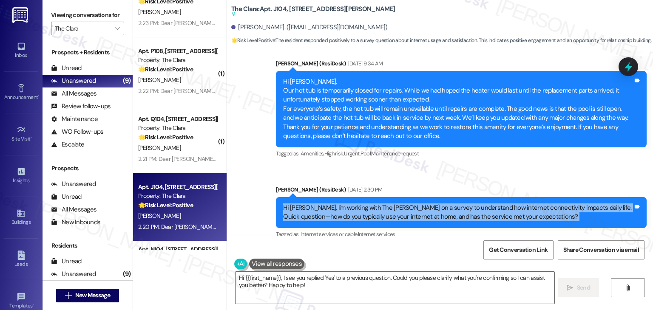
scroll to position [20646, 0]
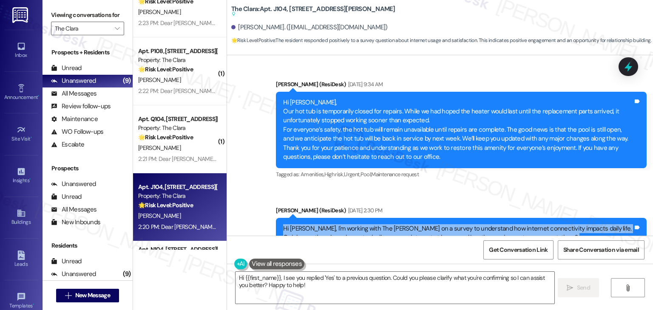
click at [452, 268] on div "Received via SMS Andrew Morris Sep 19, 2025 at 3:19 PM Yes Tags and notes Tagge…" at bounding box center [440, 304] width 426 height 72
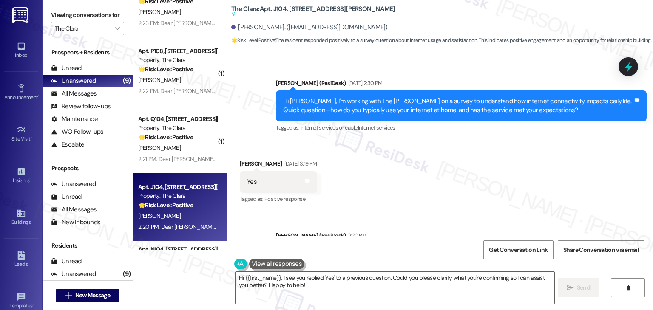
scroll to position [20688, 0]
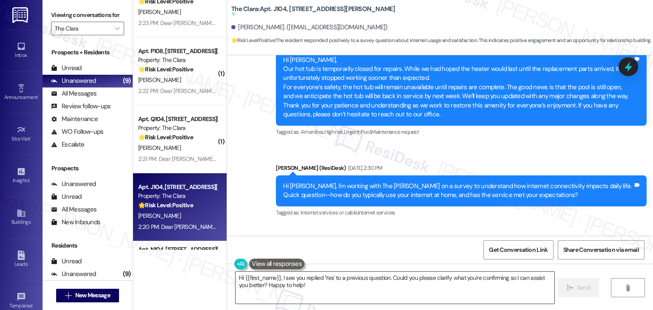
click at [400, 285] on textarea "Hi {{first_name}}, I see you replied 'Yes' to a previous question. Could you pl…" at bounding box center [395, 288] width 319 height 32
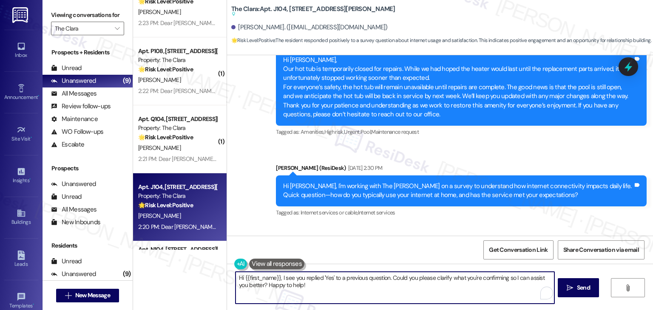
paste textarea "Thanks for your response, Andrew! Glad to hear things are working well. If anyt…"
type textarea "Thanks for your response, Andrew! Glad to hear things are working well. If anyt…"
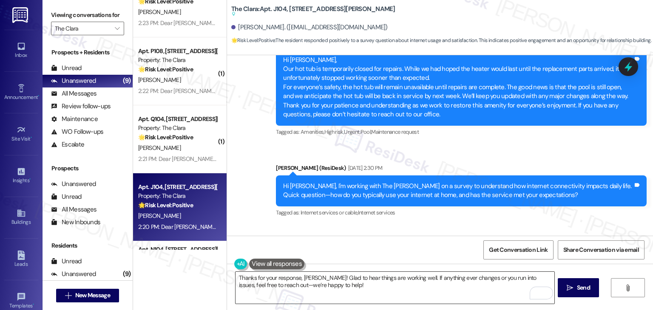
click at [364, 287] on textarea "Thanks for your response, Andrew! Glad to hear things are working well. If anyt…" at bounding box center [395, 288] width 319 height 32
click at [575, 291] on span "Send" at bounding box center [583, 288] width 17 height 9
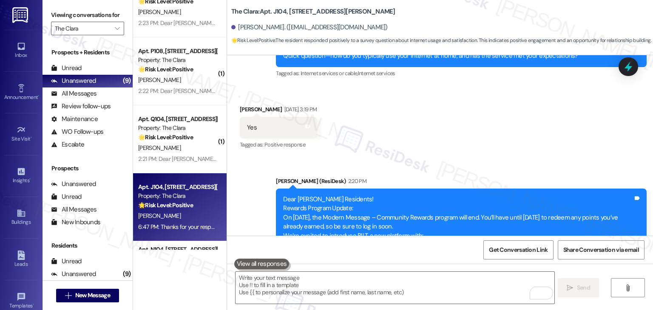
scroll to position [20842, 0]
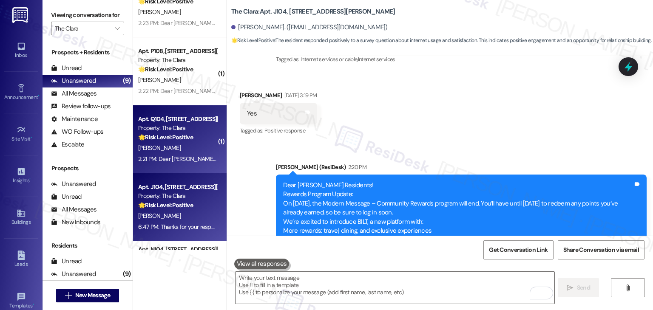
click at [190, 165] on div "Apt. Q104, 225-Q S. Linder Rd Property: The Clara 🌟 Risk Level: Positive The re…" at bounding box center [180, 139] width 94 height 68
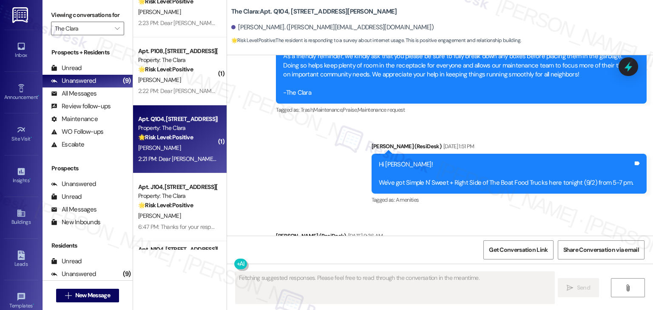
scroll to position [2079, 0]
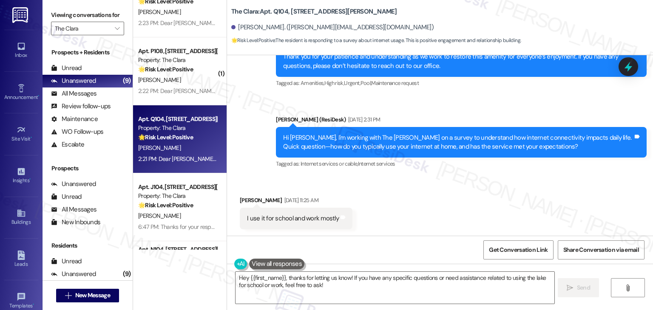
click at [434, 213] on div "Received via SMS Sara Habernicht Sep 20, 2025 at 11:25 AM I use it for school a…" at bounding box center [440, 206] width 426 height 59
click at [437, 146] on div "Hi Sara, I'm working with The Clara on a survey to understand how internet conn…" at bounding box center [458, 143] width 350 height 18
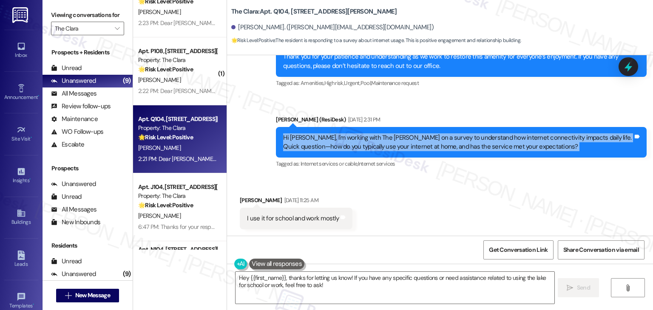
click at [437, 146] on div "Hi Sara, I'm working with The Clara on a survey to understand how internet conn…" at bounding box center [458, 143] width 350 height 18
copy div "Hi Sara, I'm working with The Clara on a survey to understand how internet conn…"
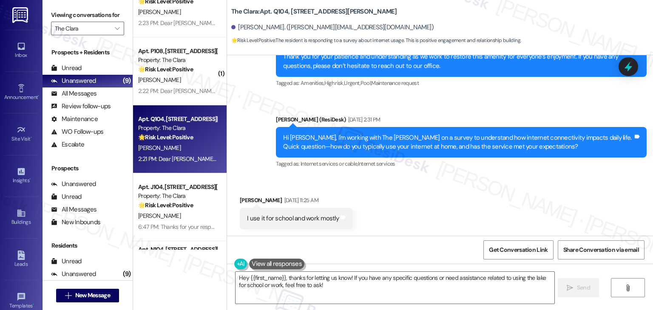
click at [259, 219] on div "I use it for school and work mostly" at bounding box center [293, 218] width 92 height 9
copy div "I use it for school and work mostly Tags and notes Sent via SMS"
click at [301, 279] on textarea "Hey {{first_name}}, thanks for letting us know! If you have any specific questi…" at bounding box center [395, 288] width 319 height 32
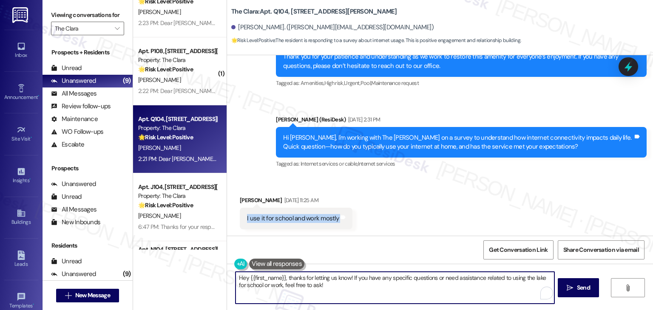
click at [301, 279] on textarea "Hey {{first_name}}, thanks for letting us know! If you have any specific questi…" at bounding box center [395, 288] width 319 height 32
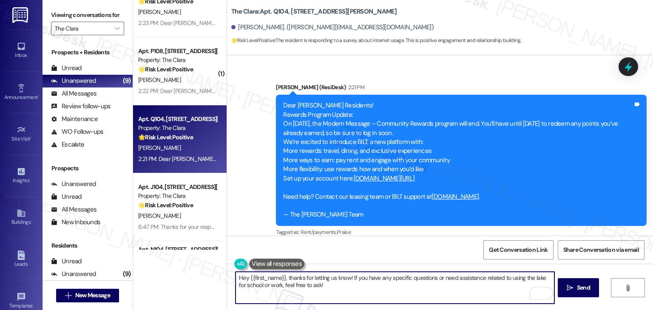
paste textarea "Thanks for sharing, Sara! It’s helpful to know you rely on the internet for sch…"
type textarea "Thanks for sharing, Sara! It’s helpful to know you rely on the internet for sch…"
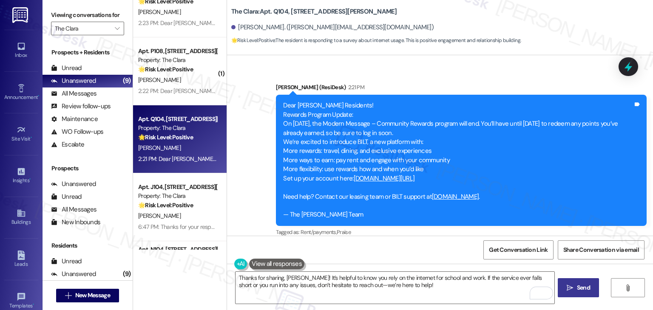
click at [575, 285] on span "Send" at bounding box center [583, 288] width 17 height 9
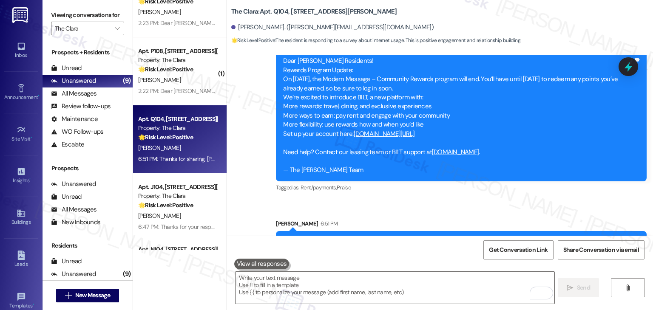
scroll to position [2401, 0]
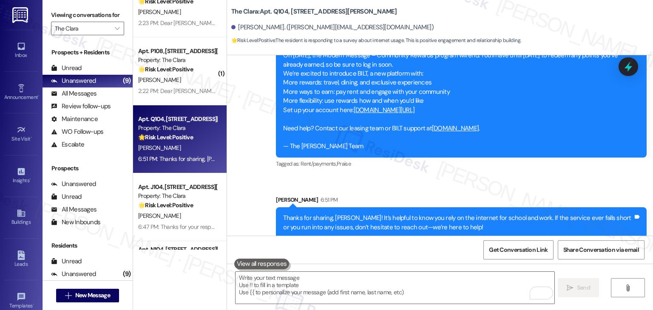
click at [503, 176] on div "Sent via SMS ResiDesk After Hours Assistant Sep 20, 2025 at 11:25 AM Hey Sara, …" at bounding box center [440, 80] width 426 height 330
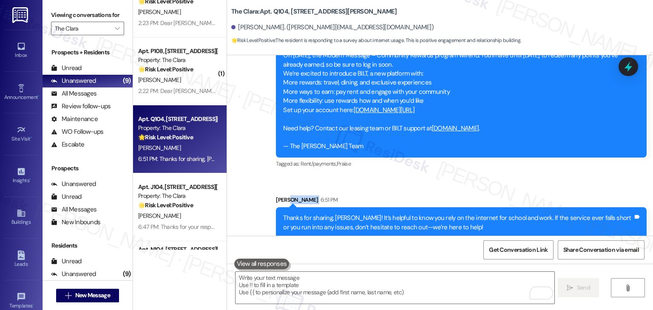
click at [503, 176] on div "Sent via SMS ResiDesk After Hours Assistant Sep 20, 2025 at 11:25 AM Hey Sara, …" at bounding box center [440, 80] width 426 height 330
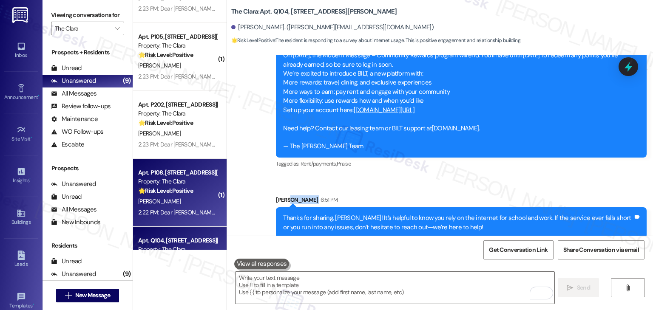
scroll to position [175, 0]
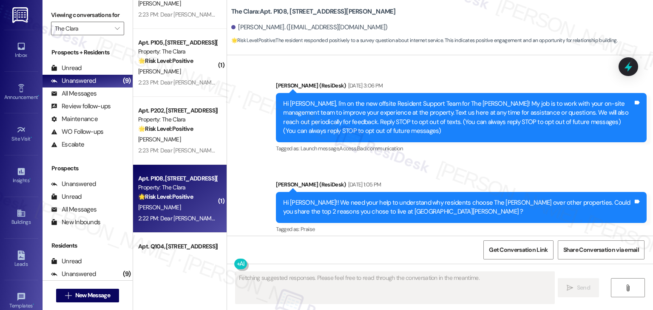
scroll to position [20283, 0]
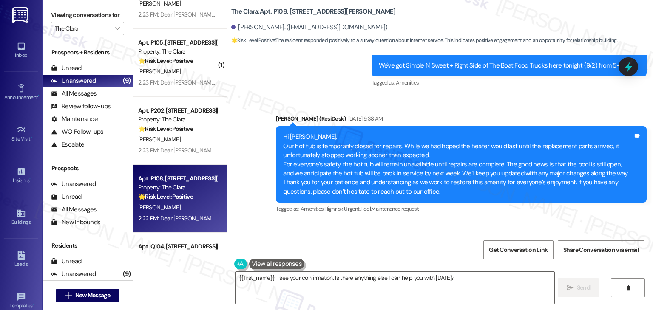
click at [408, 259] on div "Hi John, I'm working with The Clara on a survey to understand how internet conn…" at bounding box center [458, 268] width 350 height 18
copy div "Hi John, I'm working with The Clara on a survey to understand how internet conn…"
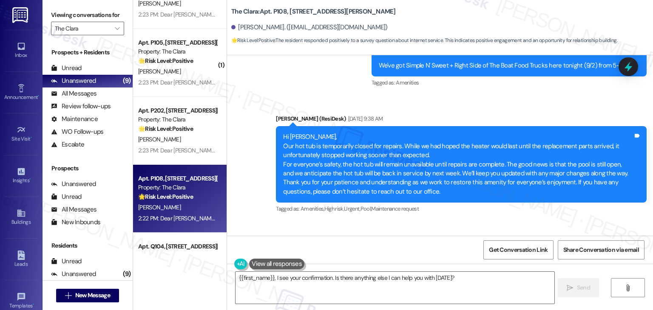
drag, startPoint x: 256, startPoint y: 206, endPoint x: 233, endPoint y: 199, distance: 24.4
copy div "Yes 👍"
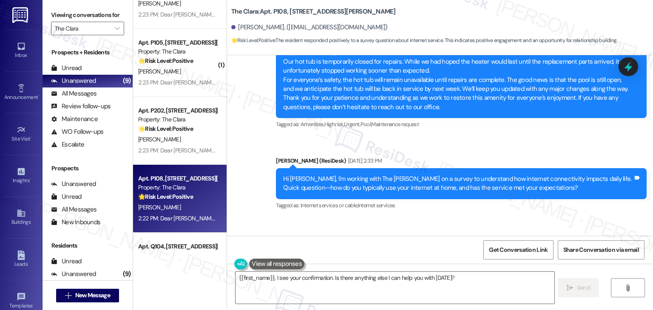
scroll to position [20411, 0]
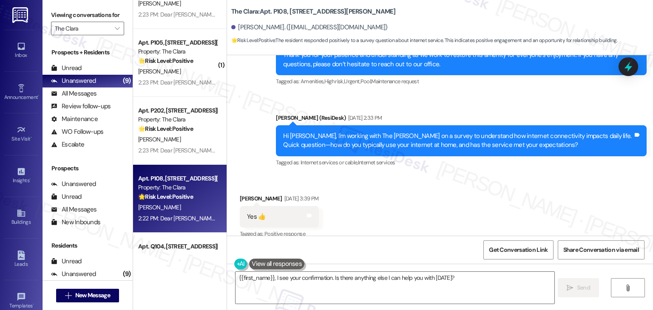
click at [454, 175] on div "Received via SMS John Newby Sep 19, 2025 at 3:39 PM Yes 👍 Tags and notes Tagged…" at bounding box center [440, 211] width 426 height 72
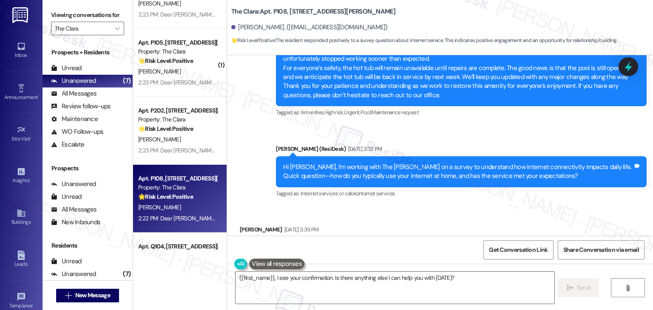
scroll to position [20465, 0]
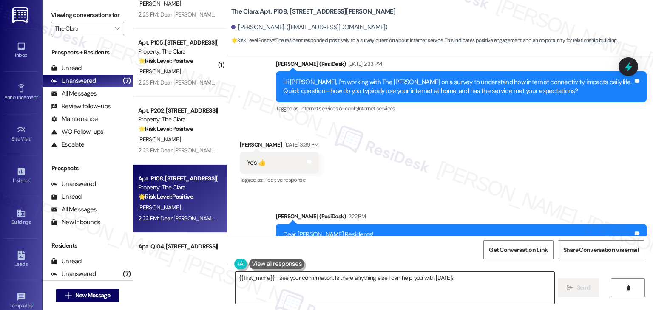
click at [288, 275] on textarea "{{first_name}}, I see your confirmation. Is there anything else I can help you …" at bounding box center [395, 288] width 319 height 32
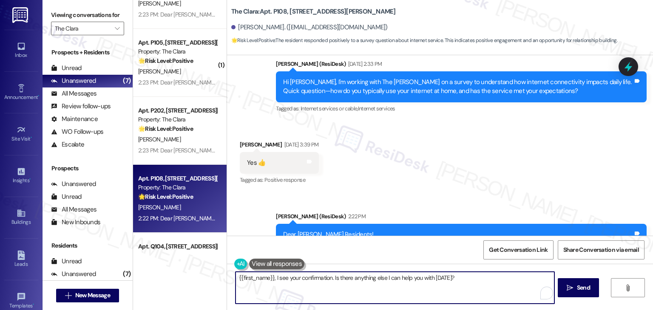
click at [288, 275] on textarea "{{first_name}}, I see your confirmation. Is there anything else I can help you …" at bounding box center [395, 288] width 319 height 32
paste textarea "Thanks for your response, John! Glad to hear the service is meeting your expect…"
type textarea "Thanks for your response, John! Glad to hear the service is meeting your expect…"
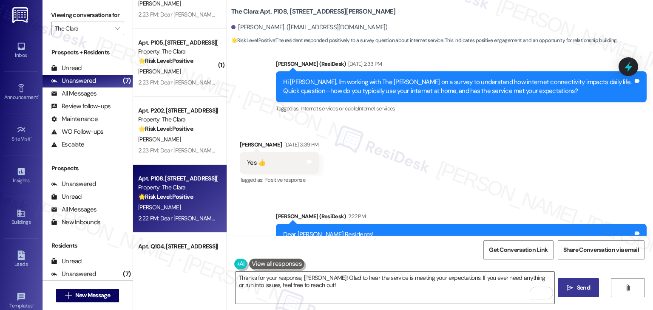
click at [578, 289] on span "Send" at bounding box center [583, 288] width 13 height 9
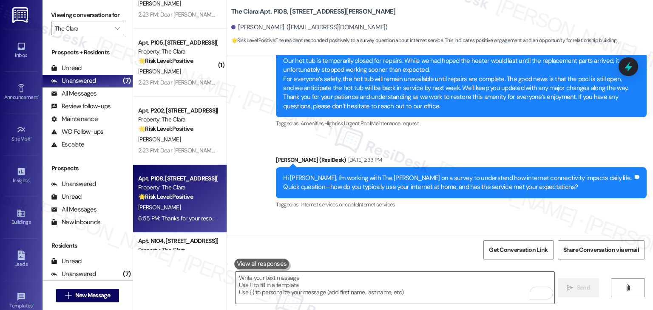
scroll to position [20533, 0]
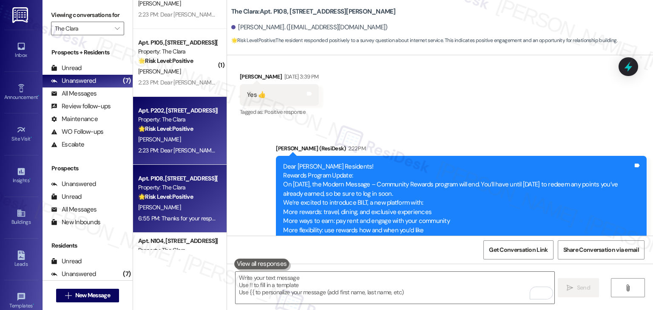
click at [189, 125] on strong "🌟 Risk Level: Positive" at bounding box center [165, 129] width 55 height 8
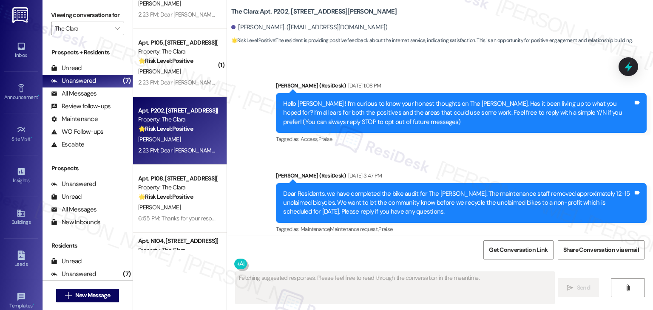
scroll to position [20135, 0]
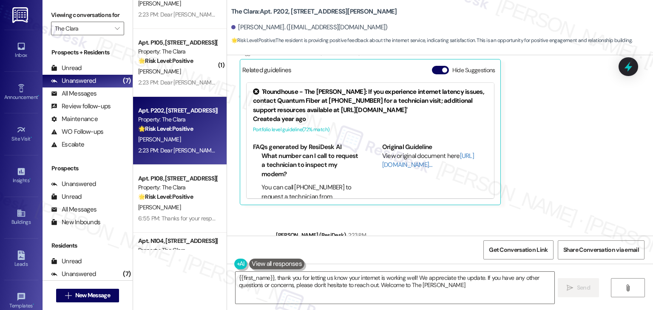
type textarea "{{first_name}}, thank you for letting us know your internet is working well! We…"
click at [361, 256] on div "Get Conversation Link Share Conversation via email" at bounding box center [440, 250] width 426 height 28
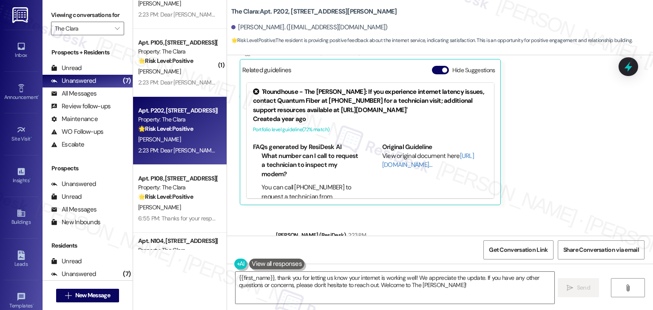
click at [361, 256] on div "Get Conversation Link Share Conversation via email" at bounding box center [440, 250] width 426 height 28
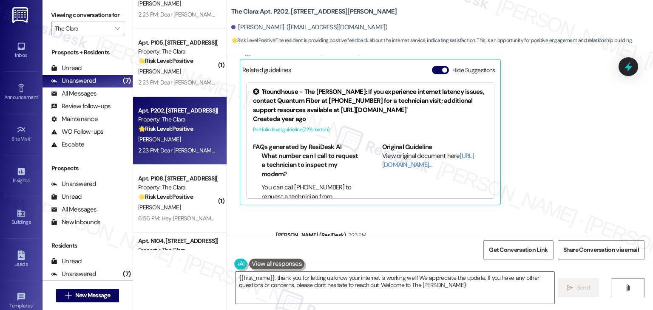
click at [361, 256] on div "Get Conversation Link Share Conversation via email" at bounding box center [440, 250] width 426 height 28
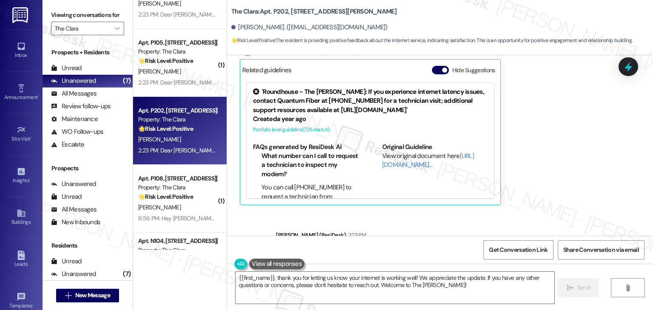
click at [361, 256] on div "Get Conversation Link Share Conversation via email" at bounding box center [440, 250] width 426 height 28
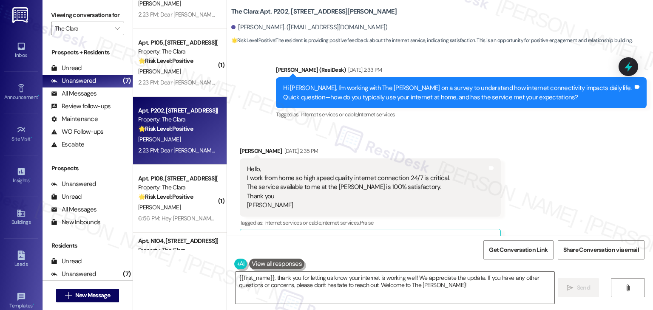
scroll to position [19922, 0]
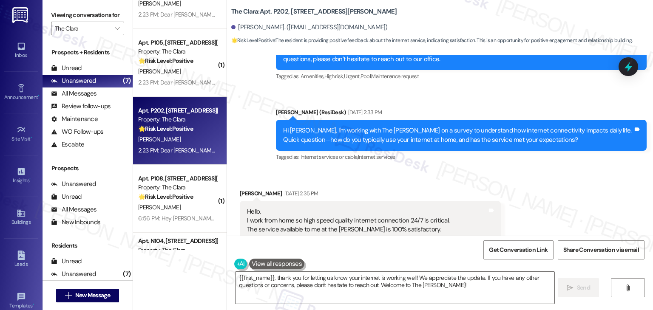
click at [436, 279] on button "Hide Suggestions" at bounding box center [440, 283] width 17 height 9
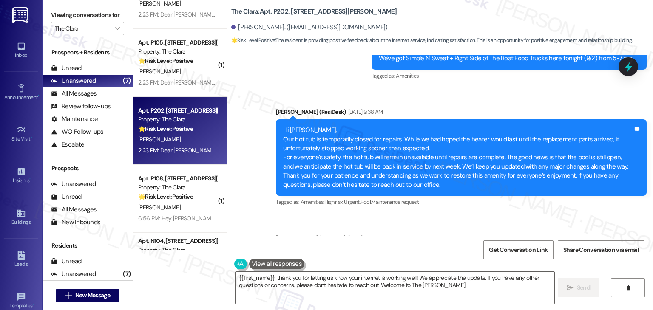
scroll to position [19795, 0]
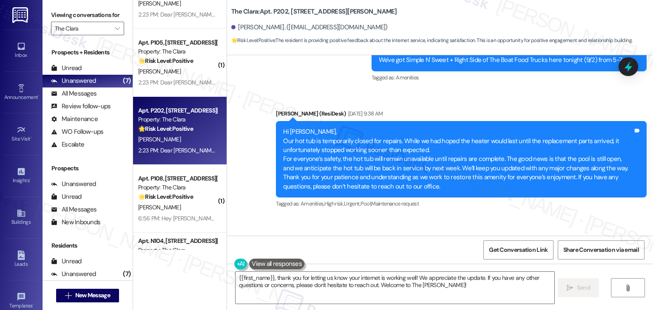
click at [459, 254] on div "Hi Gloria, I'm working with The Clara on a survey to understand how internet co…" at bounding box center [458, 263] width 350 height 18
copy div "Hi Gloria, I'm working with The Clara on a survey to understand how internet co…"
drag, startPoint x: 265, startPoint y: 219, endPoint x: 237, endPoint y: 194, distance: 38.3
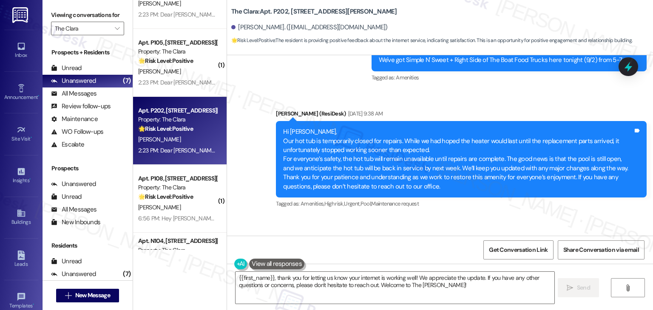
copy div "I work from home so high speed quality internet connection 24/7 is critical. Th…"
click at [322, 285] on textarea "{{first_name}}, thank you for letting us know your internet is working well! We…" at bounding box center [395, 288] width 319 height 32
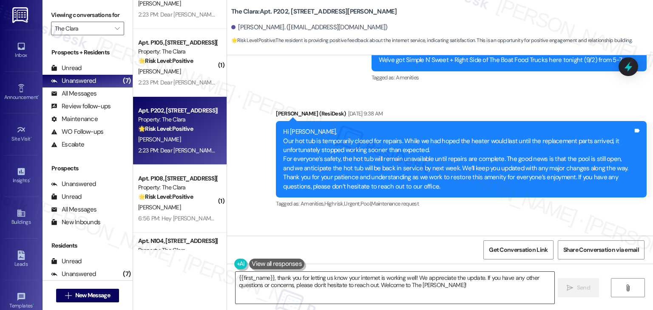
click at [322, 285] on textarea "{{first_name}}, thank you for letting us know your internet is working well! We…" at bounding box center [395, 288] width 319 height 32
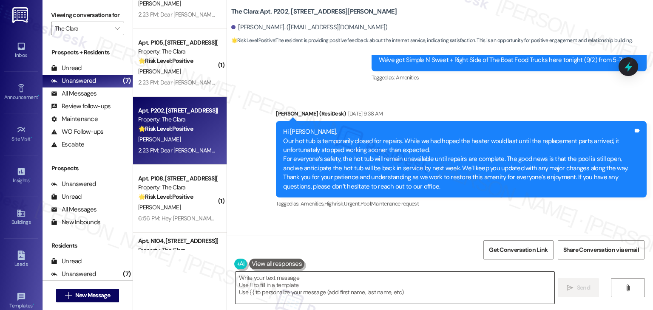
click at [322, 285] on textarea "{{first_name}}, thank you for letting us know your internet is working well! We…" at bounding box center [395, 288] width 319 height 32
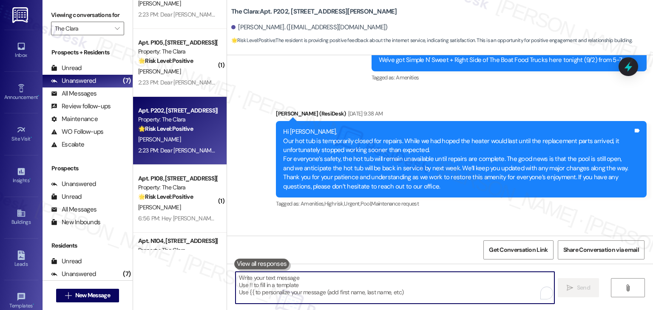
click at [322, 285] on textarea "To enrich screen reader interactions, please activate Accessibility in Grammarl…" at bounding box center [395, 288] width 319 height 32
paste textarea "Thanks so much for the thoughtful response, Gloria! We're really glad to hear t…"
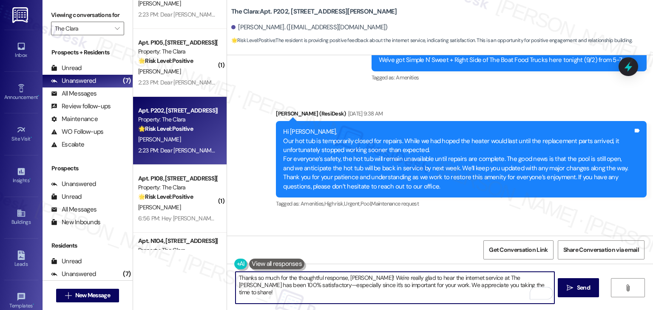
scroll to position [20011, 0]
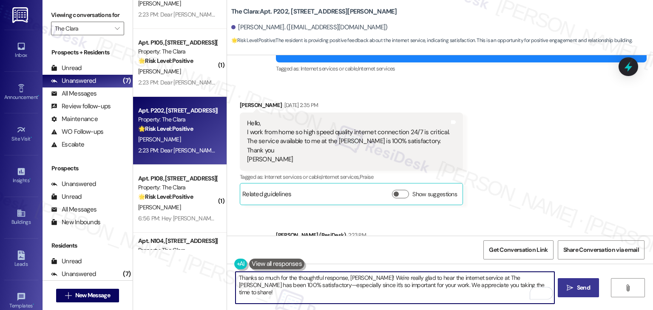
type textarea "Thanks so much for the thoughtful response, Gloria! We're really glad to hear t…"
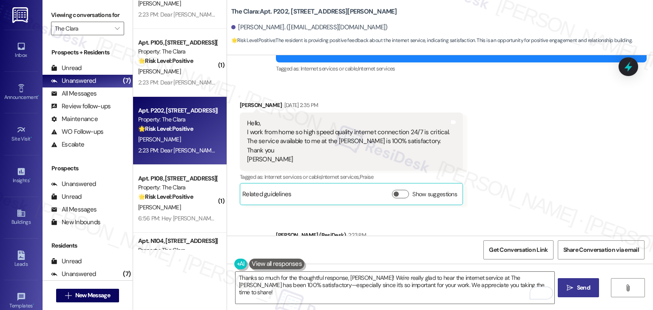
click at [587, 290] on span "Send" at bounding box center [583, 288] width 13 height 9
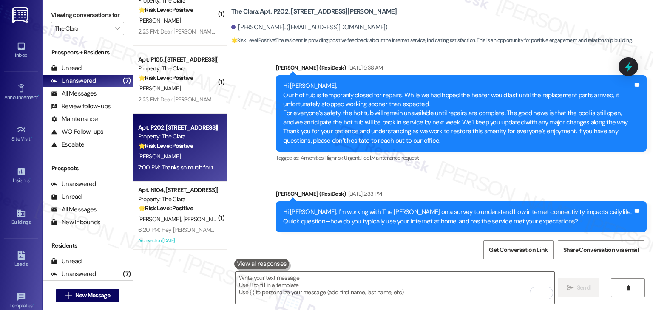
scroll to position [19829, 0]
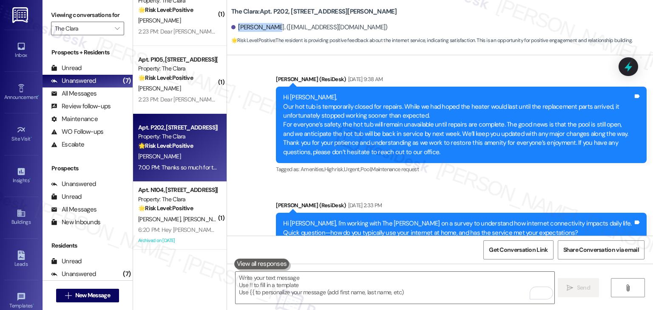
drag, startPoint x: 264, startPoint y: 28, endPoint x: 233, endPoint y: 26, distance: 31.1
click at [233, 26] on div "Gloria Urwin. (gloriareidaho@gmail.com)" at bounding box center [309, 27] width 157 height 9
copy div "Gloria Urwin"
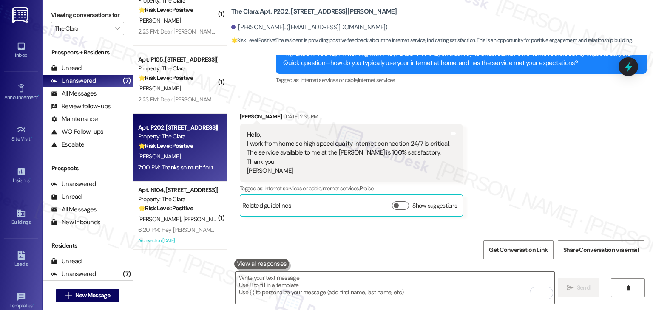
scroll to position [20079, 0]
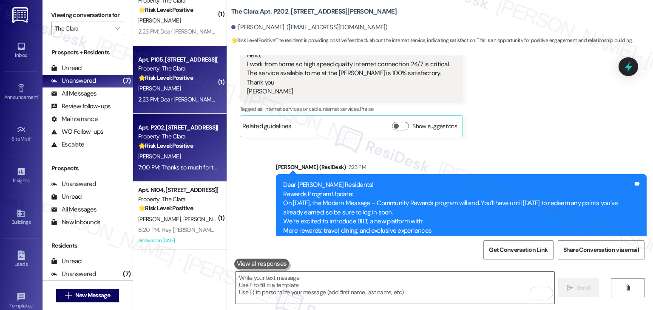
click at [151, 92] on span "[PERSON_NAME]" at bounding box center [159, 89] width 43 height 8
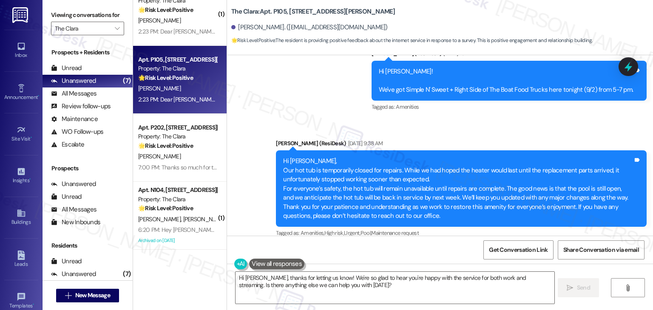
scroll to position [19407, 0]
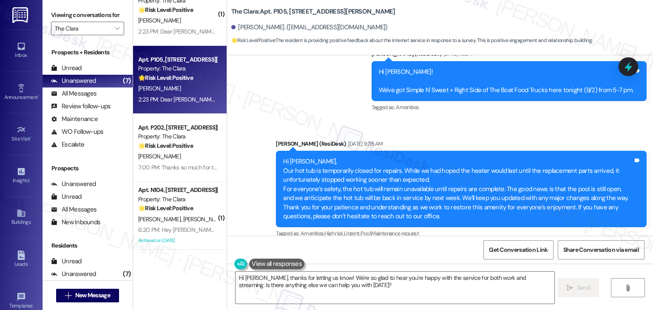
click at [451, 284] on div "Hi Esther, I'm working with The Clara on a survey to understand how internet co…" at bounding box center [458, 293] width 350 height 18
drag, startPoint x: 323, startPoint y: 197, endPoint x: 243, endPoint y: 184, distance: 81.4
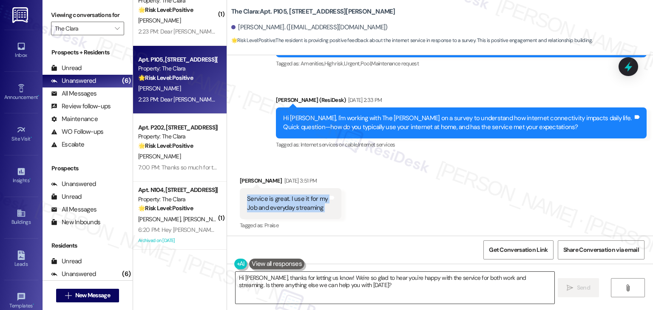
click at [320, 288] on textarea "Hi Esther, thanks for letting us know! We're so glad to hear you're happy with …" at bounding box center [395, 288] width 319 height 32
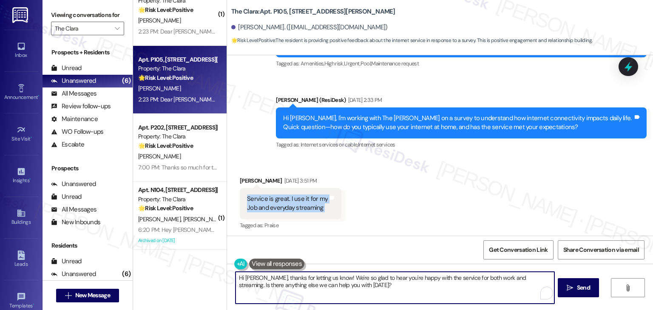
paste textarea "Thanks for the feedback, Esther! I’m glad to hear the service has been great an…"
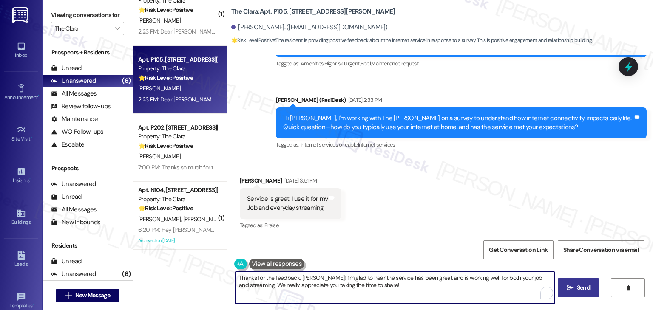
type textarea "Thanks for the feedback, Esther! I’m glad to hear the service has been great an…"
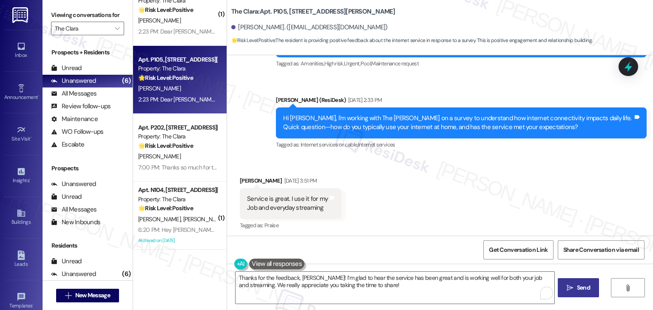
click at [581, 288] on span "Send" at bounding box center [583, 288] width 13 height 9
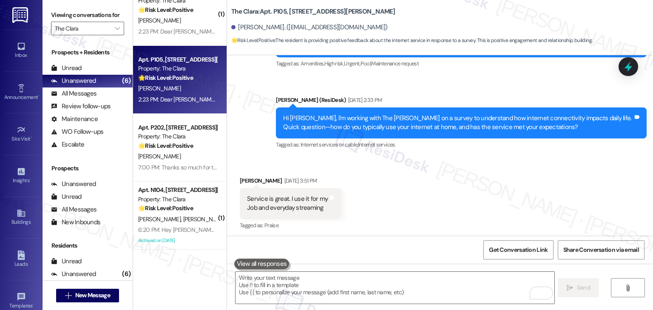
scroll to position [19396, 0]
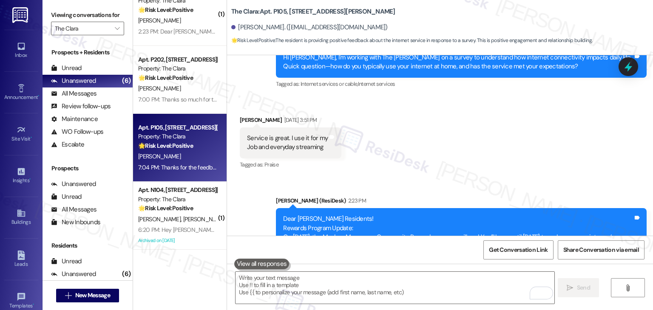
scroll to position [19646, 0]
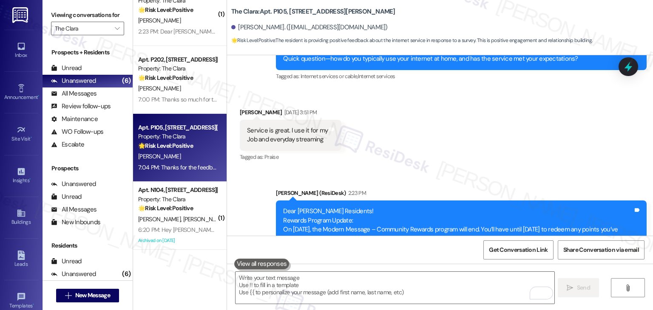
click at [470, 182] on div "Announcement, sent via SMS Dottie (ResiDesk) 2:23 PM Dear Clara Residents! Rewa…" at bounding box center [462, 266] width 384 height 168
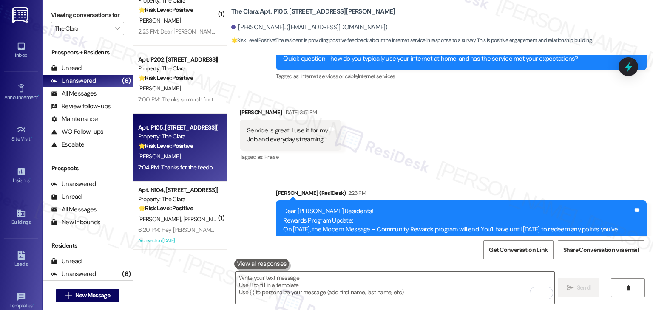
click at [470, 182] on div "Announcement, sent via SMS Dottie (ResiDesk) 2:23 PM Dear Clara Residents! Rewa…" at bounding box center [462, 266] width 384 height 168
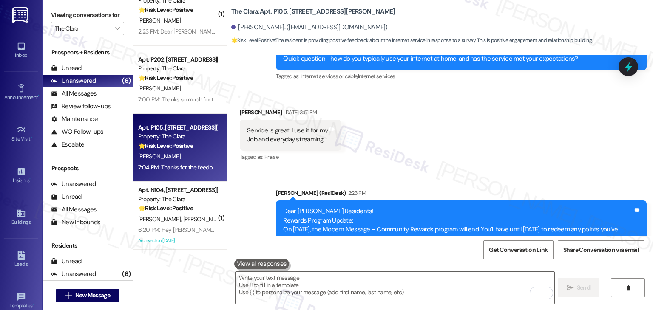
click at [470, 182] on div "Announcement, sent via SMS Dottie (ResiDesk) 2:23 PM Dear Clara Residents! Rewa…" at bounding box center [462, 266] width 384 height 168
click at [469, 170] on div "Announcement, sent via SMS Dottie (ResiDesk) 2:23 PM Dear Clara Residents! Rewa…" at bounding box center [440, 295] width 426 height 250
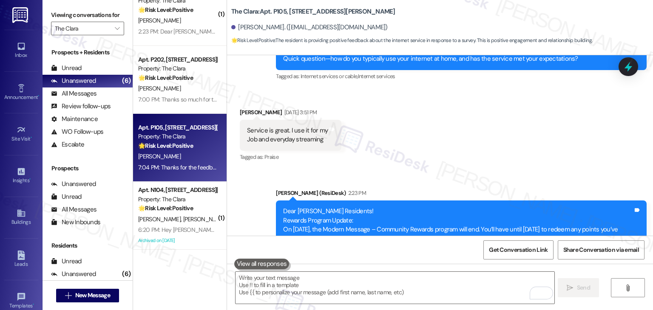
click at [469, 170] on div "Announcement, sent via SMS Dottie (ResiDesk) 2:23 PM Dear Clara Residents! Rewa…" at bounding box center [440, 295] width 426 height 250
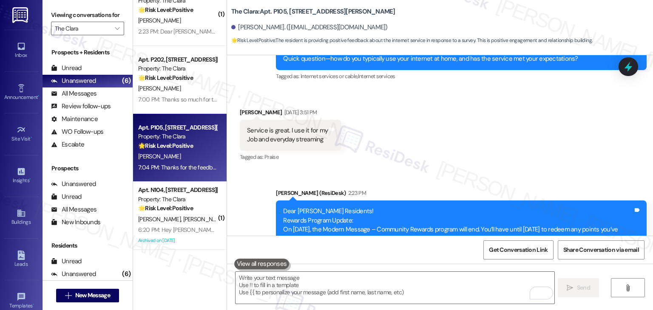
click at [469, 170] on div "Announcement, sent via SMS Dottie (ResiDesk) 2:23 PM Dear Clara Residents! Rewa…" at bounding box center [440, 295] width 426 height 250
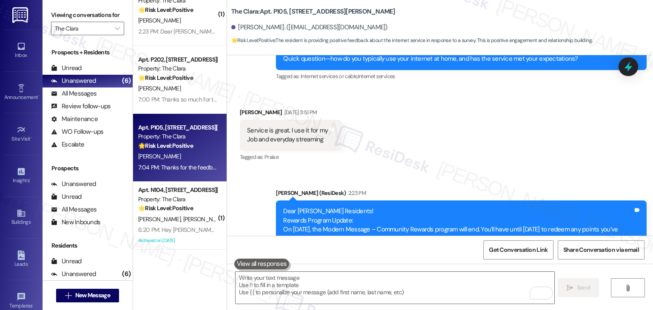
click at [469, 170] on div "Announcement, sent via SMS Dottie (ResiDesk) 2:23 PM Dear Clara Residents! Rewa…" at bounding box center [440, 295] width 426 height 250
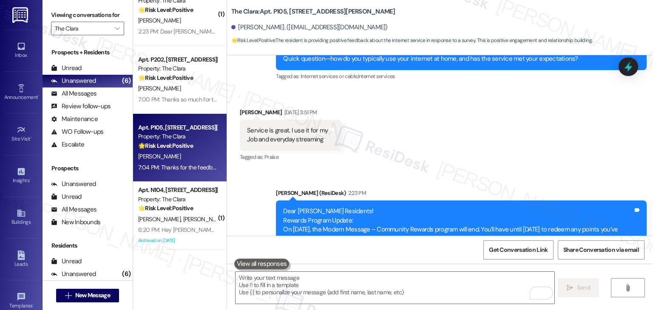
click at [469, 170] on div "Announcement, sent via SMS Dottie (ResiDesk) 2:23 PM Dear Clara Residents! Rewa…" at bounding box center [440, 295] width 426 height 250
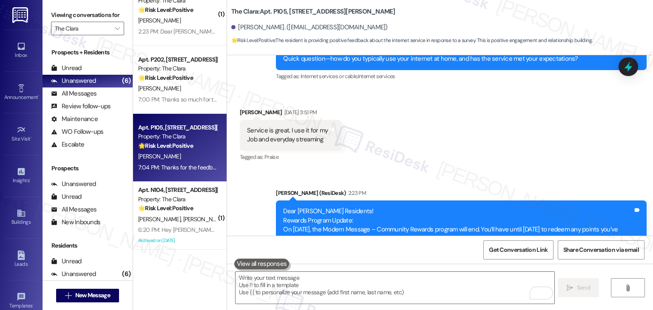
click at [469, 170] on div "Announcement, sent via SMS Dottie (ResiDesk) 2:23 PM Dear Clara Residents! Rewa…" at bounding box center [440, 295] width 426 height 250
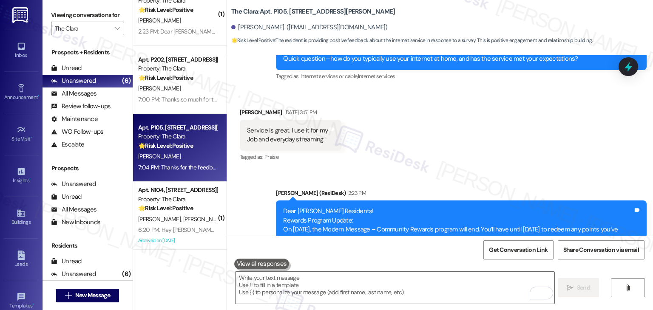
click at [469, 170] on div "Announcement, sent via SMS Dottie (ResiDesk) 2:23 PM Dear Clara Residents! Rewa…" at bounding box center [440, 295] width 426 height 250
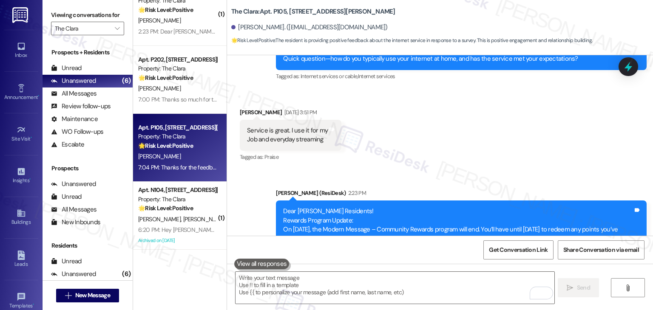
click at [469, 170] on div "Announcement, sent via SMS Dottie (ResiDesk) 2:23 PM Dear Clara Residents! Rewa…" at bounding box center [440, 295] width 426 height 250
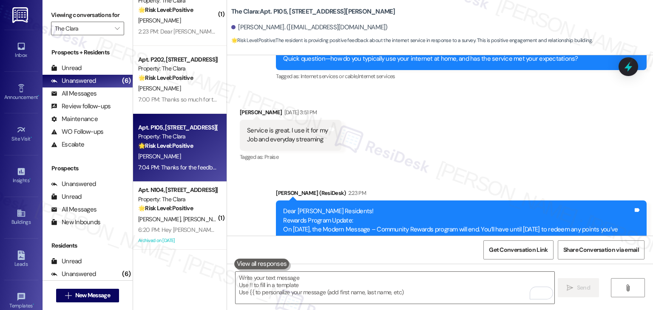
click at [469, 170] on div "Announcement, sent via SMS Dottie (ResiDesk) 2:23 PM Dear Clara Residents! Rewa…" at bounding box center [440, 295] width 426 height 250
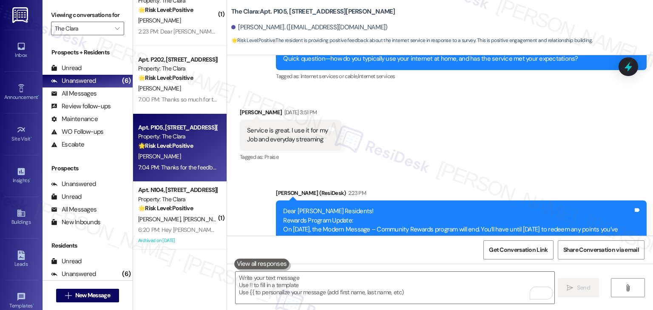
click at [469, 170] on div "Announcement, sent via SMS Dottie (ResiDesk) 2:23 PM Dear Clara Residents! Rewa…" at bounding box center [440, 295] width 426 height 250
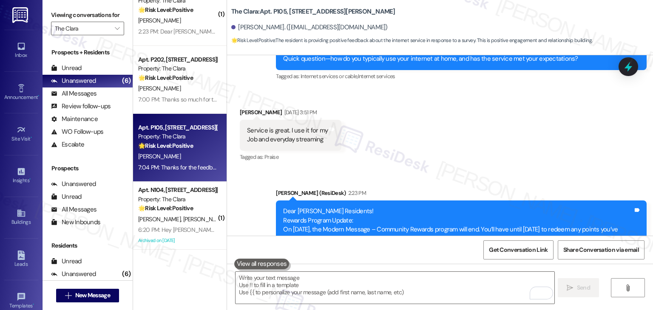
click at [469, 170] on div "Announcement, sent via SMS Dottie (ResiDesk) 2:23 PM Dear Clara Residents! Rewa…" at bounding box center [440, 295] width 426 height 250
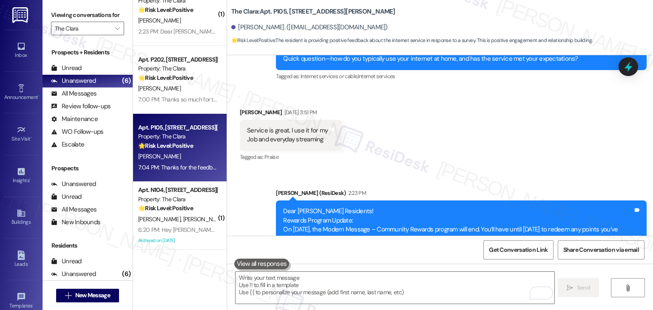
click at [469, 170] on div "Announcement, sent via SMS Dottie (ResiDesk) 2:23 PM Dear Clara Residents! Rewa…" at bounding box center [440, 295] width 426 height 250
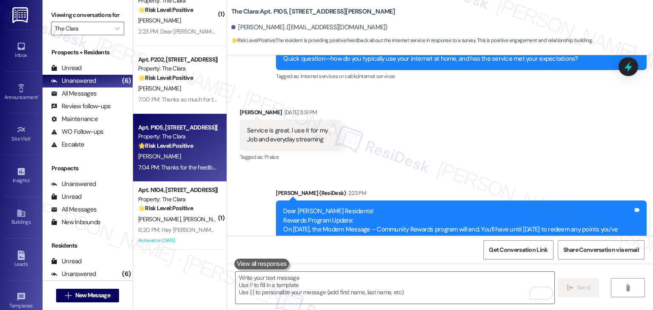
click at [469, 170] on div "Announcement, sent via SMS Dottie (ResiDesk) 2:23 PM Dear Clara Residents! Rewa…" at bounding box center [440, 295] width 426 height 250
click at [468, 170] on div "Announcement, sent via SMS Dottie (ResiDesk) 2:23 PM Dear Clara Residents! Rewa…" at bounding box center [440, 295] width 426 height 250
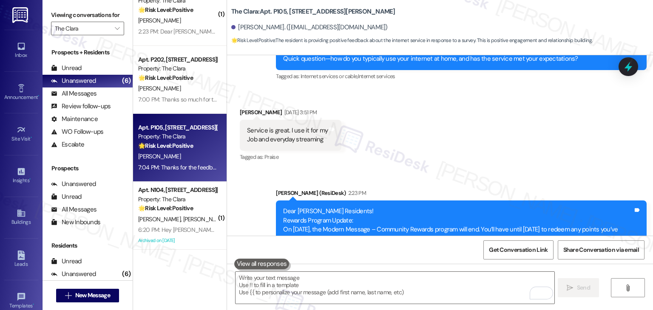
click at [469, 171] on div "Announcement, sent via SMS Dottie (ResiDesk) 2:23 PM Dear Clara Residents! Rewa…" at bounding box center [440, 295] width 426 height 250
click at [469, 170] on div "Announcement, sent via SMS Dottie (ResiDesk) 2:23 PM Dear Clara Residents! Rewa…" at bounding box center [440, 295] width 426 height 250
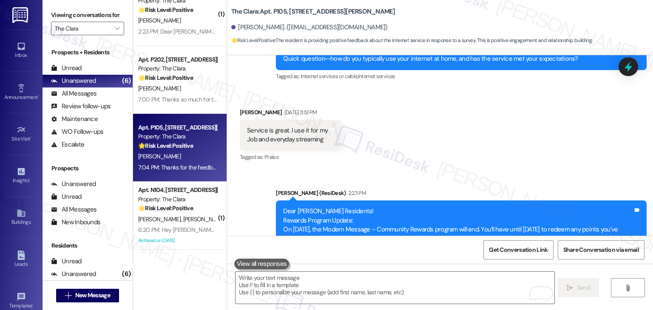
click at [469, 170] on div "Announcement, sent via SMS Dottie (ResiDesk) 2:23 PM Dear Clara Residents! Rewa…" at bounding box center [440, 295] width 426 height 250
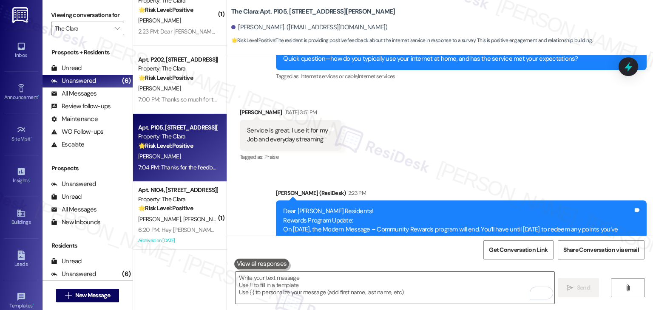
click at [469, 170] on div "Announcement, sent via SMS Dottie (ResiDesk) 2:23 PM Dear Clara Residents! Rewa…" at bounding box center [440, 295] width 426 height 250
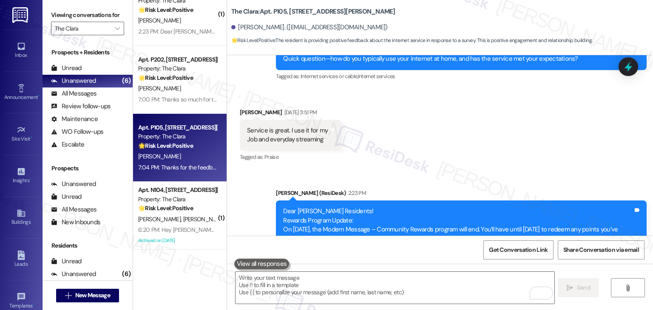
click at [469, 170] on div "Announcement, sent via SMS Dottie (ResiDesk) 2:23 PM Dear Clara Residents! Rewa…" at bounding box center [440, 295] width 426 height 250
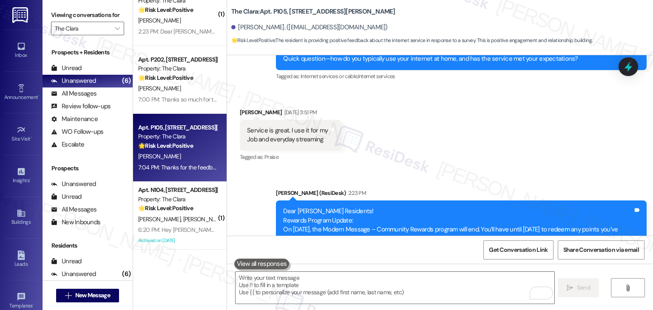
click at [469, 170] on div "Announcement, sent via SMS Dottie (ResiDesk) 2:23 PM Dear Clara Residents! Rewa…" at bounding box center [440, 295] width 426 height 250
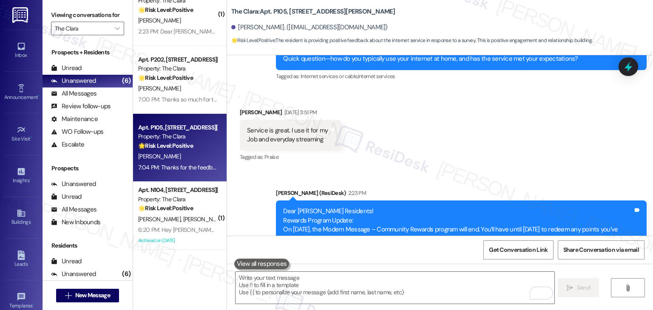
click at [469, 170] on div "Announcement, sent via SMS Dottie (ResiDesk) 2:23 PM Dear Clara Residents! Rewa…" at bounding box center [440, 295] width 426 height 250
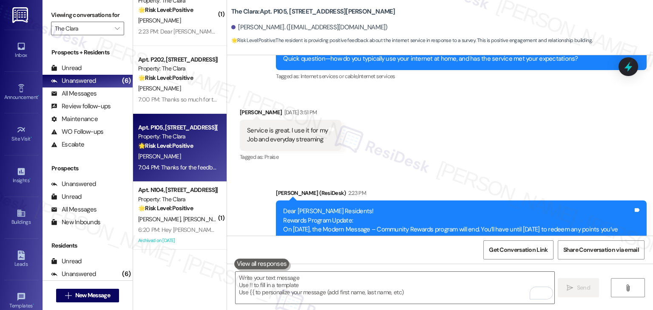
click at [469, 170] on div "Announcement, sent via SMS Dottie (ResiDesk) 2:23 PM Dear Clara Residents! Rewa…" at bounding box center [440, 295] width 426 height 250
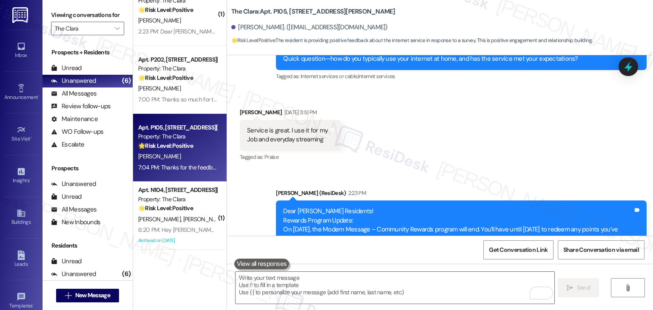
click at [469, 170] on div "Announcement, sent via SMS Dottie (ResiDesk) 2:23 PM Dear Clara Residents! Rewa…" at bounding box center [440, 295] width 426 height 250
click at [468, 170] on div "Announcement, sent via SMS Dottie (ResiDesk) 2:23 PM Dear Clara Residents! Rewa…" at bounding box center [440, 295] width 426 height 250
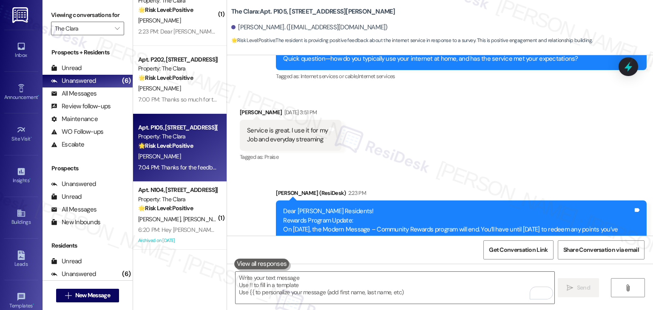
click at [468, 170] on div "Announcement, sent via SMS Dottie (ResiDesk) 2:23 PM Dear Clara Residents! Rewa…" at bounding box center [440, 295] width 426 height 250
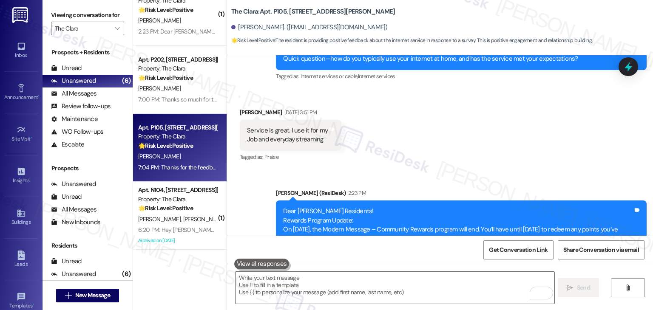
click at [468, 170] on div "Announcement, sent via SMS Dottie (ResiDesk) 2:23 PM Dear Clara Residents! Rewa…" at bounding box center [440, 295] width 426 height 250
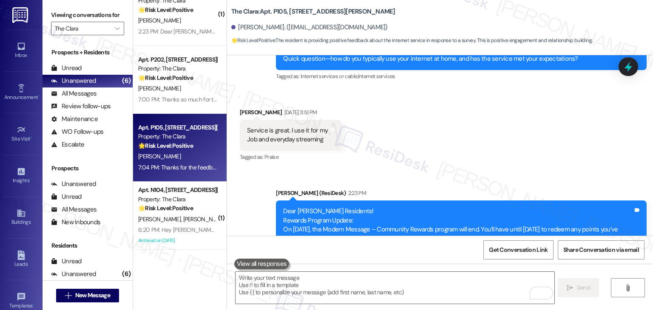
click at [468, 170] on div "Announcement, sent via SMS Dottie (ResiDesk) 2:23 PM Dear Clara Residents! Rewa…" at bounding box center [440, 295] width 426 height 250
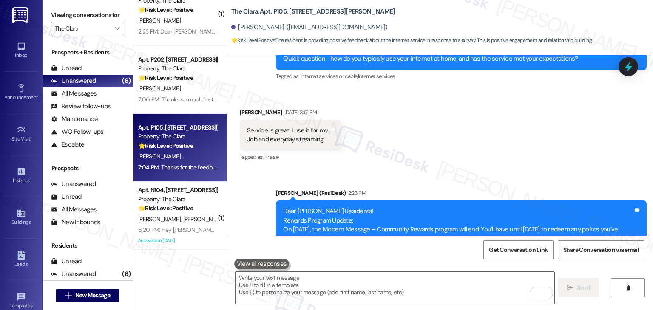
click at [468, 170] on div "Announcement, sent via SMS Dottie (ResiDesk) 2:23 PM Dear Clara Residents! Rewa…" at bounding box center [440, 295] width 426 height 250
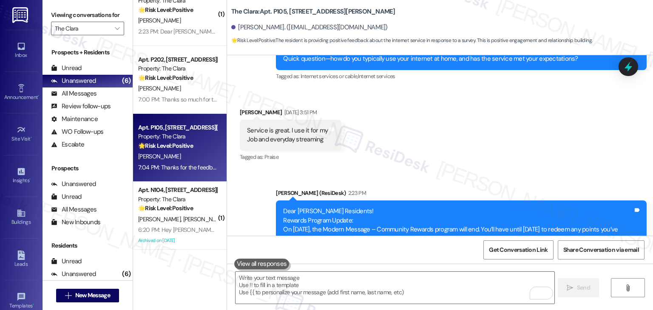
click at [468, 170] on div "Announcement, sent via SMS Dottie (ResiDesk) 2:23 PM Dear Clara Residents! Rewa…" at bounding box center [440, 295] width 426 height 250
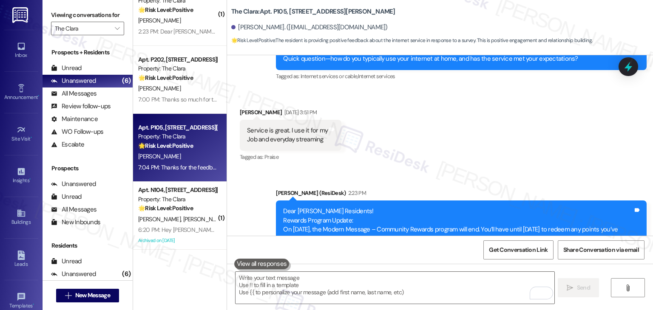
click at [468, 170] on div "Announcement, sent via SMS Dottie (ResiDesk) 2:23 PM Dear Clara Residents! Rewa…" at bounding box center [440, 295] width 426 height 250
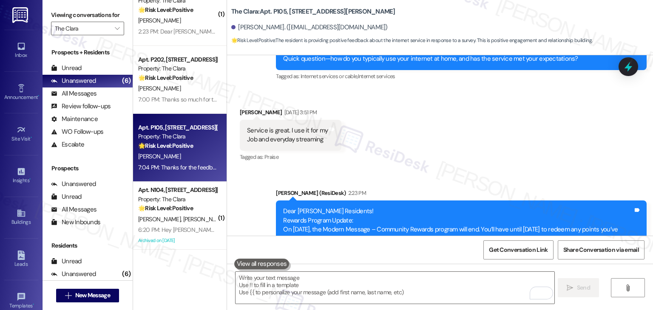
click at [468, 170] on div "Announcement, sent via SMS Dottie (ResiDesk) 2:23 PM Dear Clara Residents! Rewa…" at bounding box center [440, 295] width 426 height 250
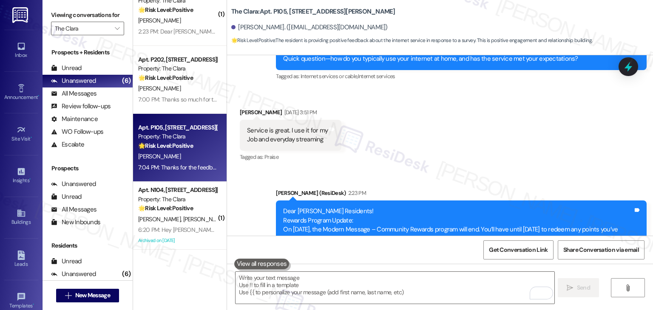
click at [468, 170] on div "Announcement, sent via SMS Dottie (ResiDesk) 2:23 PM Dear Clara Residents! Rewa…" at bounding box center [440, 295] width 426 height 250
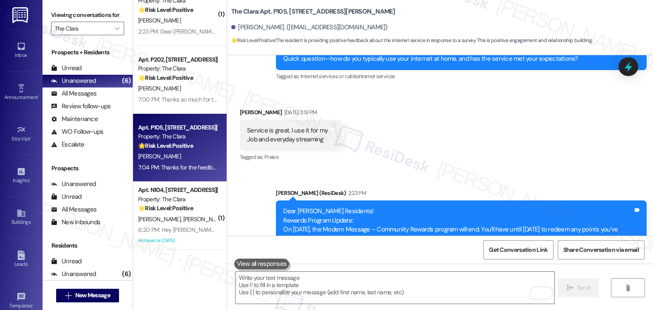
click at [468, 170] on div "Announcement, sent via SMS Dottie (ResiDesk) 2:23 PM Dear Clara Residents! Rewa…" at bounding box center [440, 295] width 426 height 250
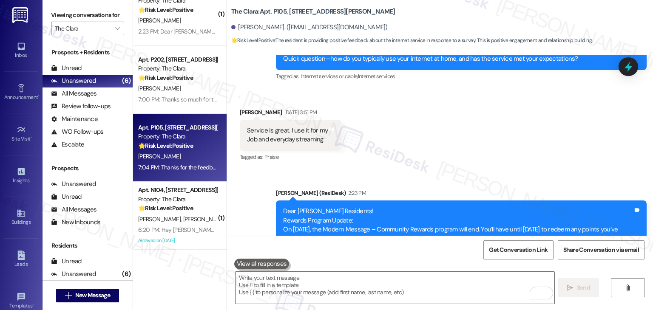
click at [468, 170] on div "Announcement, sent via SMS Dottie (ResiDesk) 2:23 PM Dear Clara Residents! Rewa…" at bounding box center [440, 295] width 426 height 250
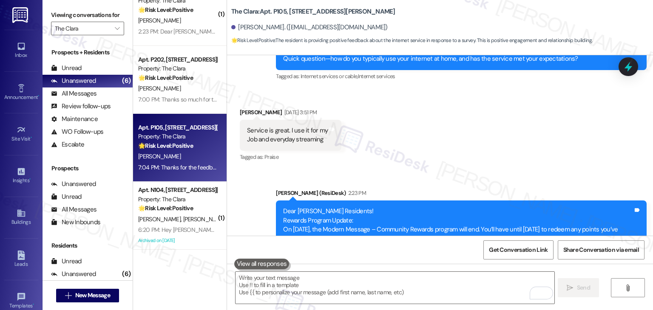
click at [468, 170] on div "Announcement, sent via SMS Dottie (ResiDesk) 2:23 PM Dear Clara Residents! Rewa…" at bounding box center [440, 295] width 426 height 250
click at [388, 170] on div "Announcement, sent via SMS Dottie (ResiDesk) 2:23 PM Dear Clara Residents! Rewa…" at bounding box center [440, 295] width 426 height 250
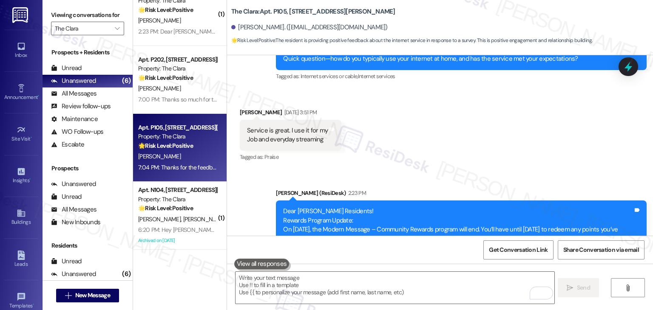
click at [388, 170] on div "Announcement, sent via SMS Dottie (ResiDesk) 2:23 PM Dear Clara Residents! Rewa…" at bounding box center [440, 295] width 426 height 250
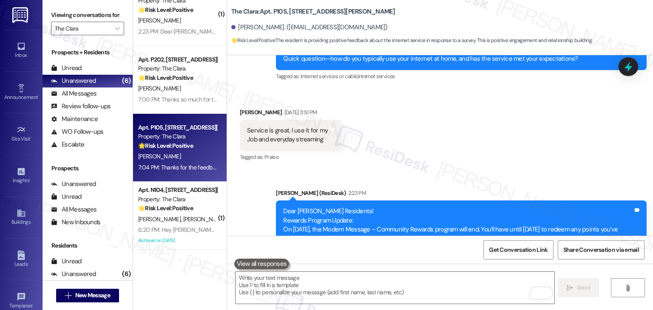
click at [388, 170] on div "Announcement, sent via SMS Dottie (ResiDesk) 2:23 PM Dear Clara Residents! Rewa…" at bounding box center [440, 295] width 426 height 250
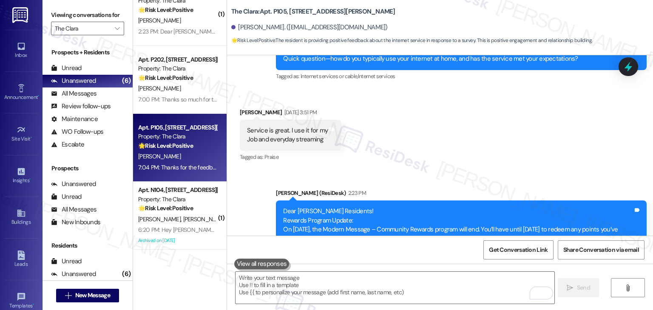
click at [388, 170] on div "Announcement, sent via SMS Dottie (ResiDesk) 2:23 PM Dear Clara Residents! Rewa…" at bounding box center [440, 295] width 426 height 250
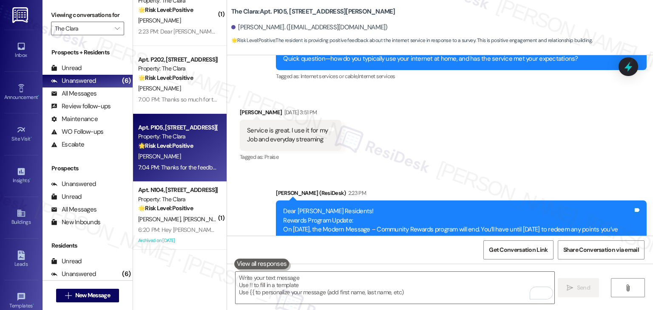
click at [388, 170] on div "Announcement, sent via SMS Dottie (ResiDesk) 2:23 PM Dear Clara Residents! Rewa…" at bounding box center [440, 295] width 426 height 250
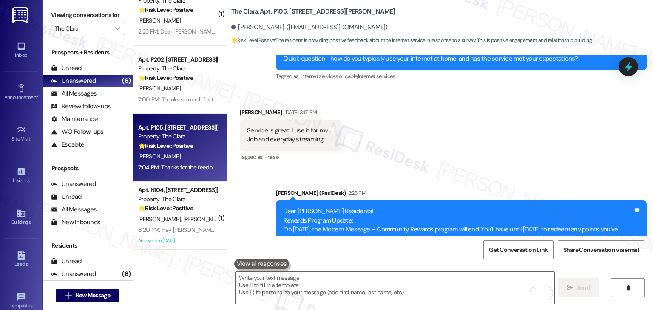
click at [388, 170] on div "Announcement, sent via SMS Dottie (ResiDesk) 2:23 PM Dear Clara Residents! Rewa…" at bounding box center [440, 295] width 426 height 250
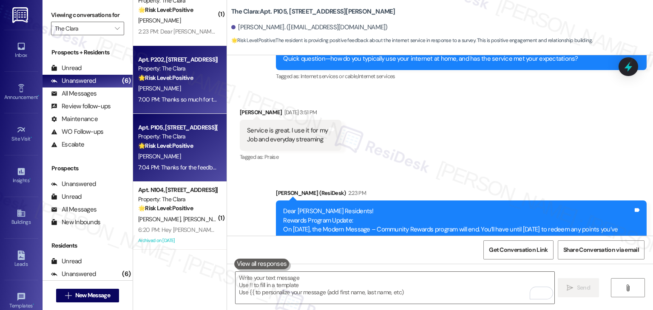
click at [180, 89] on div "[PERSON_NAME]" at bounding box center [177, 88] width 80 height 11
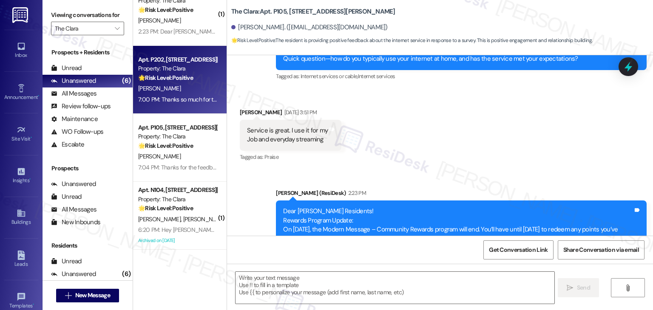
click at [169, 40] on div "Apt. F201, 225-F S. Linder Rd Property: The Clara 🌟 Risk Level: Positive The ou…" at bounding box center [180, 12] width 94 height 68
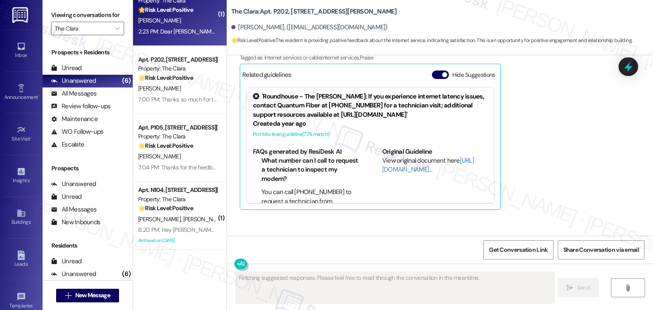
type textarea "Fetching suggested responses. Please feel free to read through the conversation…"
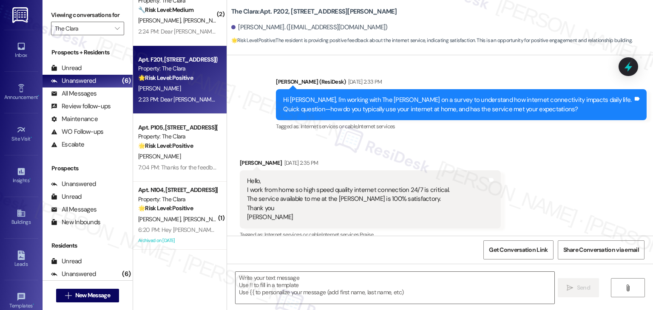
scroll to position [90, 0]
click at [432, 248] on button "Hide Suggestions" at bounding box center [440, 252] width 17 height 9
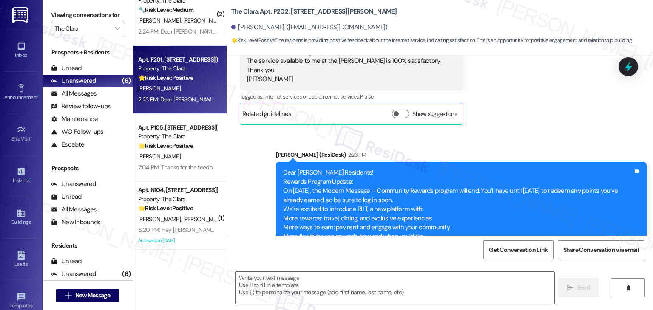
scroll to position [20092, 0]
click at [524, 157] on div "Announcement, sent via SMS Dottie (ResiDesk) 2:23 PM Dear Clara Residents! Rewa…" at bounding box center [440, 266] width 426 height 271
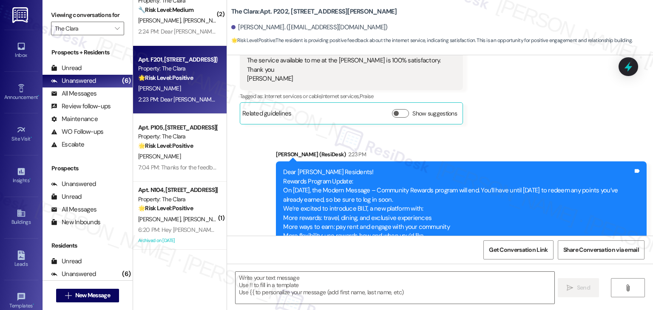
click at [524, 157] on div "Announcement, sent via SMS Dottie (ResiDesk) 2:23 PM Dear Clara Residents! Rewa…" at bounding box center [440, 266] width 426 height 271
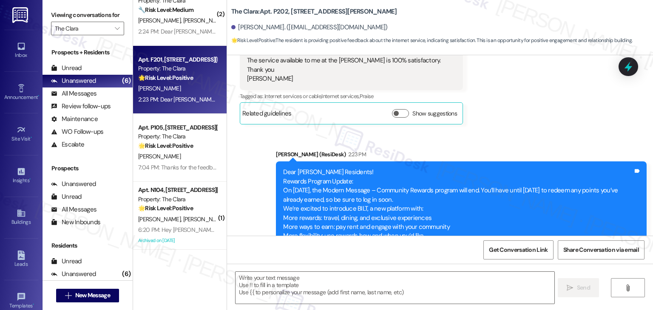
click at [524, 157] on div "Announcement, sent via SMS Dottie (ResiDesk) 2:23 PM Dear Clara Residents! Rewa…" at bounding box center [440, 266] width 426 height 271
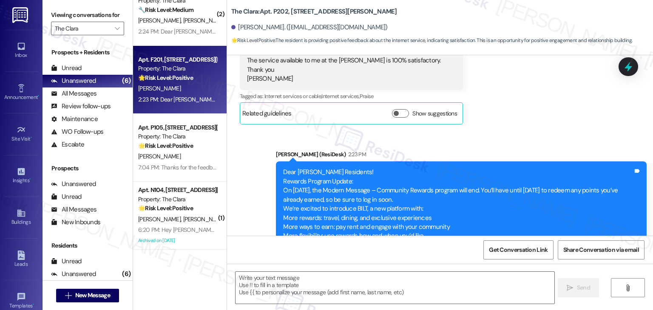
click at [524, 157] on div "Announcement, sent via SMS Dottie (ResiDesk) 2:23 PM Dear Clara Residents! Rewa…" at bounding box center [440, 266] width 426 height 271
click at [524, 155] on div "Announcement, sent via SMS Dottie (ResiDesk) 2:23 PM Dear Clara Residents! Rewa…" at bounding box center [440, 266] width 426 height 271
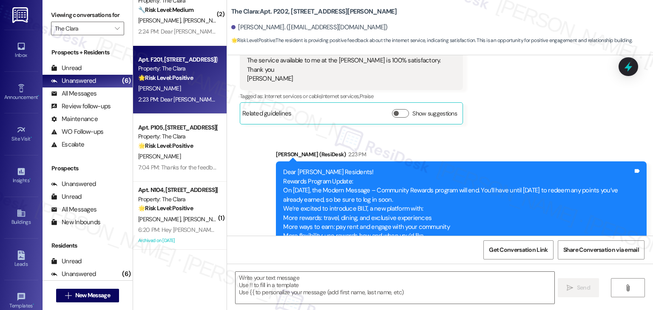
click at [525, 155] on div "Announcement, sent via SMS Dottie (ResiDesk) 2:23 PM Dear Clara Residents! Rewa…" at bounding box center [440, 266] width 426 height 271
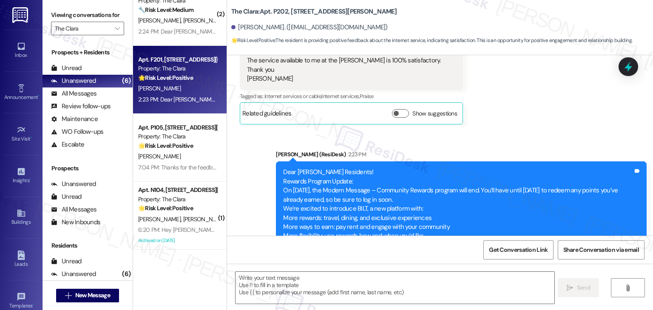
click at [525, 155] on div "Announcement, sent via SMS Dottie (ResiDesk) 2:23 PM Dear Clara Residents! Rewa…" at bounding box center [440, 266] width 426 height 271
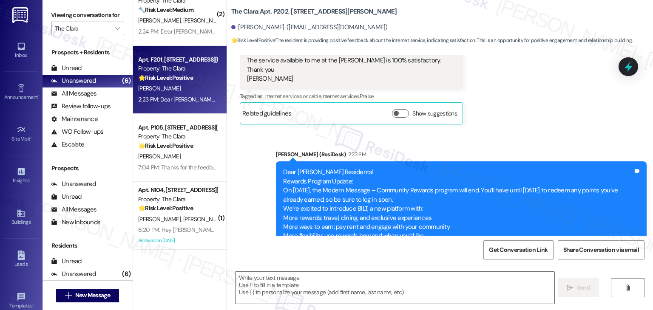
click at [525, 155] on div "Announcement, sent via SMS Dottie (ResiDesk) 2:23 PM Dear Clara Residents! Rewa…" at bounding box center [440, 266] width 426 height 271
click at [526, 154] on div "Announcement, sent via SMS Dottie (ResiDesk) 2:23 PM Dear Clara Residents! Rewa…" at bounding box center [462, 228] width 384 height 168
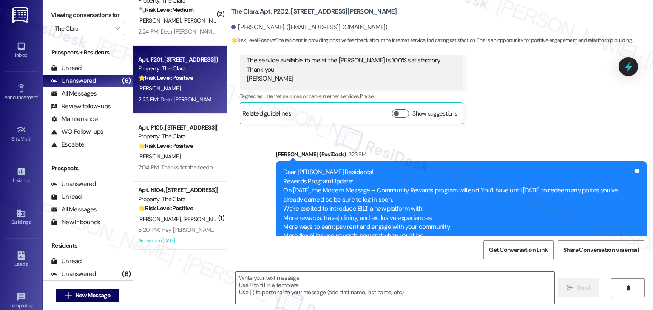
click at [526, 154] on div "Announcement, sent via SMS Dottie (ResiDesk) 2:23 PM Dear Clara Residents! Rewa…" at bounding box center [462, 228] width 384 height 168
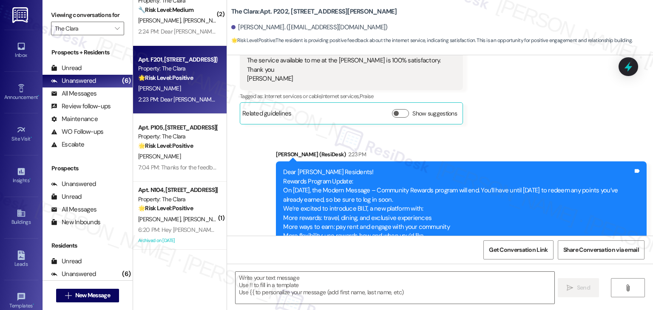
click at [425, 159] on div "Announcement, sent via SMS Dottie (ResiDesk) 2:23 PM Dear Clara Residents! Rewa…" at bounding box center [440, 266] width 426 height 271
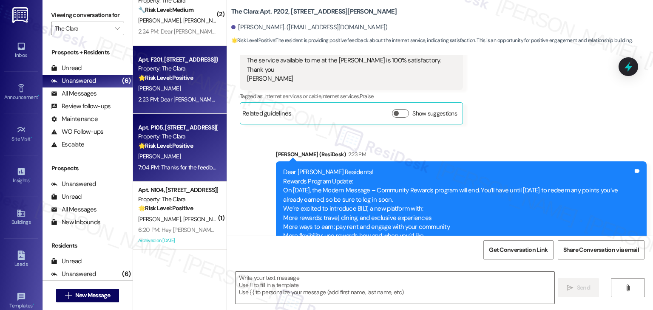
scroll to position [0, 0]
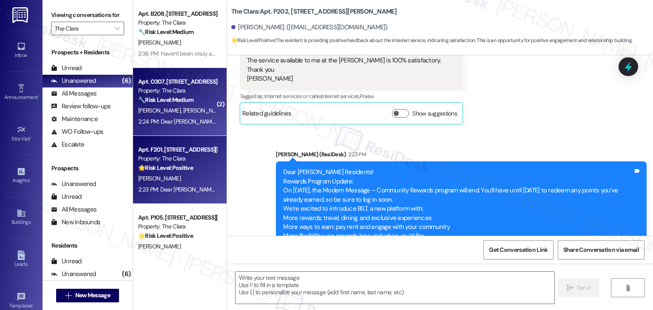
click at [180, 126] on div "2:24 PM: Dear [PERSON_NAME] Residents! Rewards Program Update: On [DATE], the M…" at bounding box center [177, 122] width 80 height 11
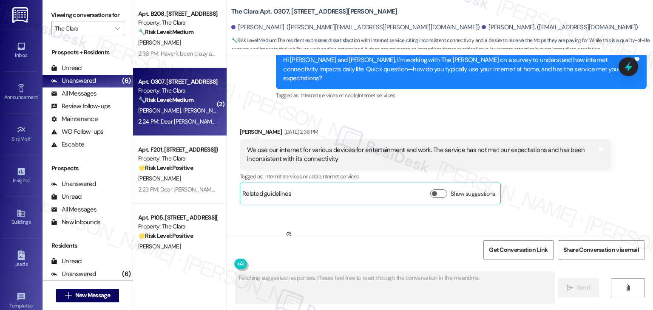
scroll to position [9062, 0]
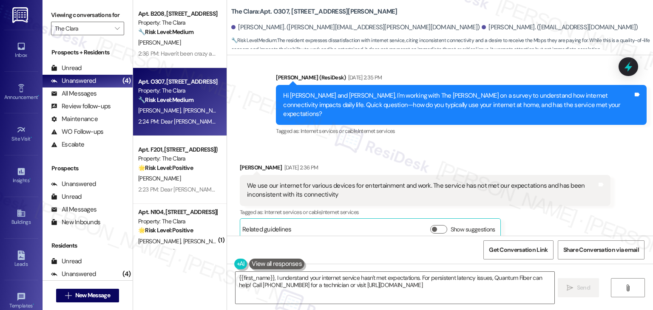
type textarea "{{first_name}}, I understand your internet service hasn't met expectations. For…"
click at [485, 210] on div "Received via SMS Katelyn Dever Sep 19, 2025 at 2:36 PM We use our internet for …" at bounding box center [440, 235] width 426 height 183
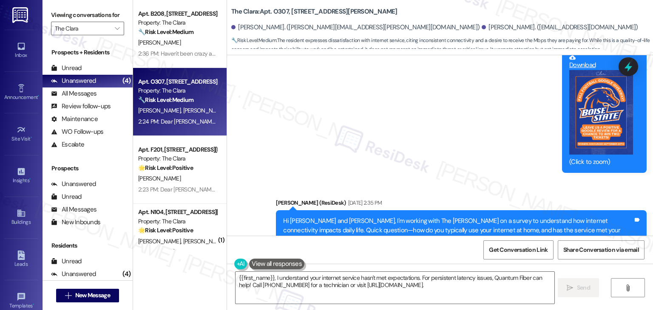
scroll to position [8934, 0]
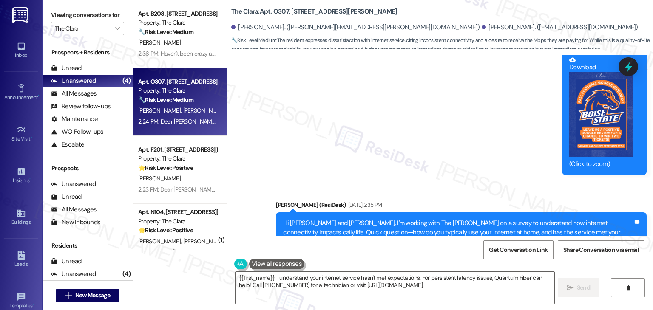
click at [476, 219] on div "Hi Katelyn and Wesley, I'm working with The Clara on a survey to understand how…" at bounding box center [458, 232] width 350 height 27
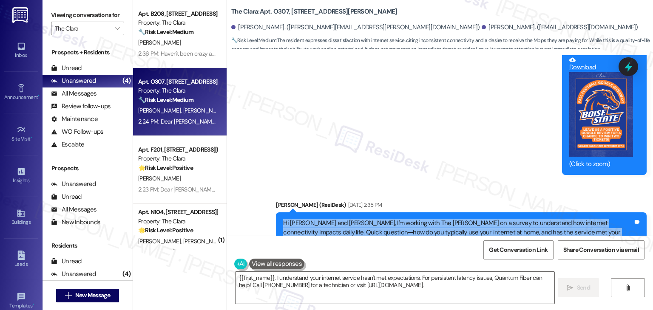
click at [476, 219] on div "Hi Katelyn and Wesley, I'm working with The Clara on a survey to understand how…" at bounding box center [458, 232] width 350 height 27
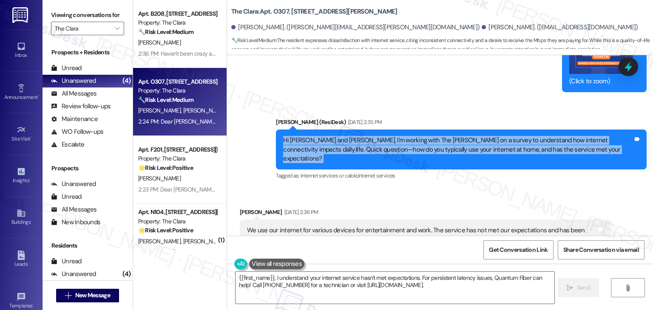
scroll to position [9019, 0]
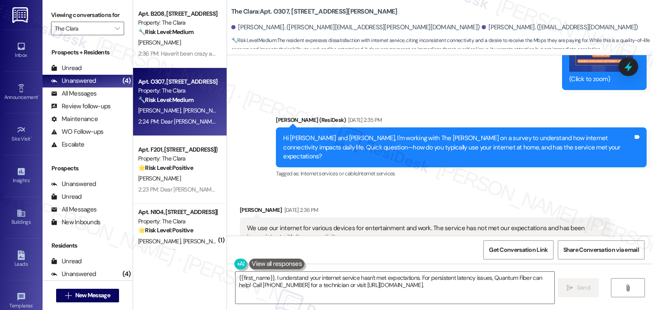
click at [316, 224] on div "We use our internet for various devices for entertainment and work. The service…" at bounding box center [422, 233] width 350 height 18
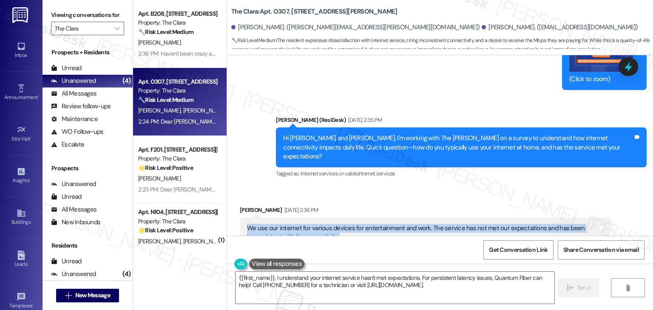
click at [316, 224] on div "We use our internet for various devices for entertainment and work. The service…" at bounding box center [422, 233] width 350 height 18
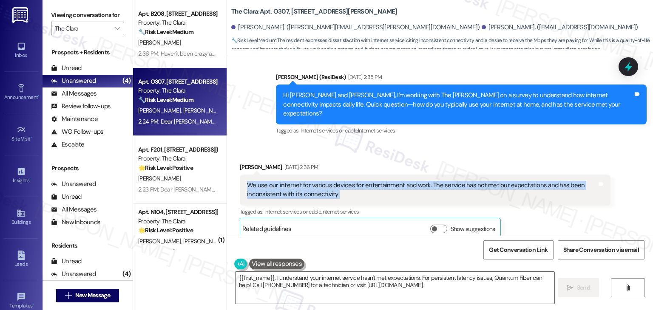
scroll to position [9062, 0]
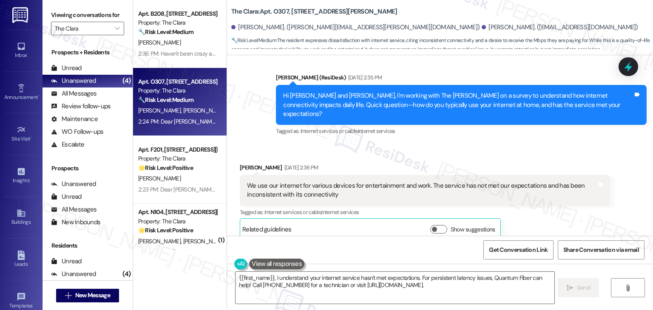
click at [342, 293] on div "I know it meets expectations when I get all of the Mbps I pay for." at bounding box center [332, 297] width 171 height 9
click at [528, 184] on div "Received via SMS Katelyn Dever Sep 19, 2025 at 2:36 PM We use our internet for …" at bounding box center [440, 235] width 426 height 183
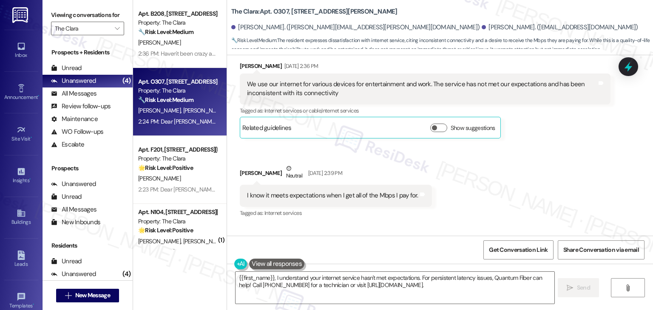
scroll to position [9158, 0]
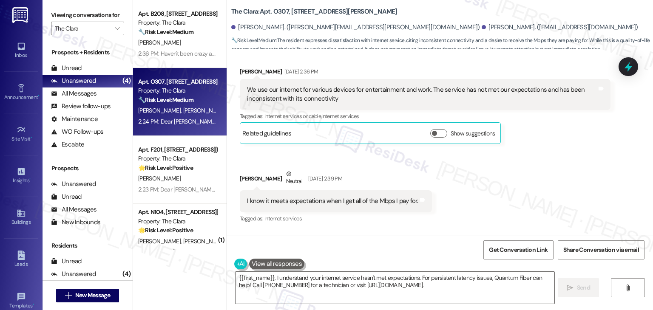
click at [545, 132] on div "Received via SMS Katelyn Dever Sep 19, 2025 at 2:36 PM We use our internet for …" at bounding box center [440, 139] width 426 height 183
click at [545, 131] on div "Received via SMS Katelyn Dever Sep 19, 2025 at 2:36 PM We use our internet for …" at bounding box center [440, 139] width 426 height 183
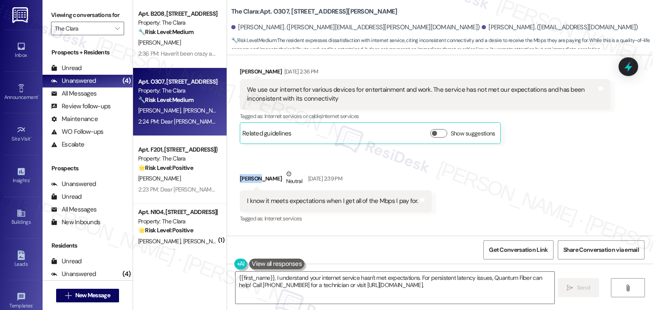
click at [545, 131] on div "Received via SMS Katelyn Dever Sep 19, 2025 at 2:36 PM We use our internet for …" at bounding box center [440, 139] width 426 height 183
click at [545, 133] on div "Received via SMS Katelyn Dever Sep 19, 2025 at 2:36 PM We use our internet for …" at bounding box center [440, 139] width 426 height 183
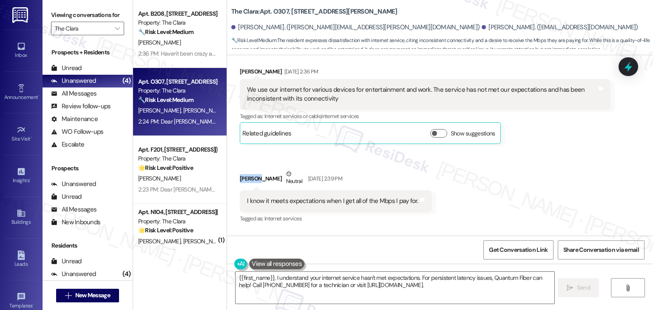
click at [545, 133] on div "Received via SMS Katelyn Dever Sep 19, 2025 at 2:36 PM We use our internet for …" at bounding box center [440, 139] width 426 height 183
click at [549, 136] on div "Received via SMS Katelyn Dever Sep 19, 2025 at 2:36 PM We use our internet for …" at bounding box center [440, 139] width 426 height 183
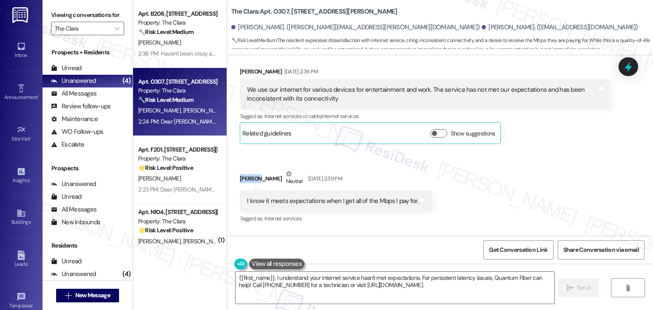
click at [550, 135] on div "Received via SMS Katelyn Dever Sep 19, 2025 at 2:36 PM We use our internet for …" at bounding box center [440, 139] width 426 height 183
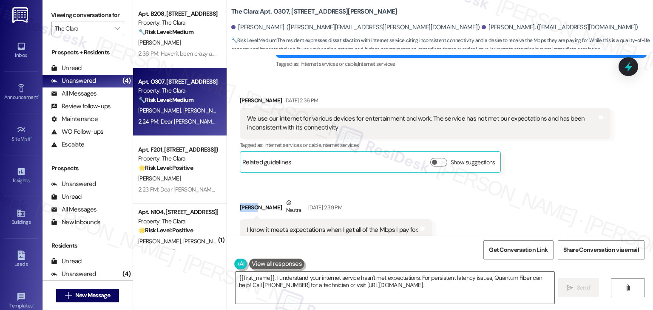
scroll to position [9116, 0]
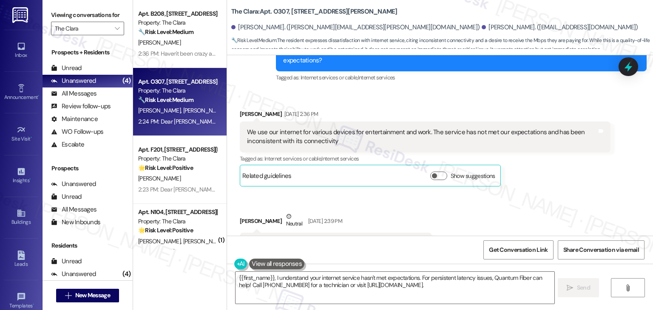
click at [542, 166] on div "Received via SMS Katelyn Dever Sep 19, 2025 at 2:36 PM We use our internet for …" at bounding box center [440, 182] width 426 height 183
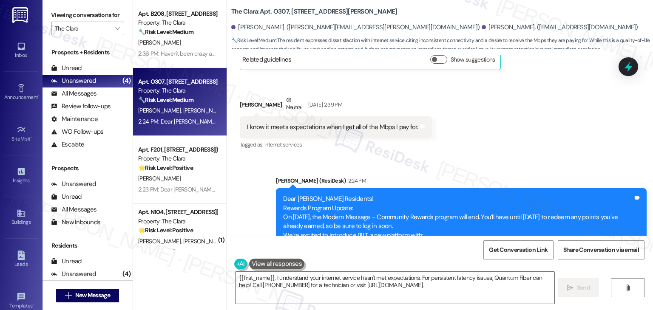
scroll to position [9243, 0]
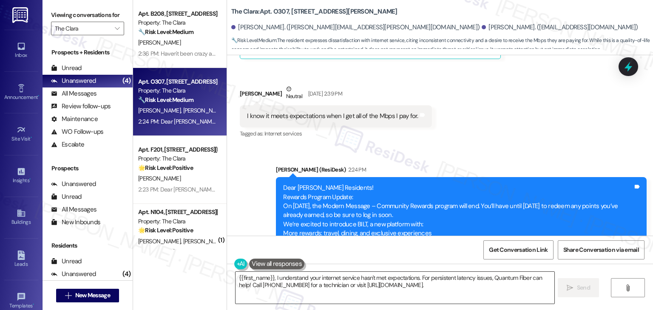
click at [365, 285] on textarea "{{first_name}}, I understand your internet service hasn't met expectations. For…" at bounding box center [395, 288] width 319 height 32
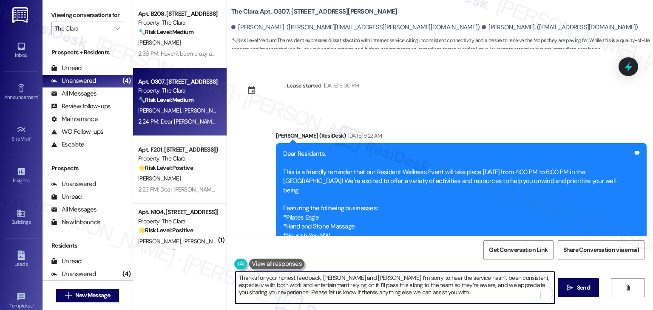
scroll to position [9243, 0]
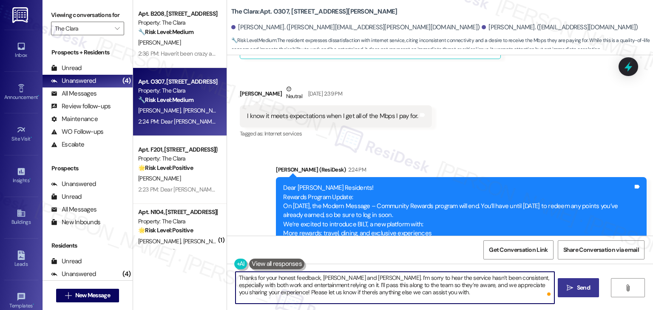
type textarea "Thanks for your honest feedback, Katelyn and Wesley. I’m sorry to hear the serv…"
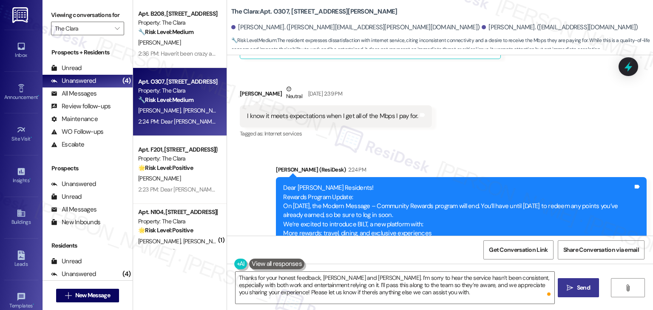
click at [583, 290] on span "Send" at bounding box center [583, 288] width 13 height 9
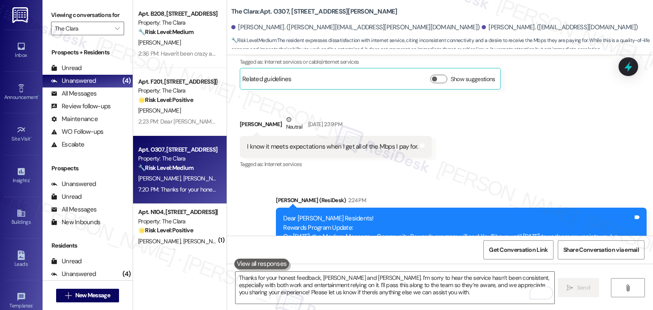
scroll to position [9317, 0]
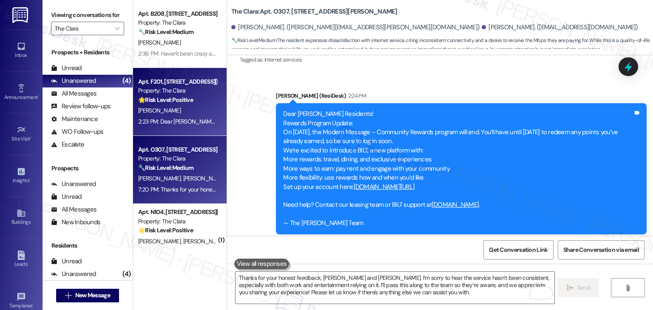
click at [189, 106] on div "[PERSON_NAME]" at bounding box center [177, 110] width 80 height 11
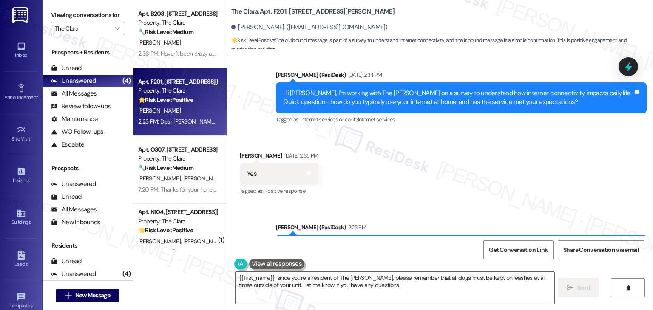
scroll to position [9219, 0]
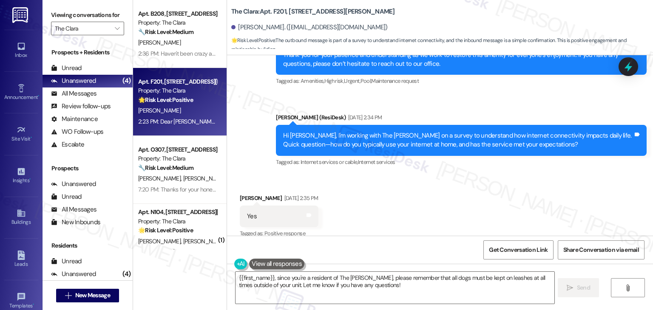
click at [473, 131] on div "Hi [PERSON_NAME], I'm working with The [PERSON_NAME] on a survey to understand …" at bounding box center [458, 140] width 350 height 18
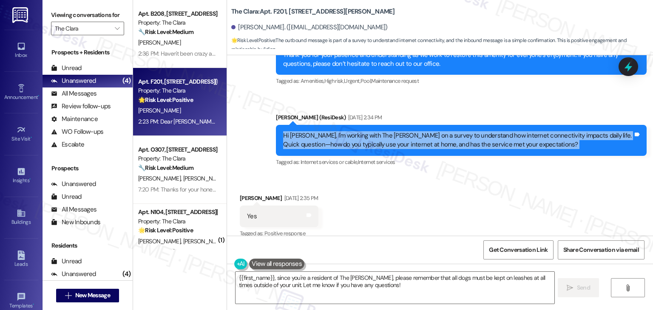
click at [473, 131] on div "Hi Meagan, I'm working with The Clara on a survey to understand how internet co…" at bounding box center [458, 140] width 350 height 18
copy div "Hi Meagan, I'm working with The Clara on a survey to understand how internet co…"
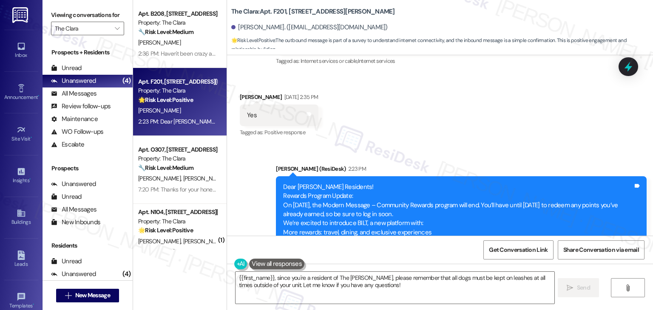
scroll to position [9347, 0]
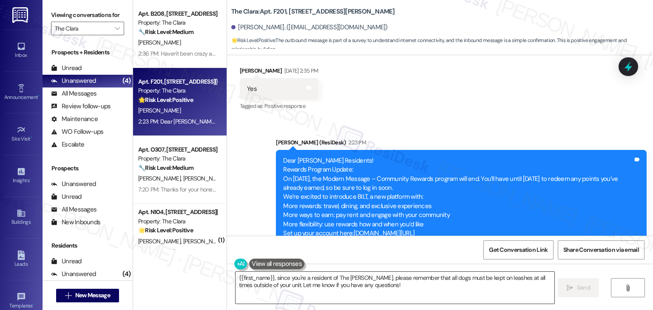
click at [353, 286] on textarea "{{first_name}}, since you're a resident of The Clara, please remember that all …" at bounding box center [395, 288] width 319 height 32
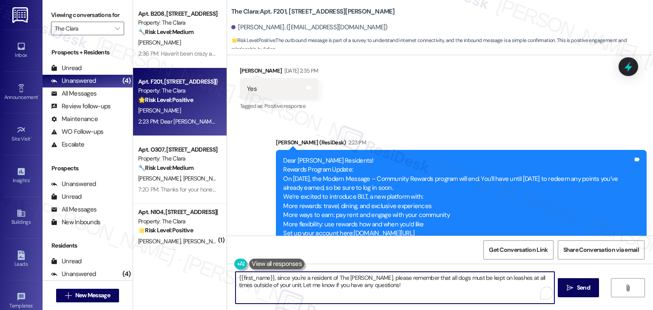
click at [353, 286] on textarea "{{first_name}}, since you're a resident of The Clara, please remember that all …" at bounding box center [395, 288] width 319 height 32
paste textarea "Thanks for your response, Meagan! Glad to hear the service is meeting your need…"
type textarea "Thanks for your response, Meagan! Glad to hear the service is meeting your need…"
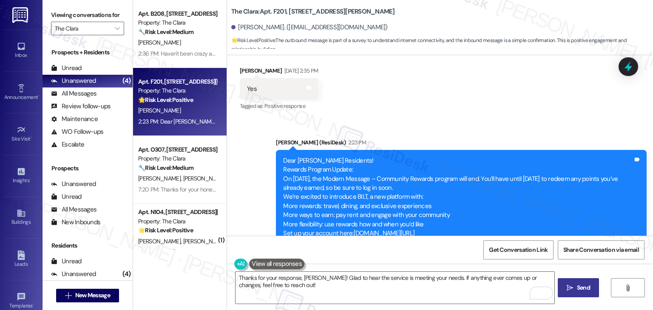
click at [591, 291] on span "Send" at bounding box center [583, 288] width 17 height 9
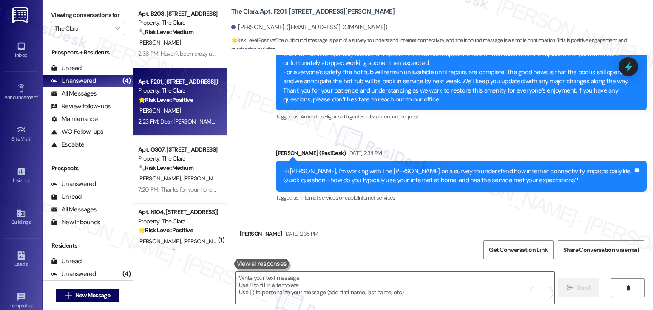
scroll to position [9165, 0]
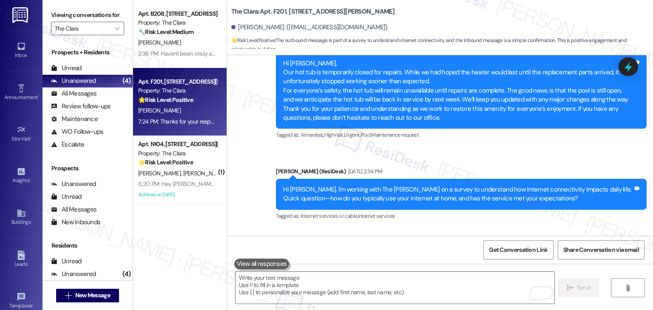
click at [503, 229] on div "Received via SMS Meagan Vargas Sep 19, 2025 at 2:35 PM Yes Tags and notes Tagge…" at bounding box center [440, 265] width 426 height 72
click at [502, 229] on div "Received via SMS Meagan Vargas Sep 19, 2025 at 2:35 PM Yes Tags and notes Tagge…" at bounding box center [440, 265] width 426 height 72
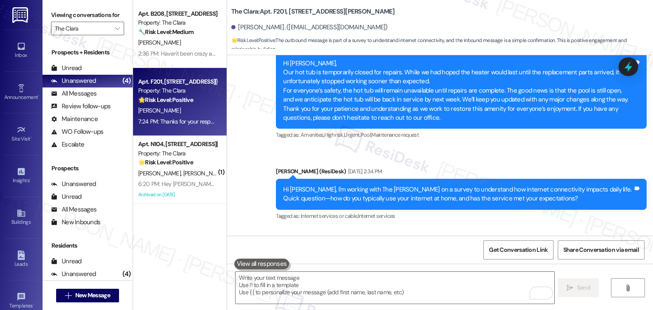
click at [502, 229] on div "Received via SMS Meagan Vargas Sep 19, 2025 at 2:35 PM Yes Tags and notes Tagge…" at bounding box center [440, 265] width 426 height 72
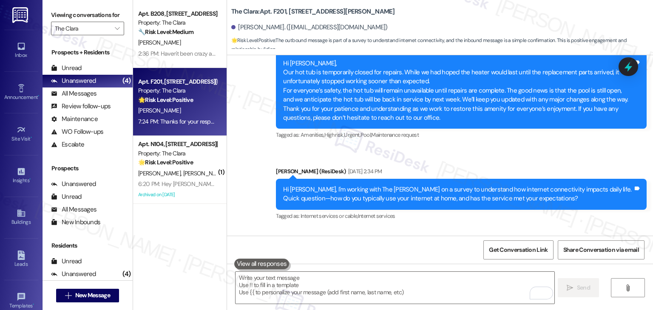
click at [502, 229] on div "Received via SMS Meagan Vargas Sep 19, 2025 at 2:35 PM Yes Tags and notes Tagge…" at bounding box center [440, 265] width 426 height 72
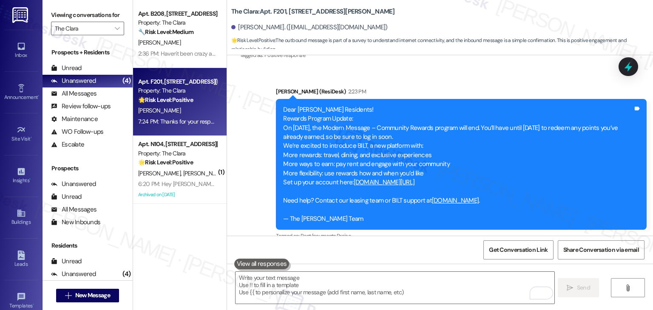
scroll to position [9415, 0]
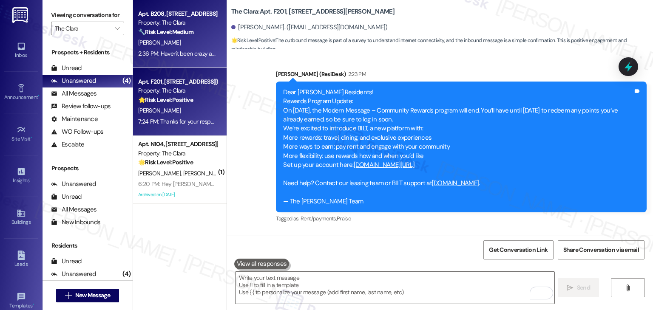
click at [211, 46] on div "[PERSON_NAME]" at bounding box center [177, 42] width 80 height 11
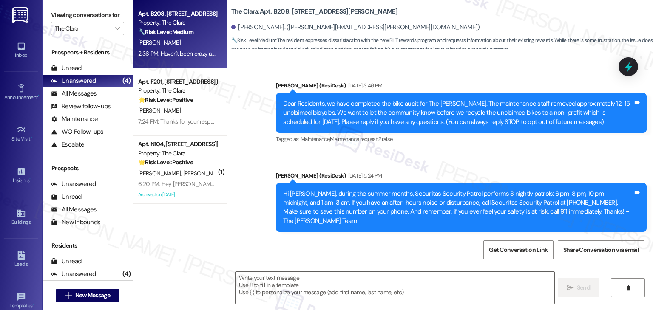
scroll to position [22568, 0]
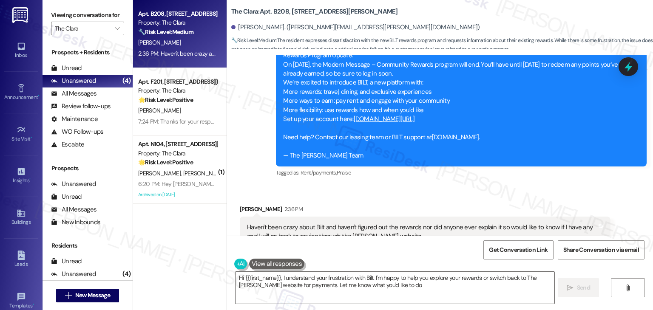
type textarea "Hi {{first_name}}, I understand your frustration with Bilt. I'm happy to help y…"
click at [434, 267] on button "Hide Suggestions" at bounding box center [440, 271] width 17 height 9
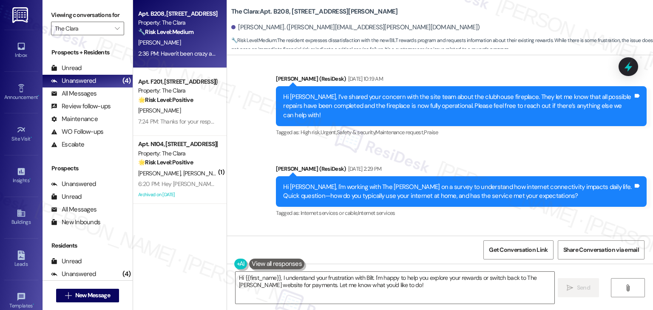
scroll to position [22360, 0]
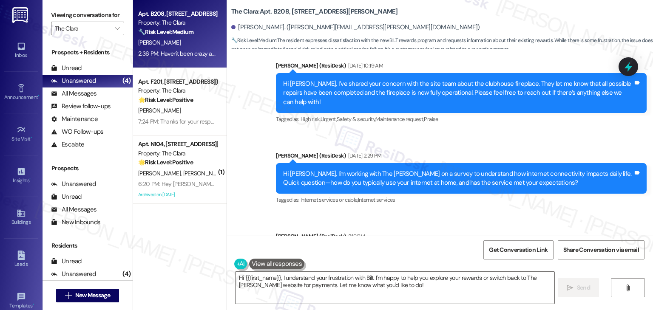
drag, startPoint x: 332, startPoint y: 191, endPoint x: 273, endPoint y: 79, distance: 126.1
click at [276, 244] on div "Dear Clara Residents! Rewards Program Update: On September 30, 2025, the Modern…" at bounding box center [461, 309] width 371 height 131
copy div "Dear Clara Residents! Rewards Program Update: On September 30, 2025, the Modern…"
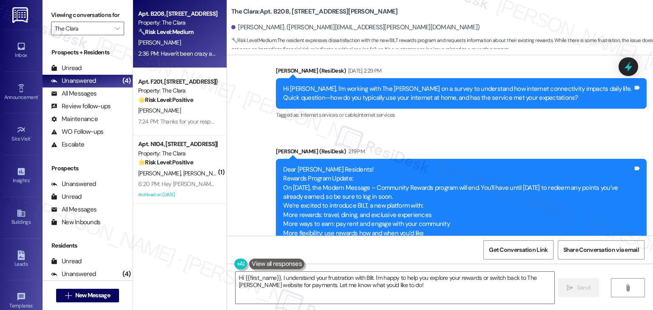
copy div "Haven't been crazy about Bilt and haven't figured out the rewards nor did anyon…"
